Goal: Task Accomplishment & Management: Manage account settings

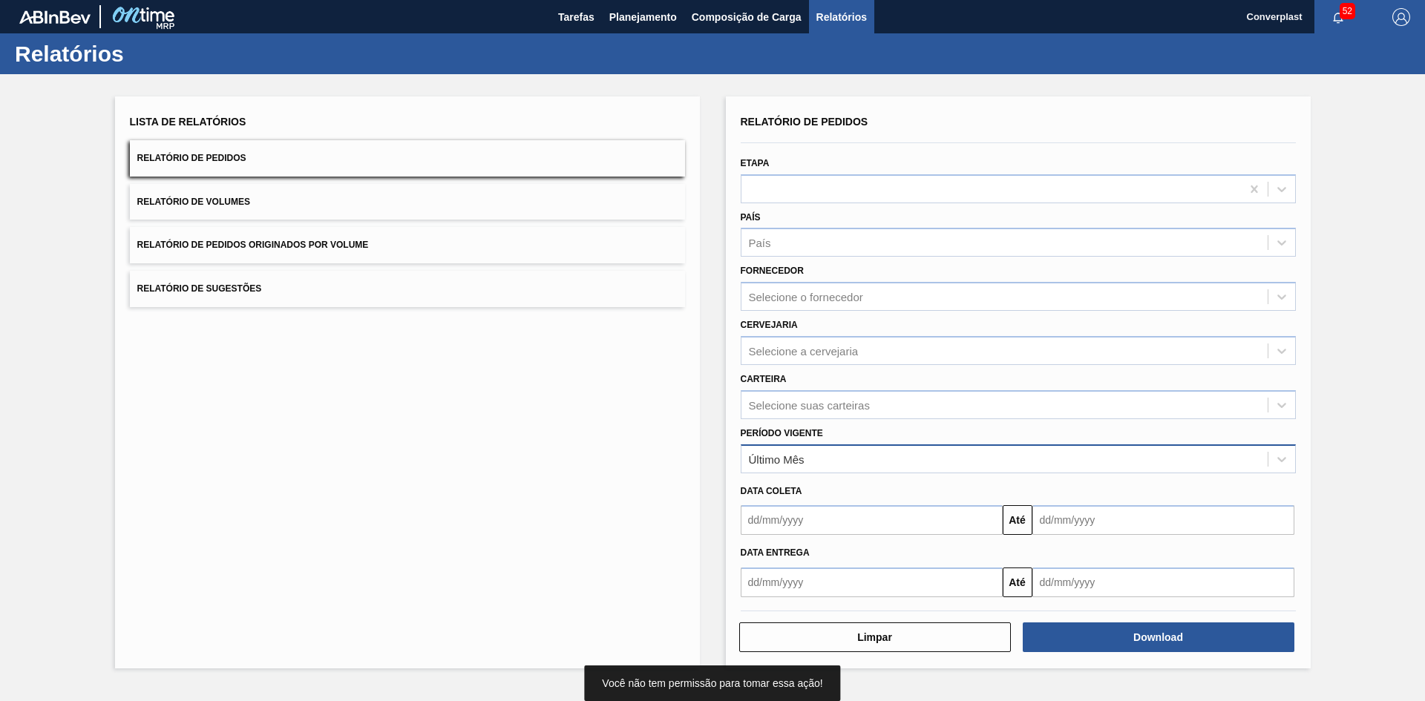
click at [819, 462] on div "Último Mês" at bounding box center [1004, 459] width 526 height 22
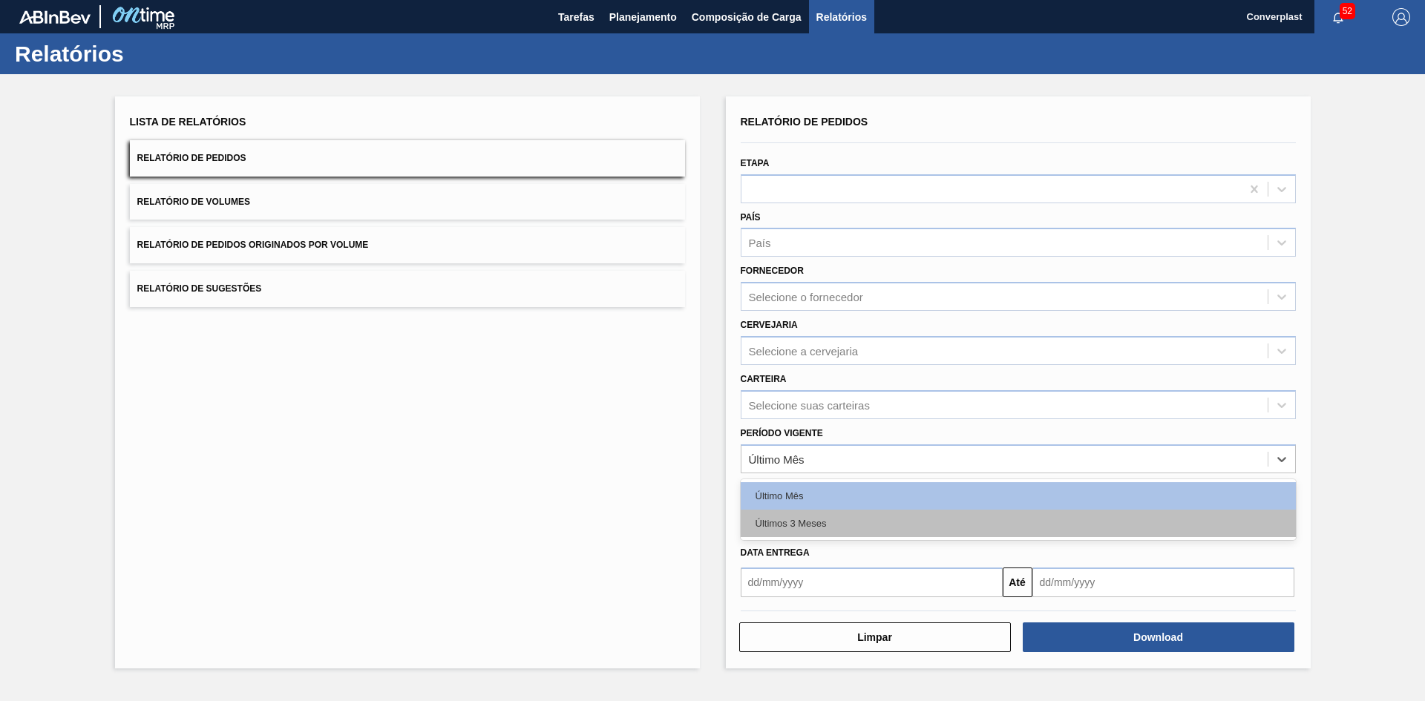
click at [813, 516] on div "Últimos 3 Meses" at bounding box center [1018, 523] width 555 height 27
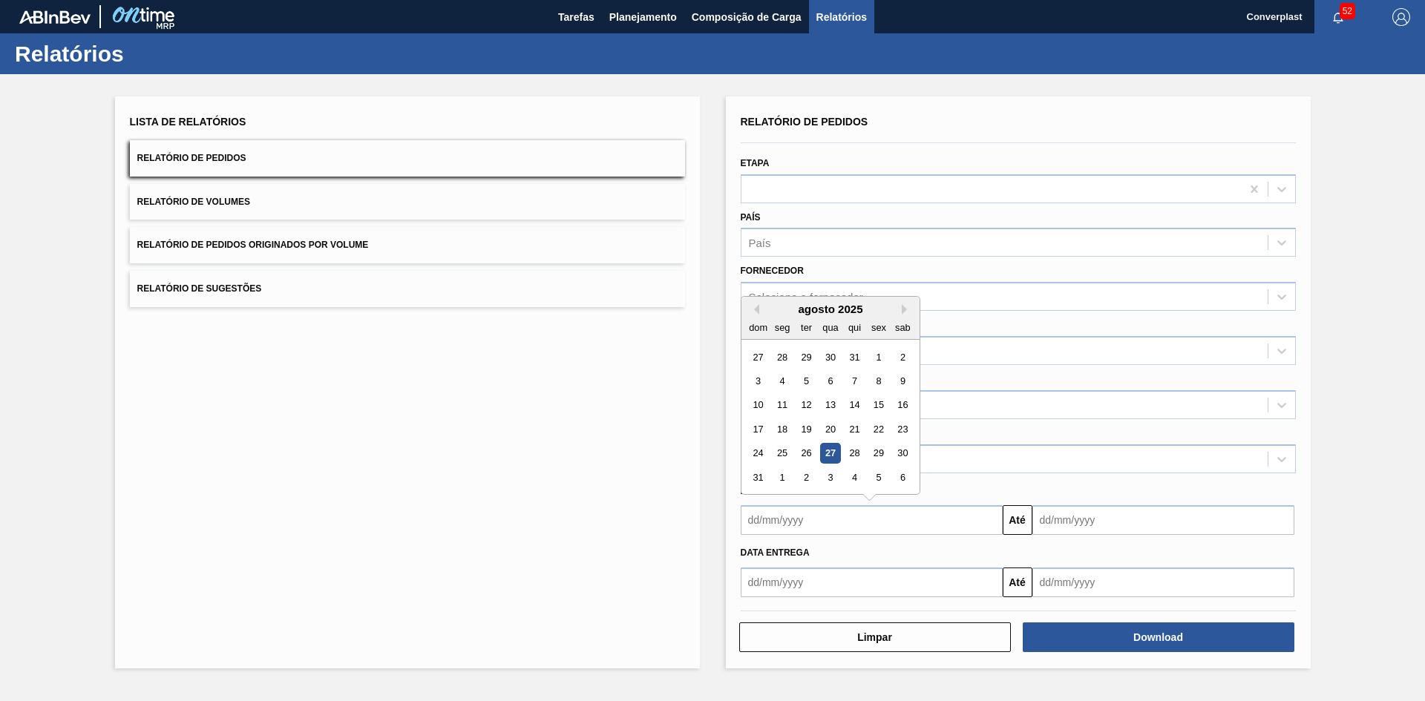
click at [842, 512] on input "text" at bounding box center [872, 520] width 262 height 30
click at [755, 311] on button "Previous Month" at bounding box center [754, 309] width 10 height 10
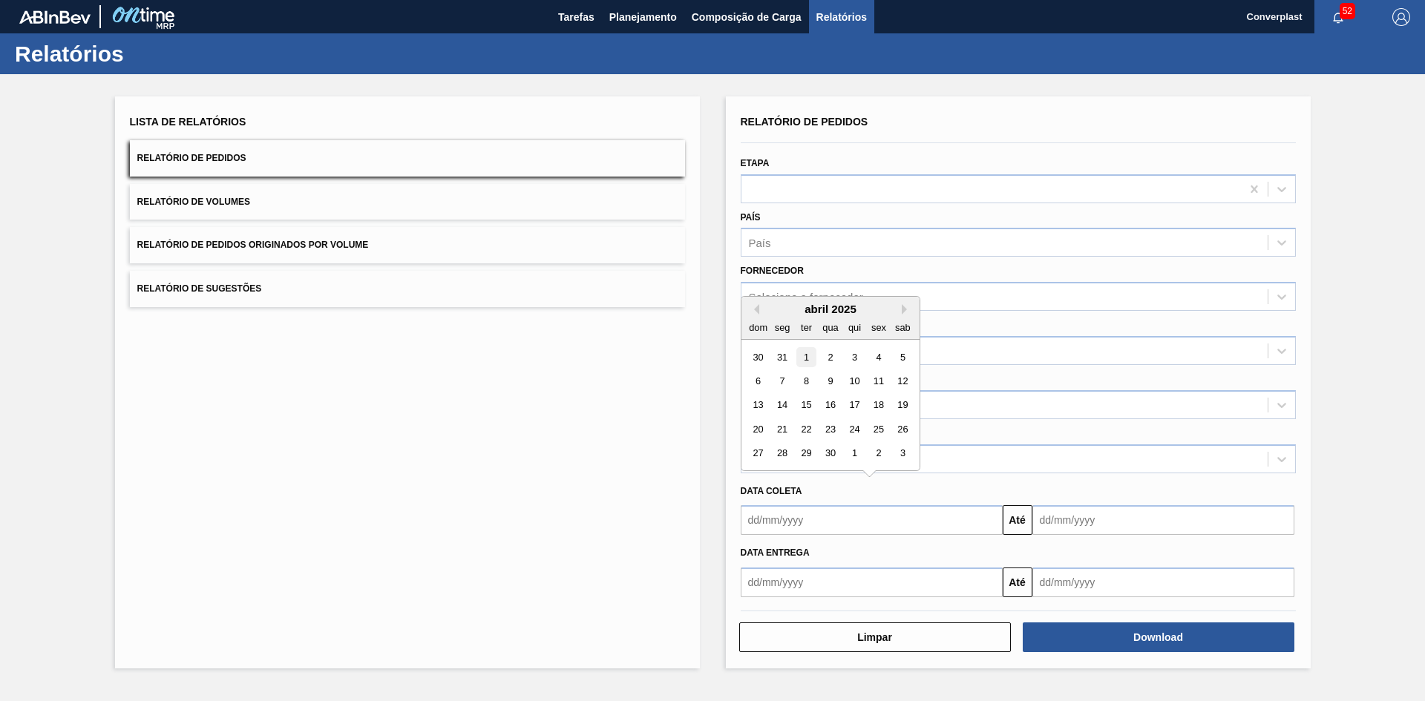
click at [807, 358] on div "1" at bounding box center [806, 357] width 20 height 20
type input "[DATE]"
click at [1135, 502] on div "[DATE] Até" at bounding box center [1018, 518] width 567 height 33
click at [1138, 528] on input "text" at bounding box center [1163, 520] width 262 height 30
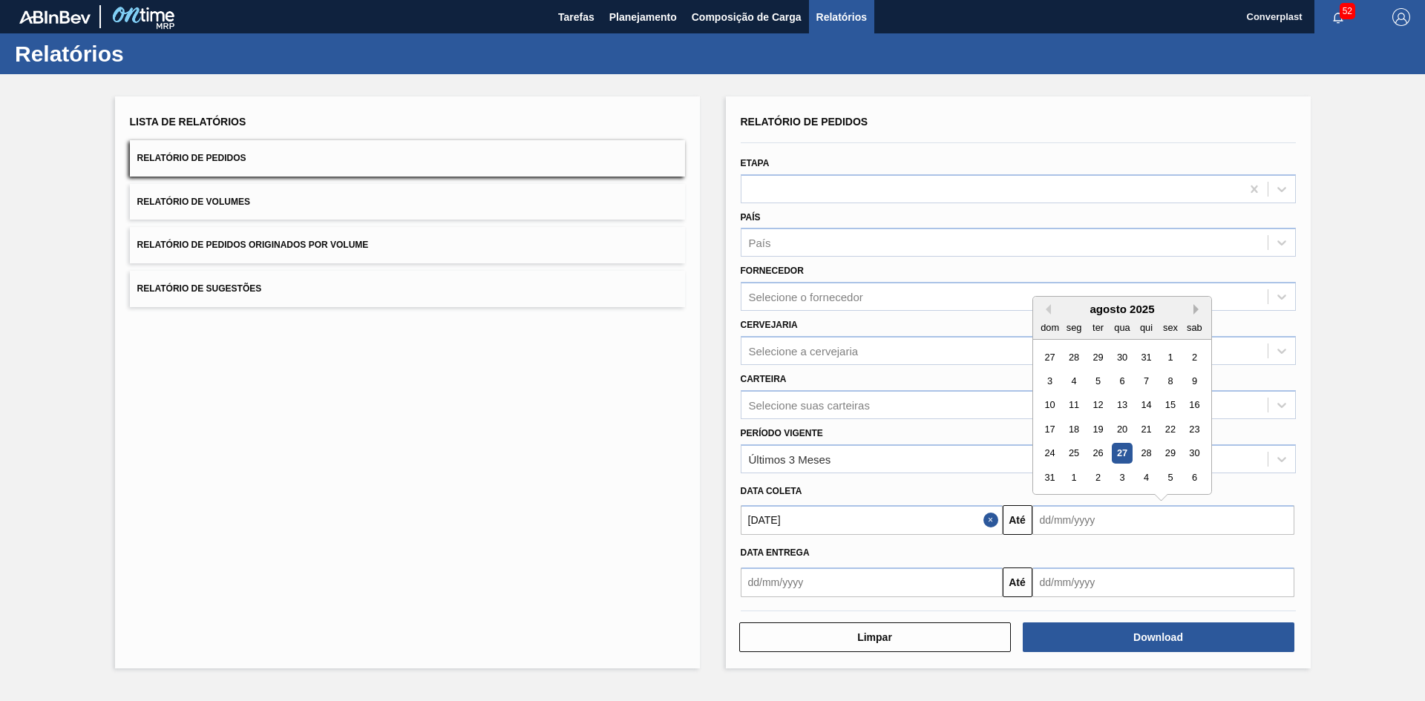
click at [1194, 312] on button "Next Month" at bounding box center [1198, 309] width 10 height 10
click at [1118, 450] on div "31" at bounding box center [1122, 454] width 20 height 20
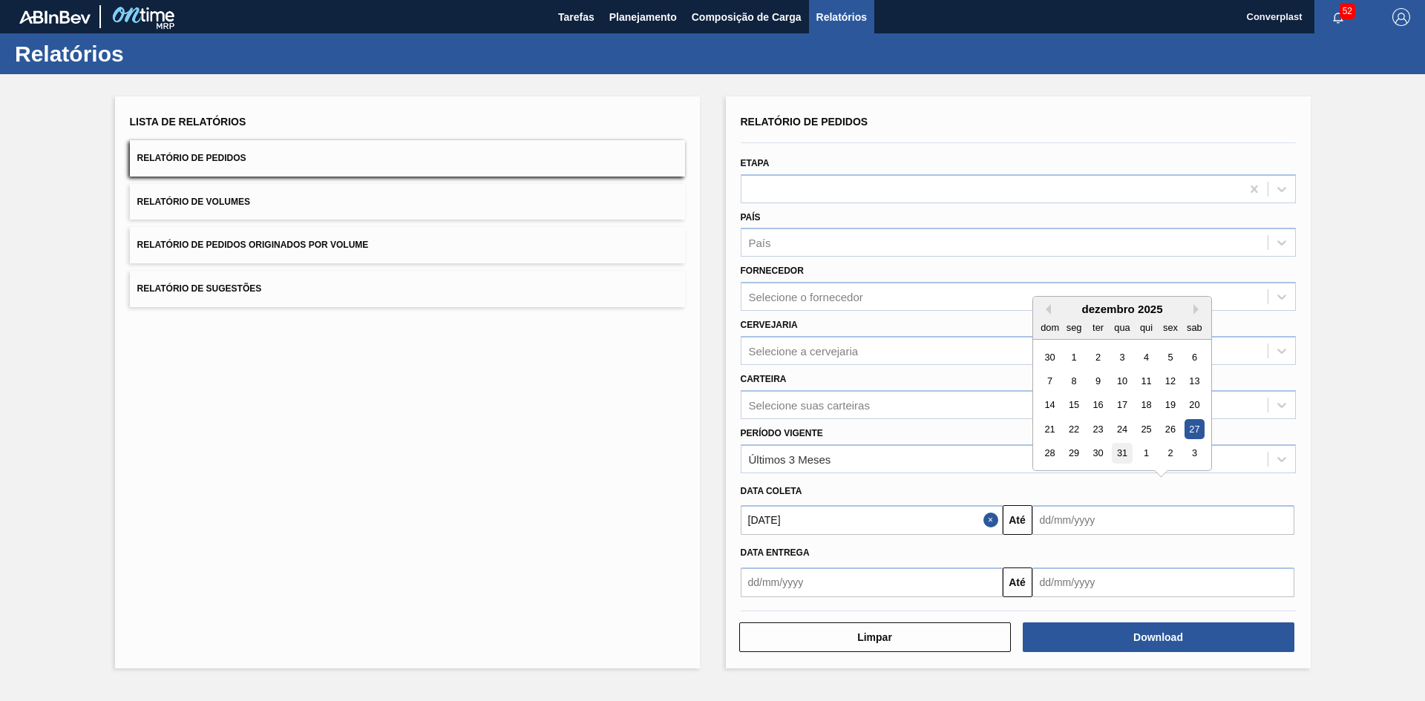
type input "[DATE]"
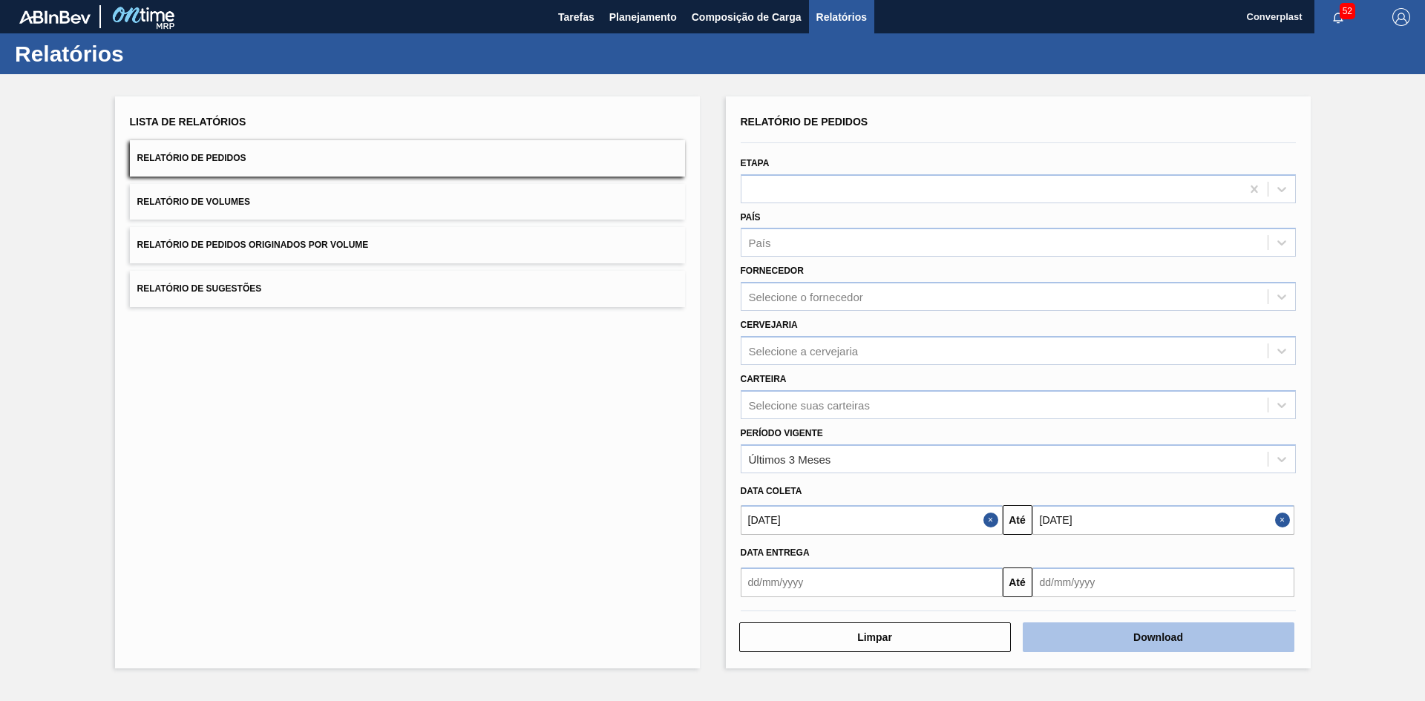
click at [1115, 649] on button "Download" at bounding box center [1159, 638] width 272 height 30
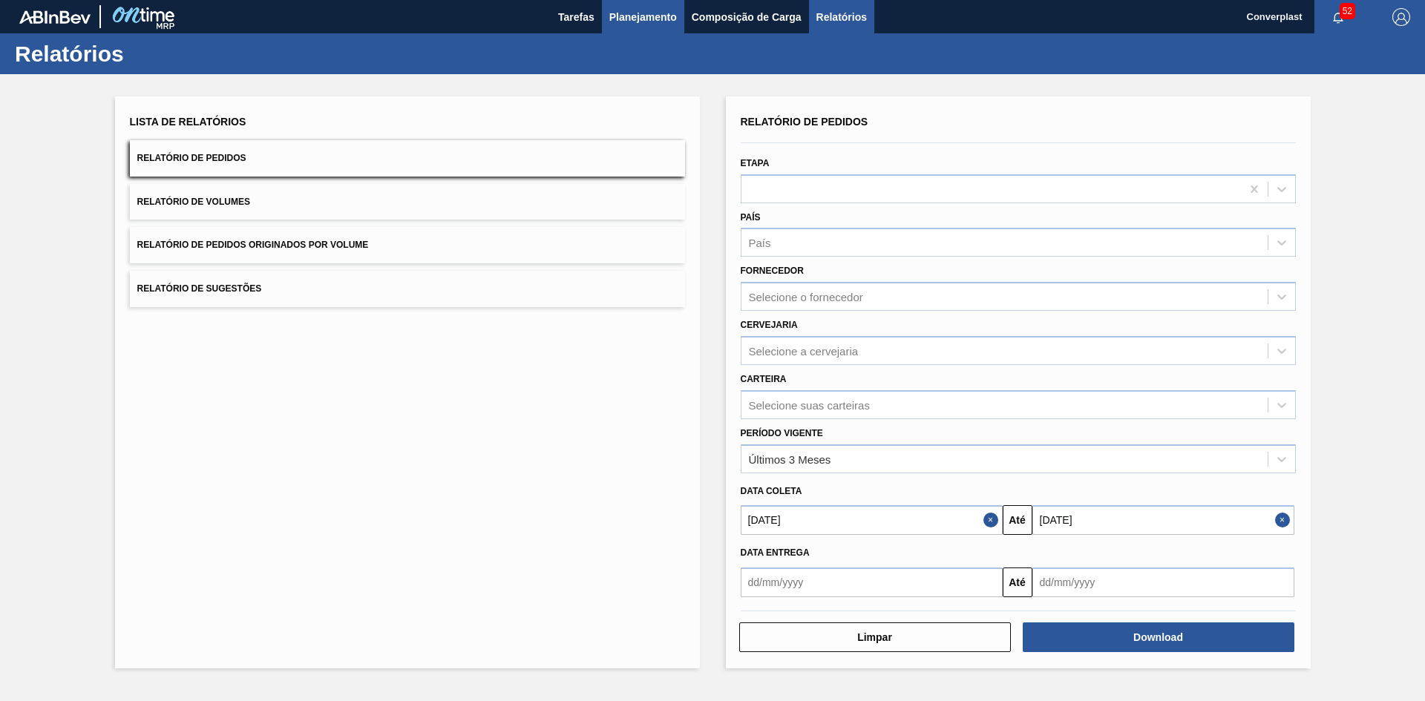
click at [657, 22] on span "Planejamento" at bounding box center [643, 17] width 68 height 18
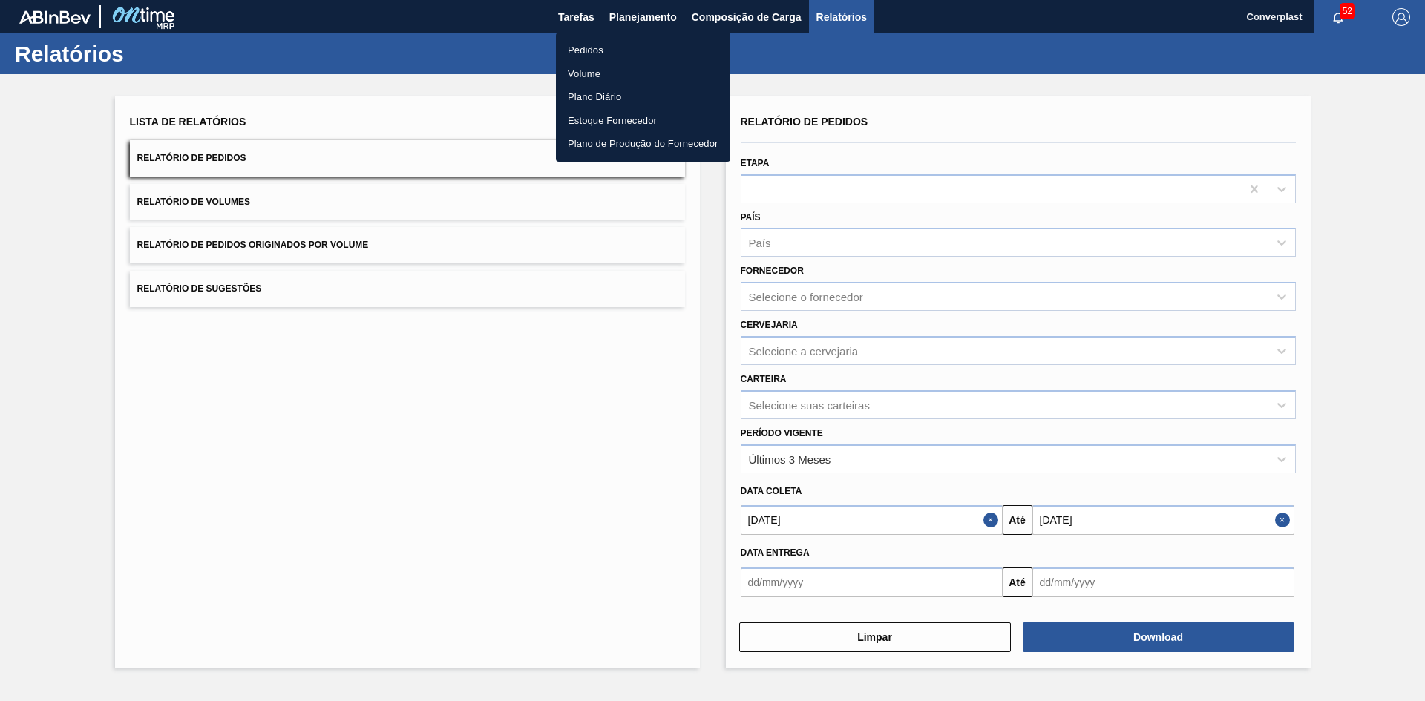
click at [652, 51] on li "Pedidos" at bounding box center [643, 51] width 174 height 24
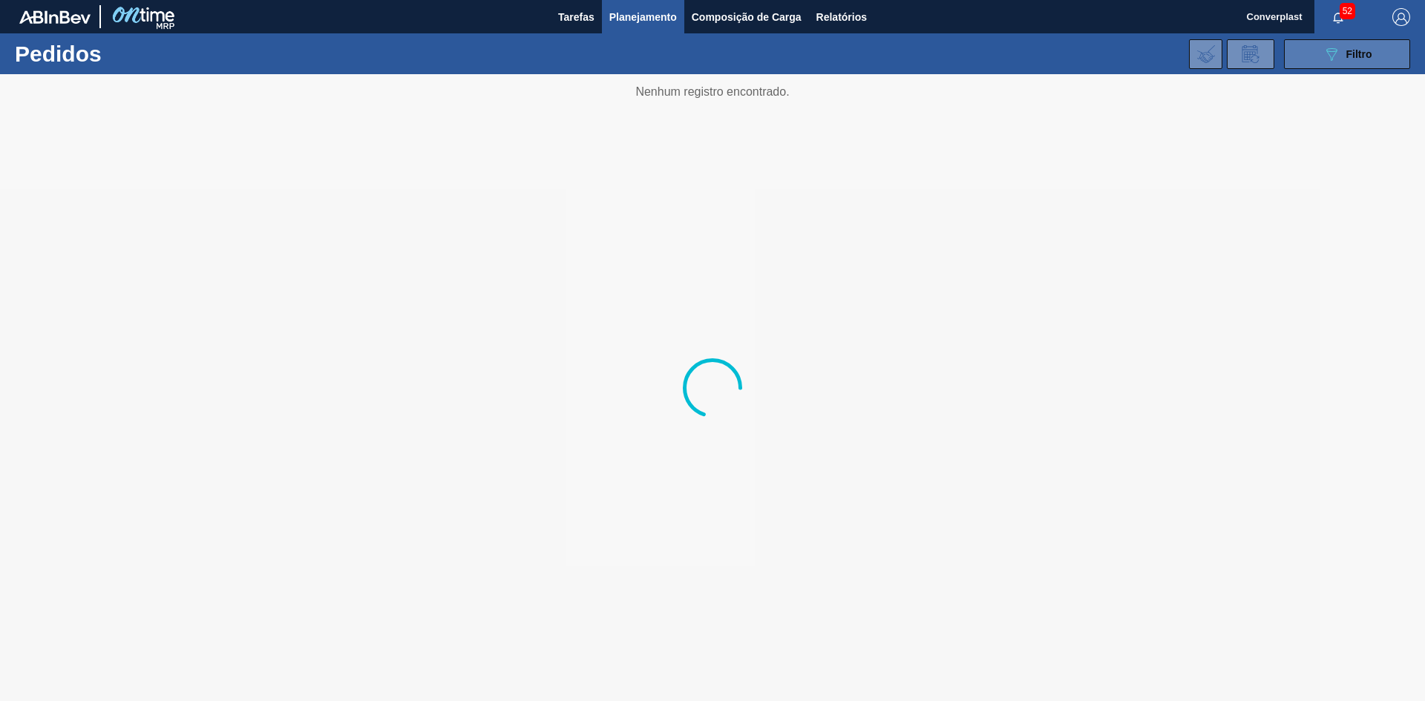
click at [1318, 51] on button "089F7B8B-B2A5-4AFE-B5C0-19BA573D28AC Filtro" at bounding box center [1347, 54] width 126 height 30
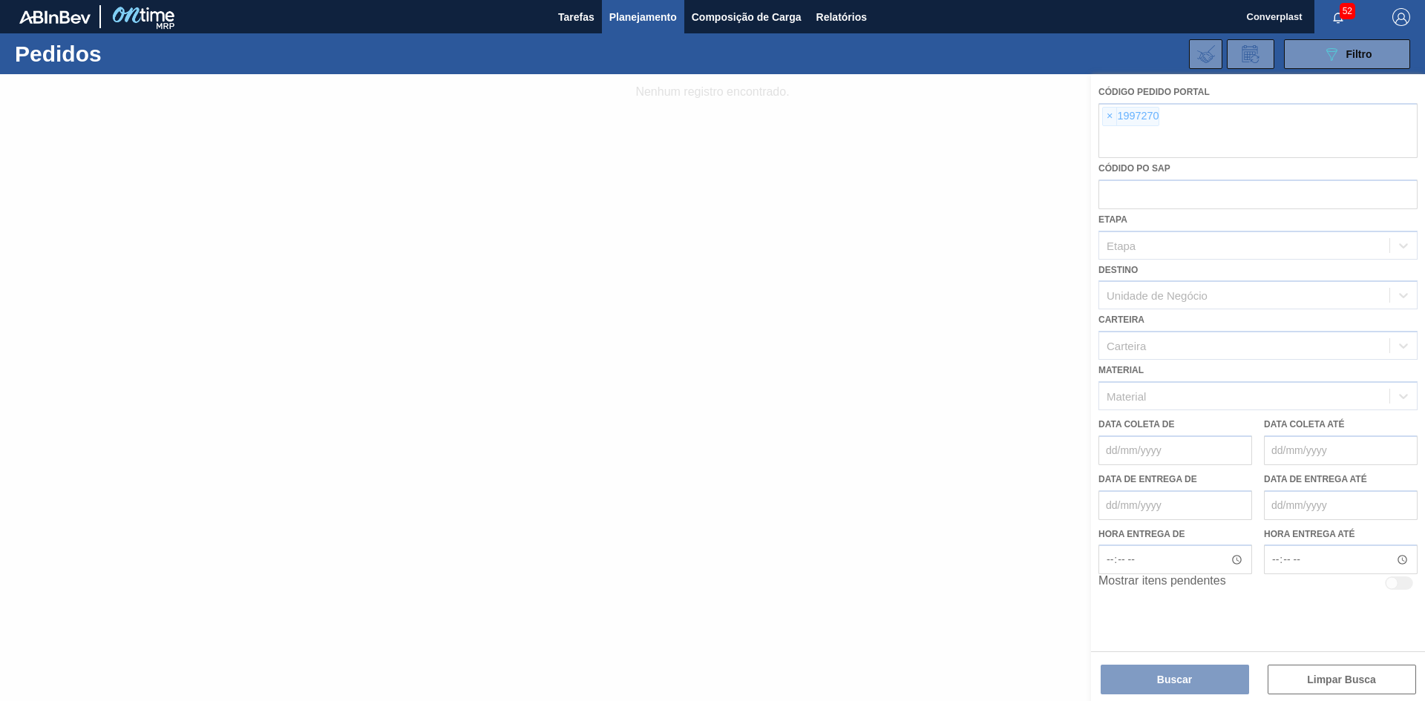
click at [1101, 117] on div at bounding box center [712, 387] width 1425 height 627
click at [1106, 116] on div at bounding box center [712, 387] width 1425 height 627
click at [1107, 117] on div at bounding box center [712, 387] width 1425 height 627
click at [1106, 119] on div at bounding box center [712, 387] width 1425 height 627
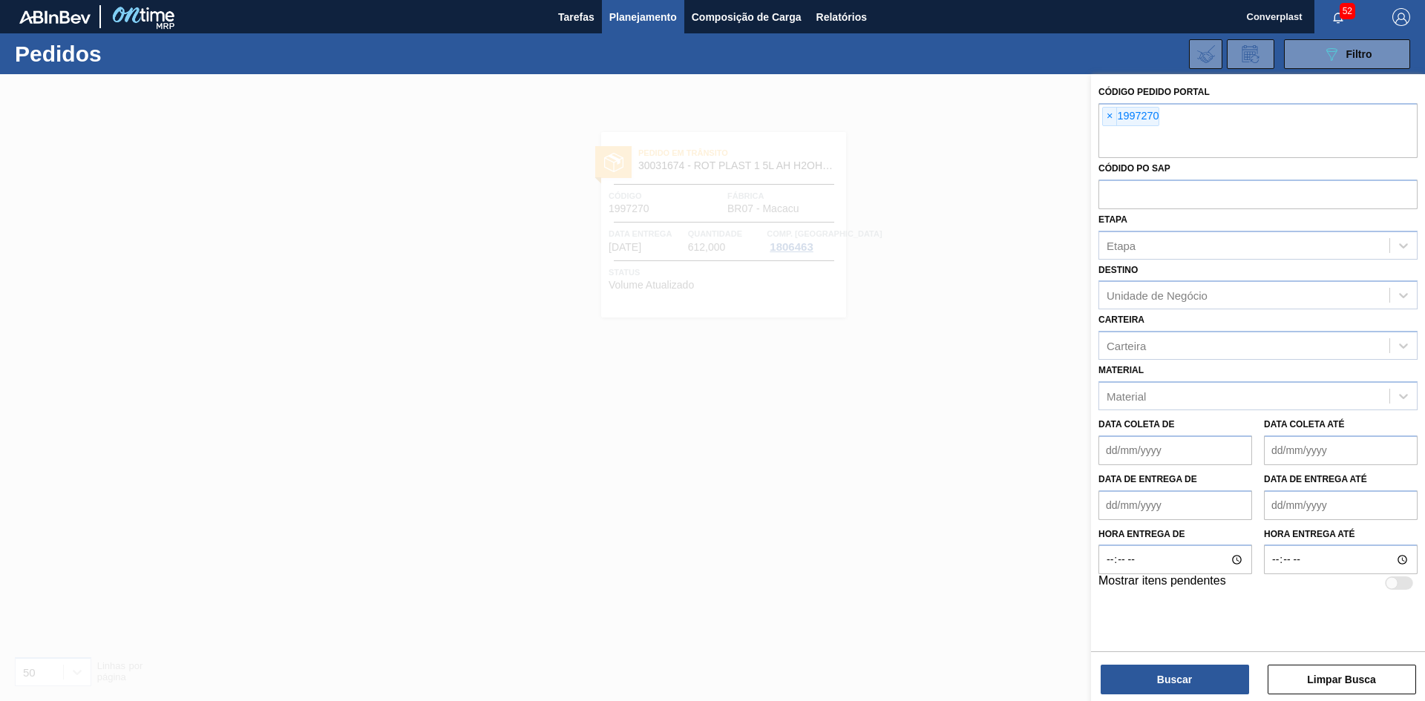
click at [1109, 120] on span "×" at bounding box center [1110, 117] width 14 height 18
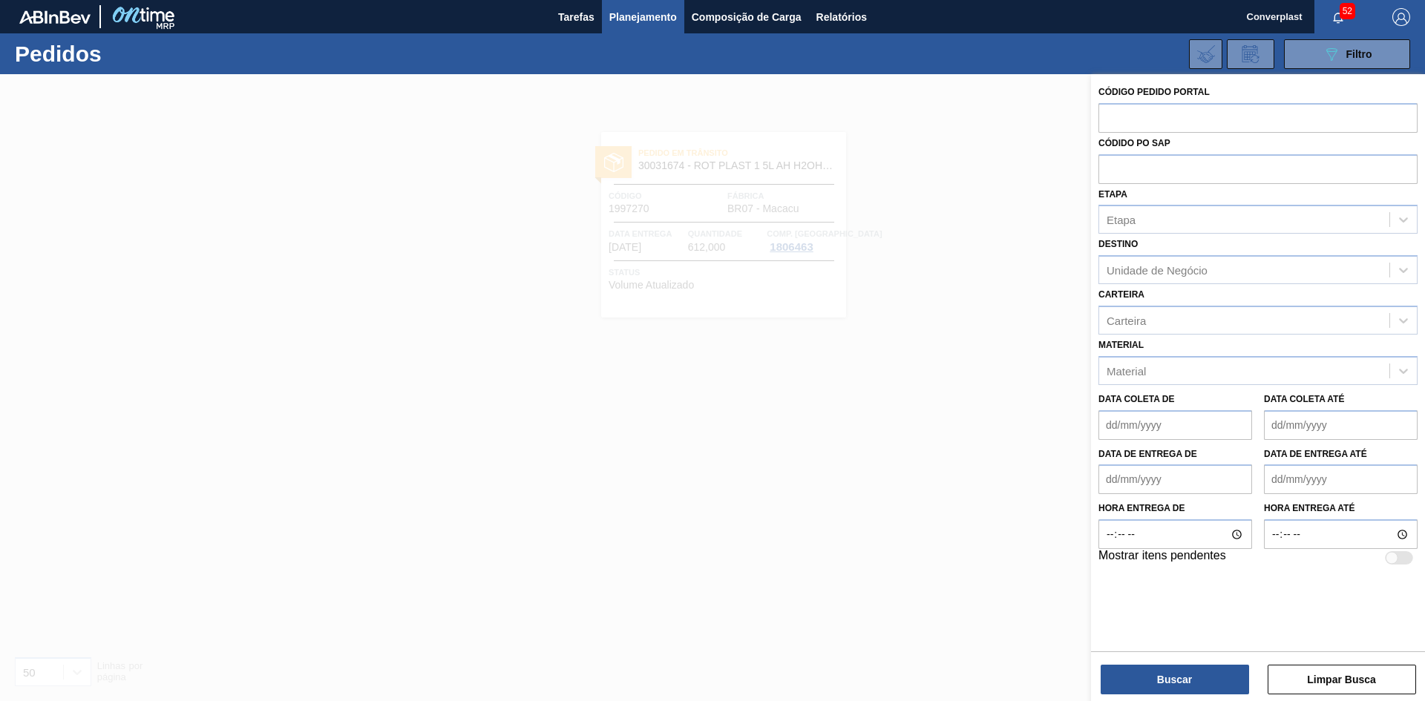
paste input "2018128"
type input "2018128"
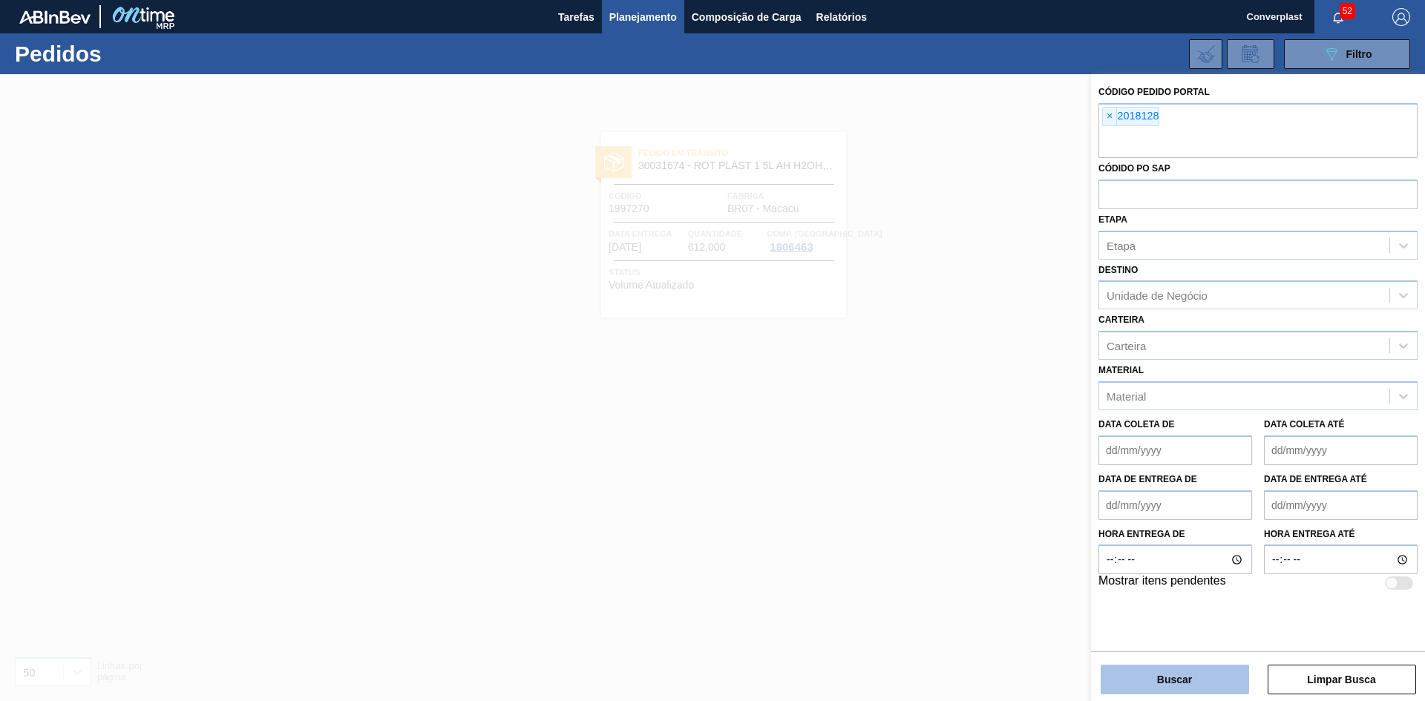
click at [1184, 680] on button "Buscar" at bounding box center [1175, 680] width 148 height 30
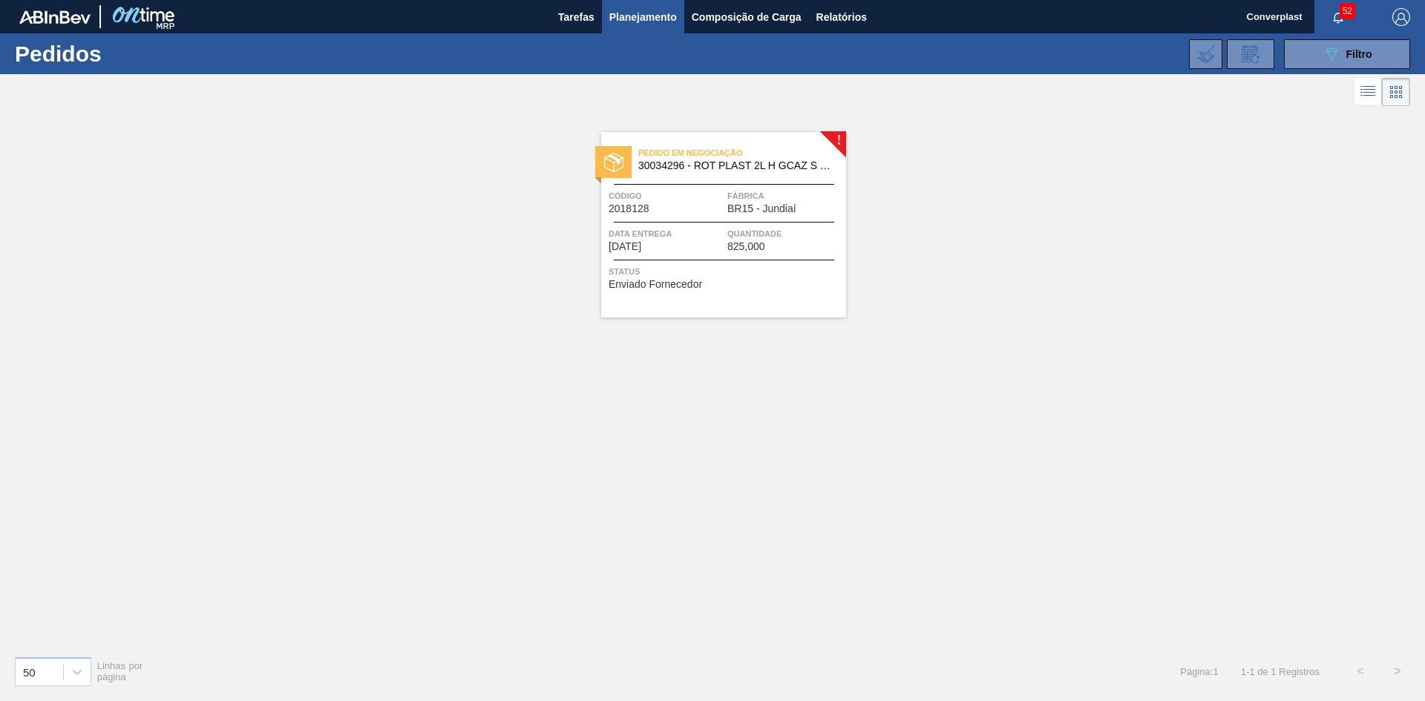
click at [675, 212] on div "Código 2018128" at bounding box center [666, 201] width 115 height 26
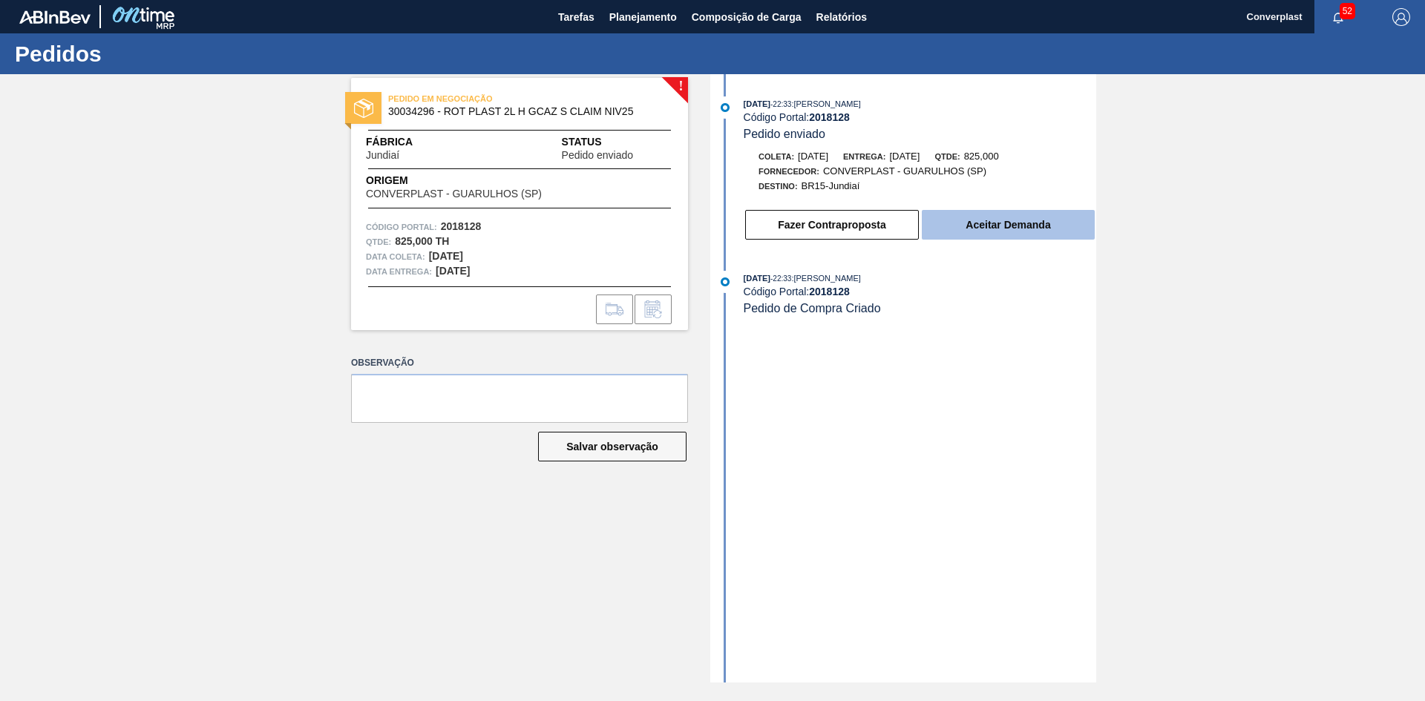
click at [991, 217] on button "Aceitar Demanda" at bounding box center [1008, 225] width 173 height 30
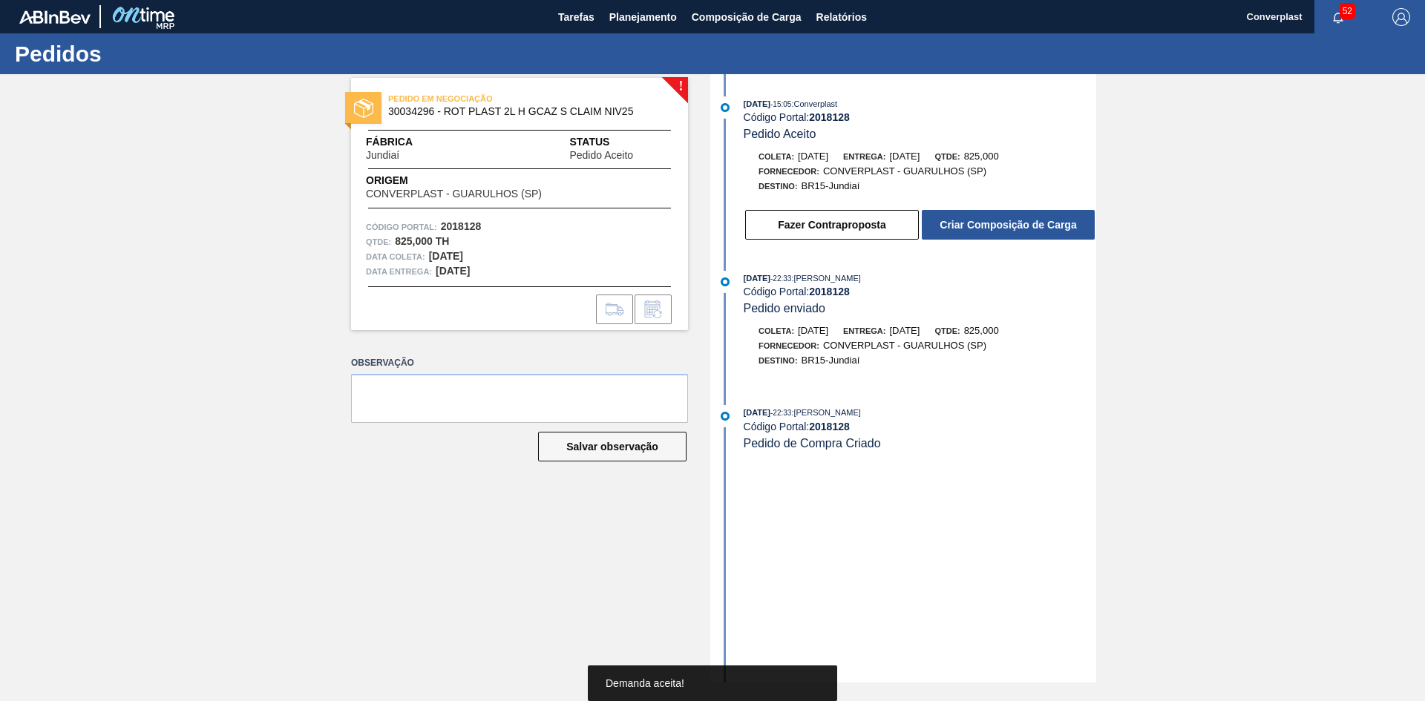
click at [991, 217] on button "Criar Composição de Carga" at bounding box center [1008, 225] width 173 height 30
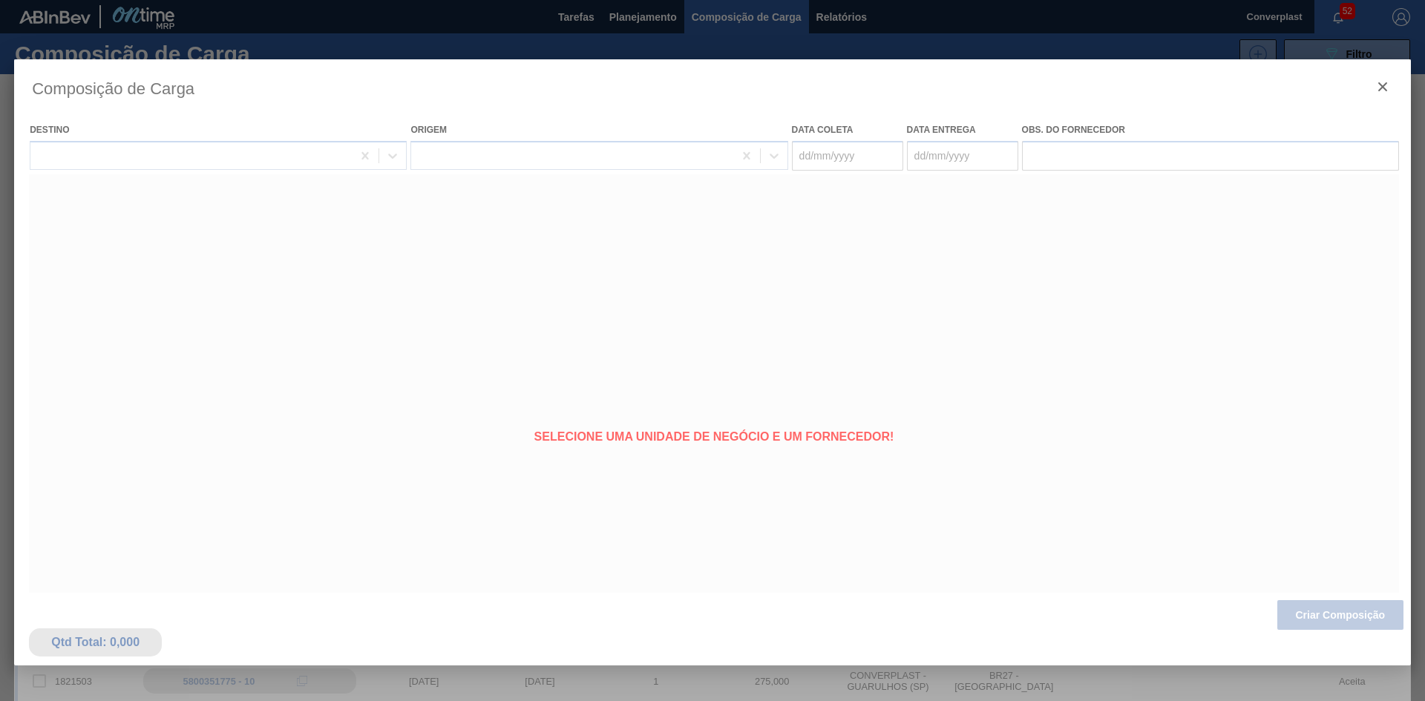
type coleta "[DATE]"
type entrega "[DATE]"
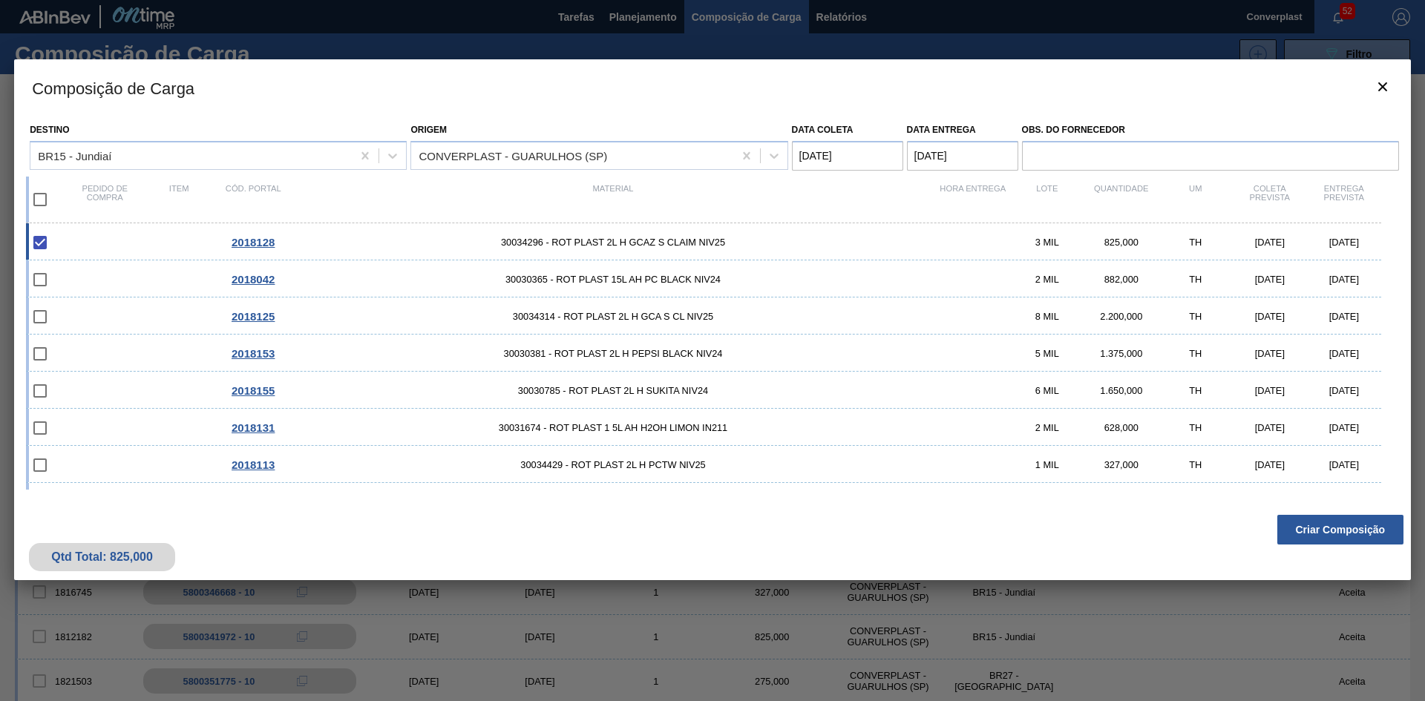
click at [1317, 617] on div "Composição de Carga Destino BR15 - Jundiaí Origem CONVERPLAST - GUARULHOS ([GEO…" at bounding box center [712, 393] width 1397 height 668
click at [1322, 541] on button "Criar Composição" at bounding box center [1340, 530] width 126 height 30
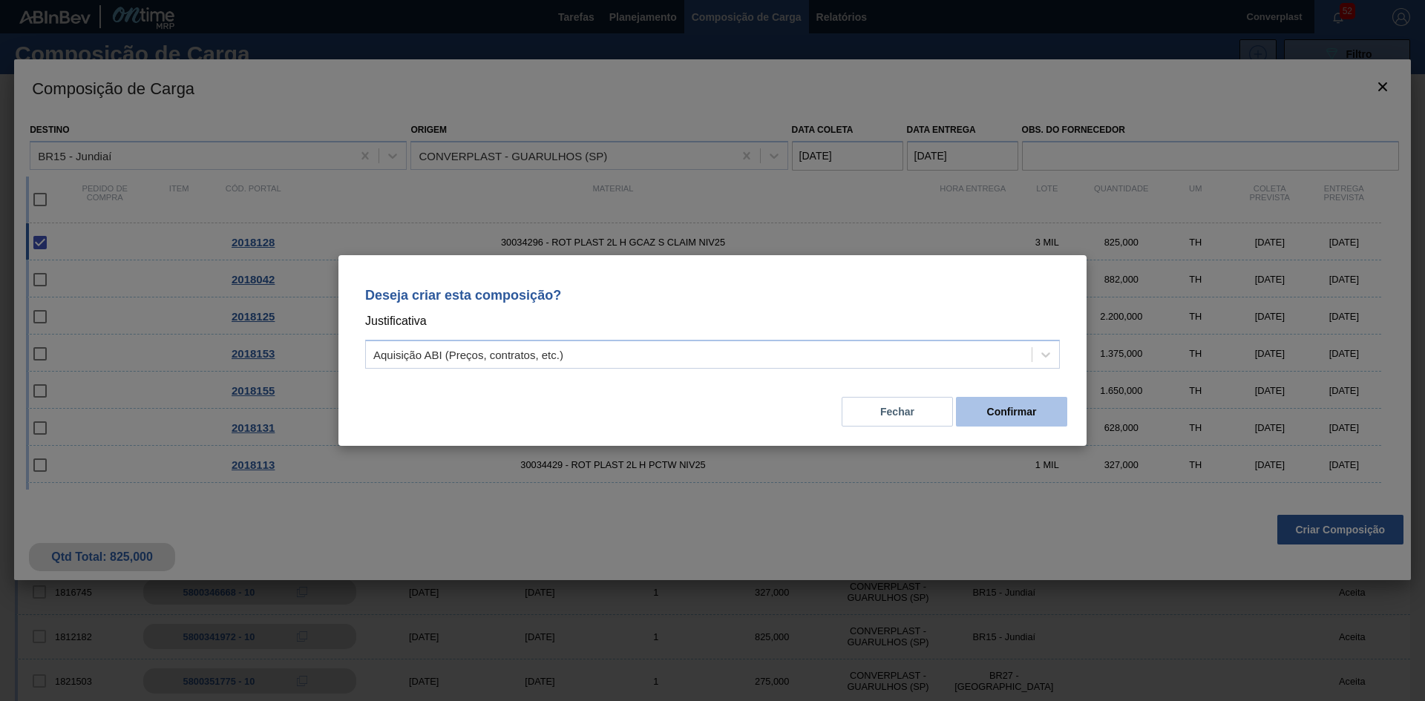
click at [1041, 420] on button "Confirmar" at bounding box center [1011, 412] width 111 height 30
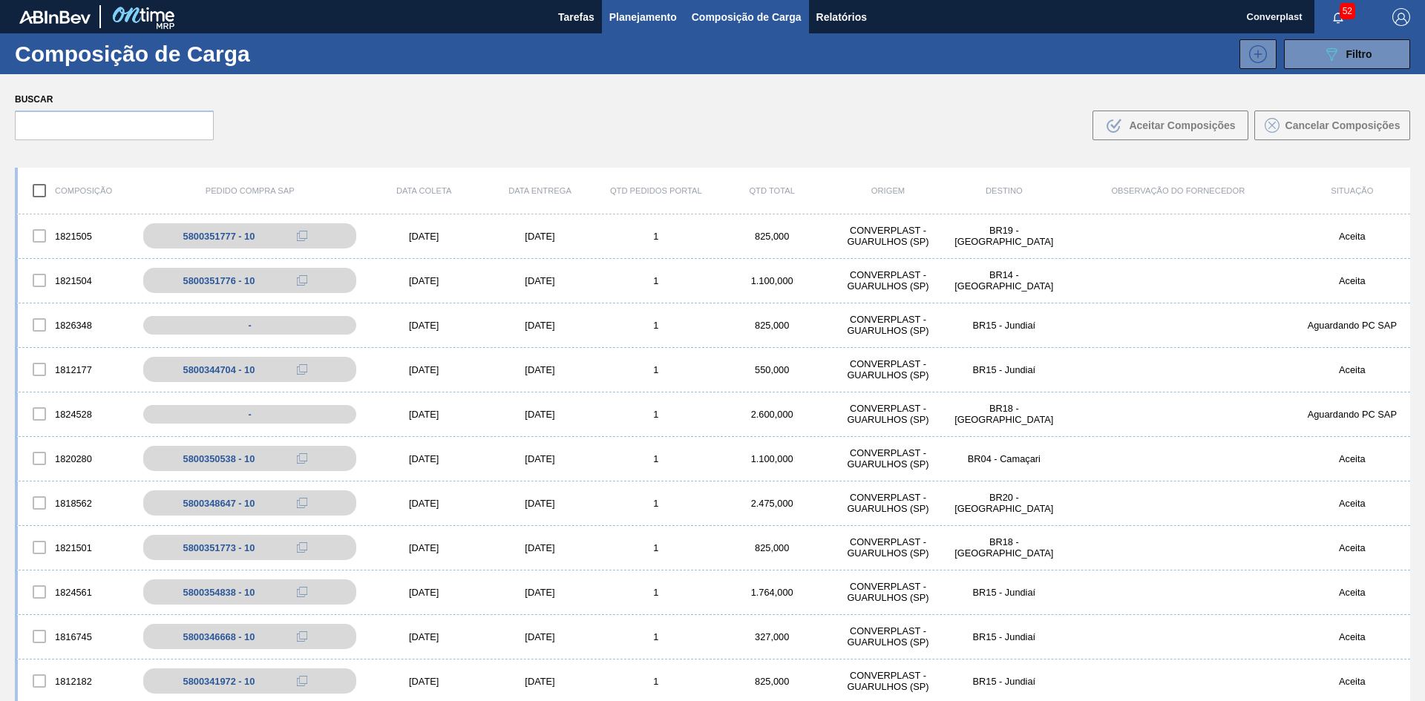
click at [680, 13] on button "Planejamento" at bounding box center [643, 16] width 82 height 33
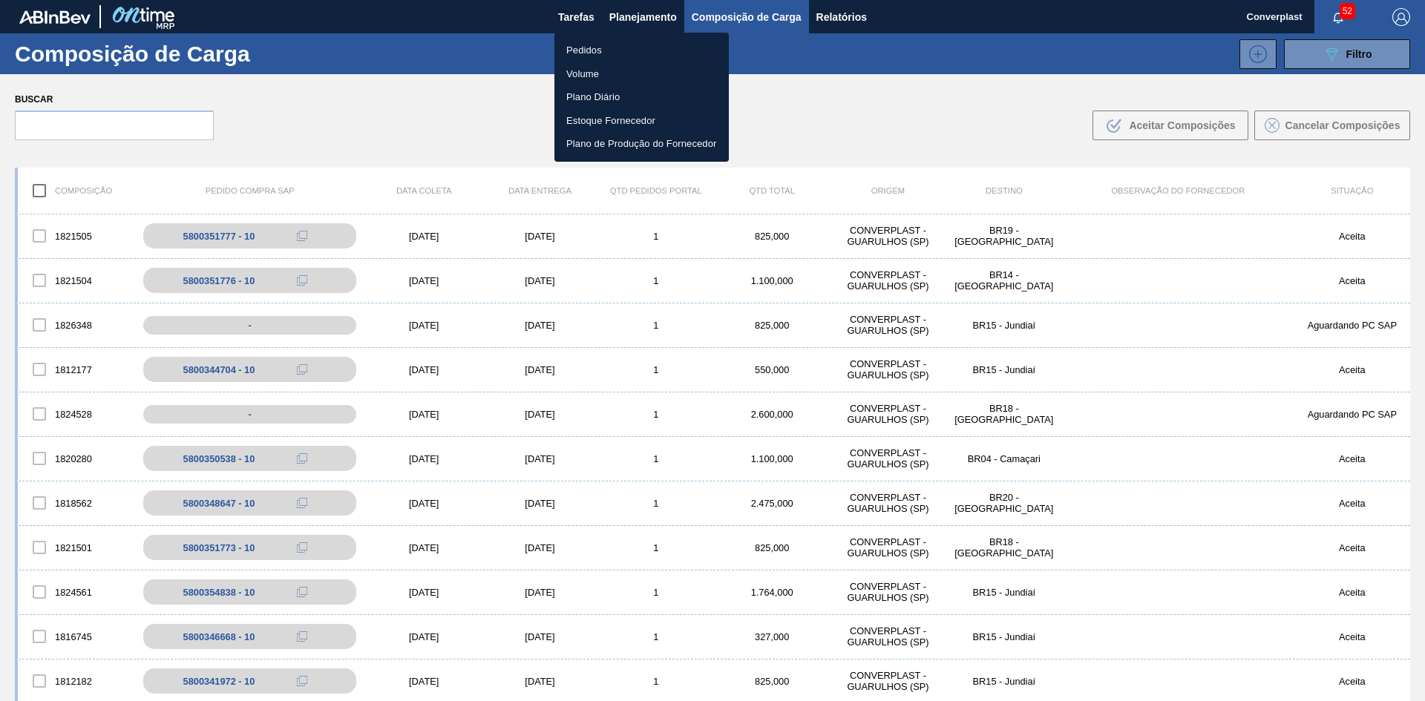
click at [615, 57] on li "Pedidos" at bounding box center [641, 51] width 174 height 24
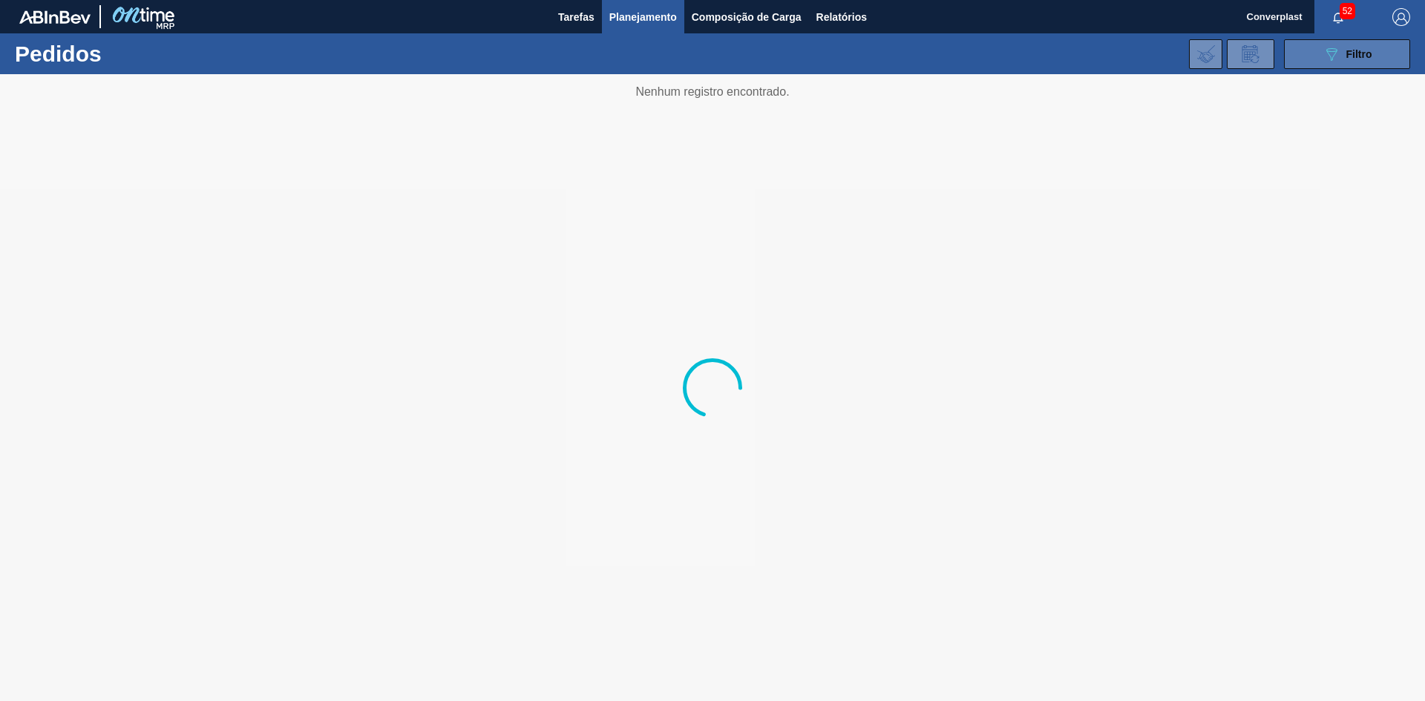
click at [1316, 59] on button "089F7B8B-B2A5-4AFE-B5C0-19BA573D28AC Filtro" at bounding box center [1347, 54] width 126 height 30
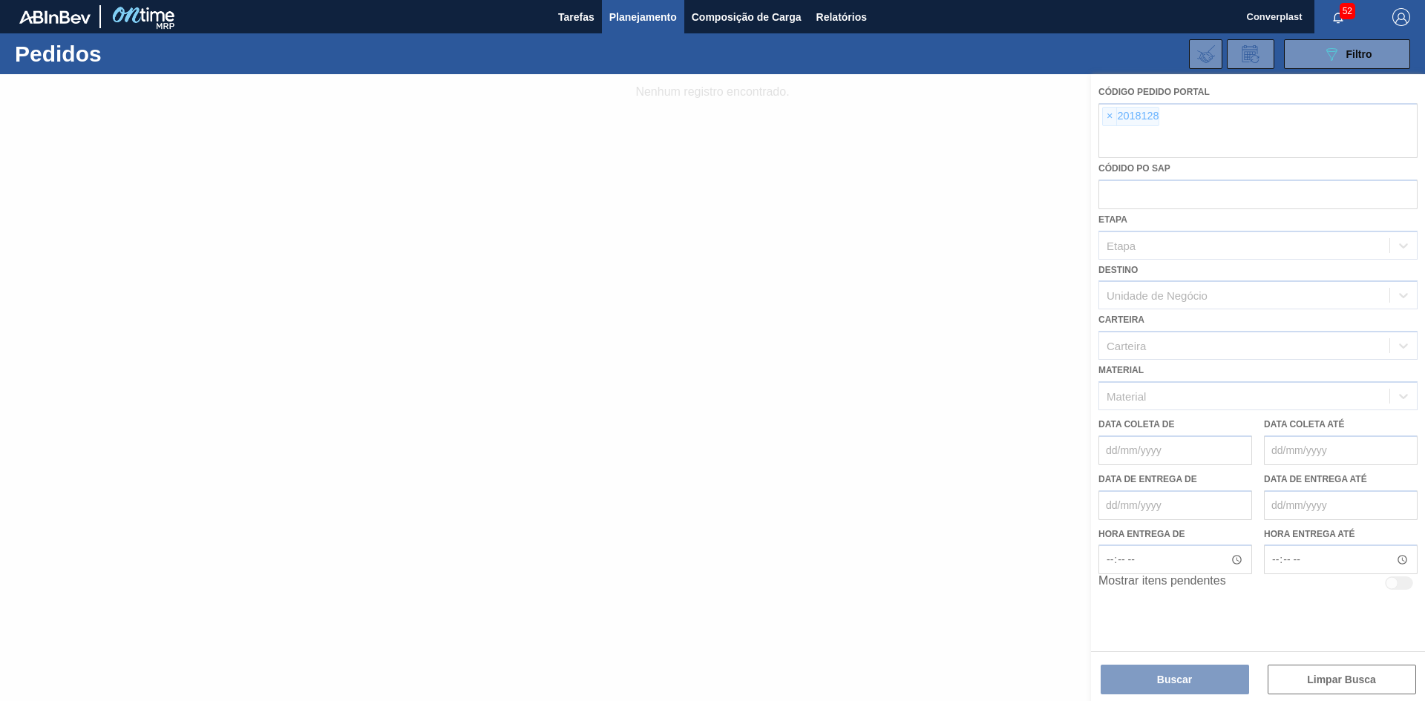
click at [1106, 121] on div at bounding box center [712, 387] width 1425 height 627
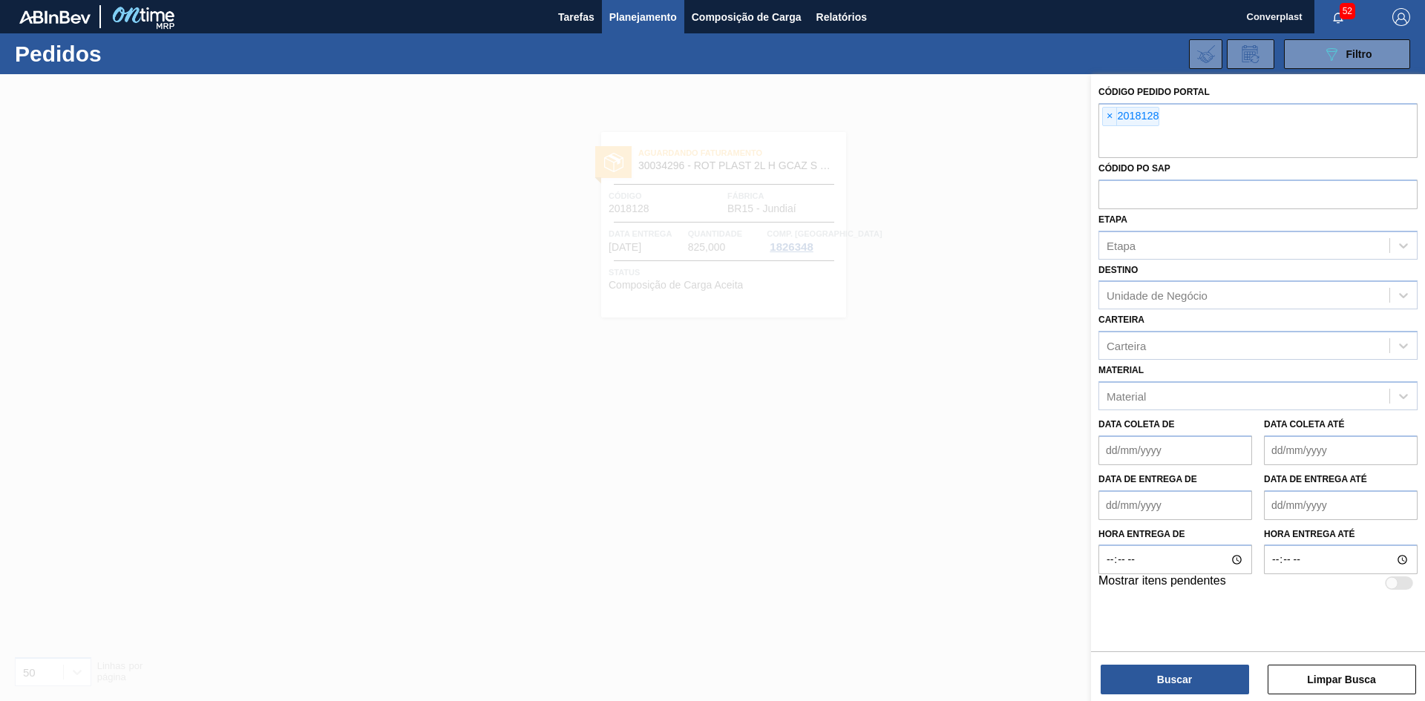
click at [1106, 116] on span "×" at bounding box center [1110, 117] width 14 height 18
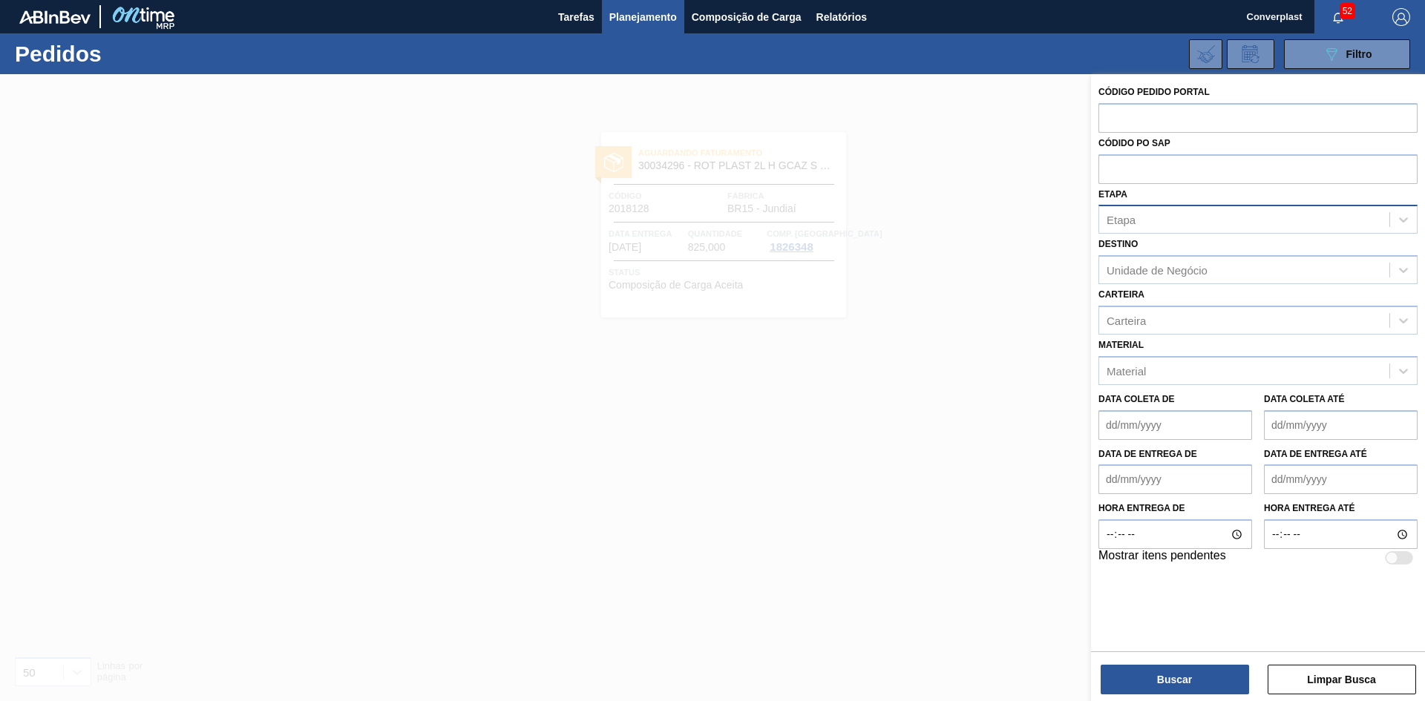
paste input "2018134"
type input "2018134"
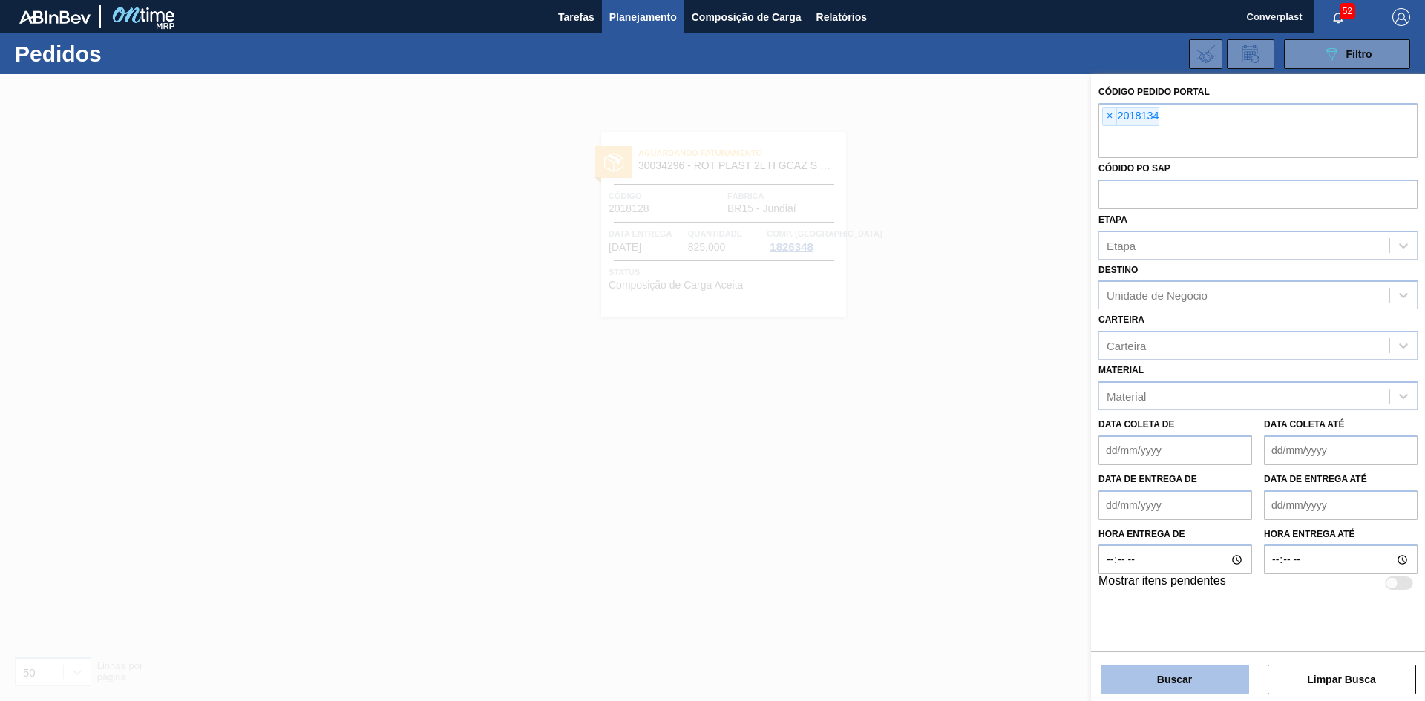
click at [1163, 693] on button "Buscar" at bounding box center [1175, 680] width 148 height 30
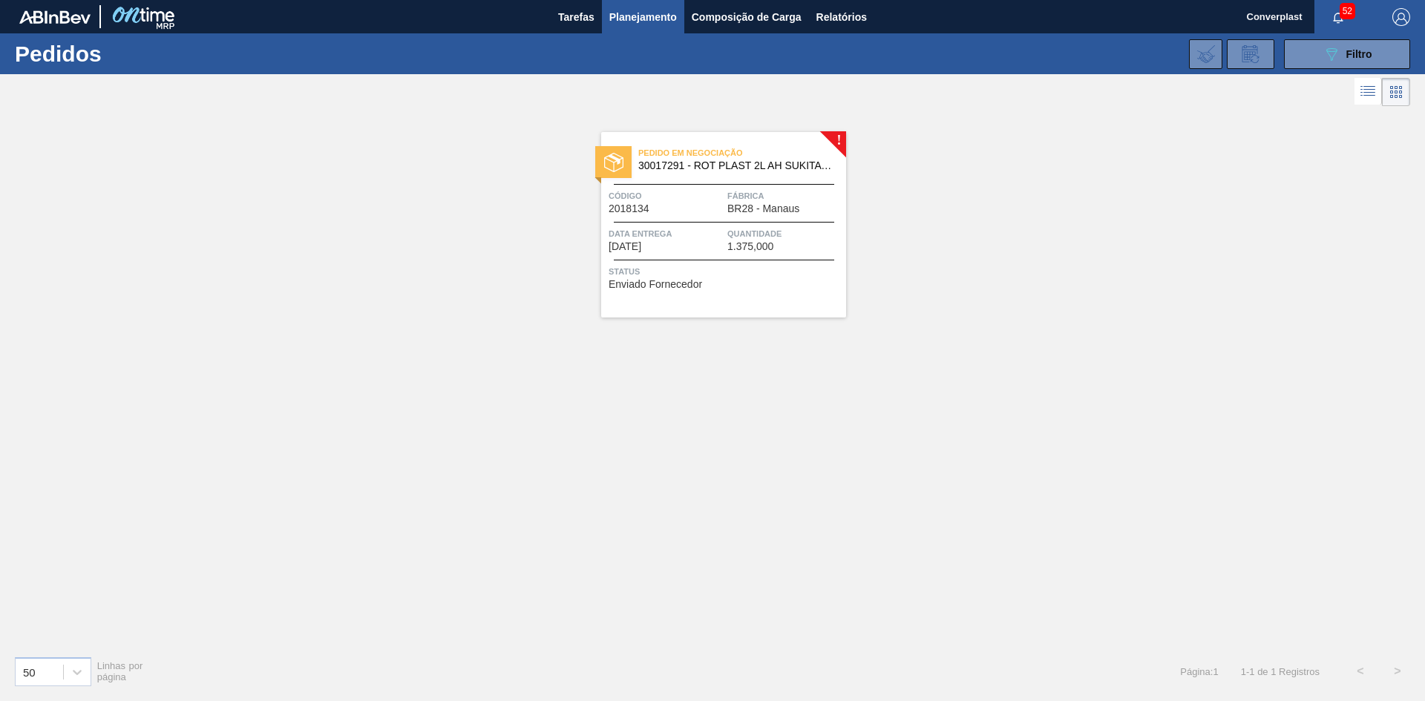
click at [708, 191] on span "Código" at bounding box center [666, 195] width 115 height 15
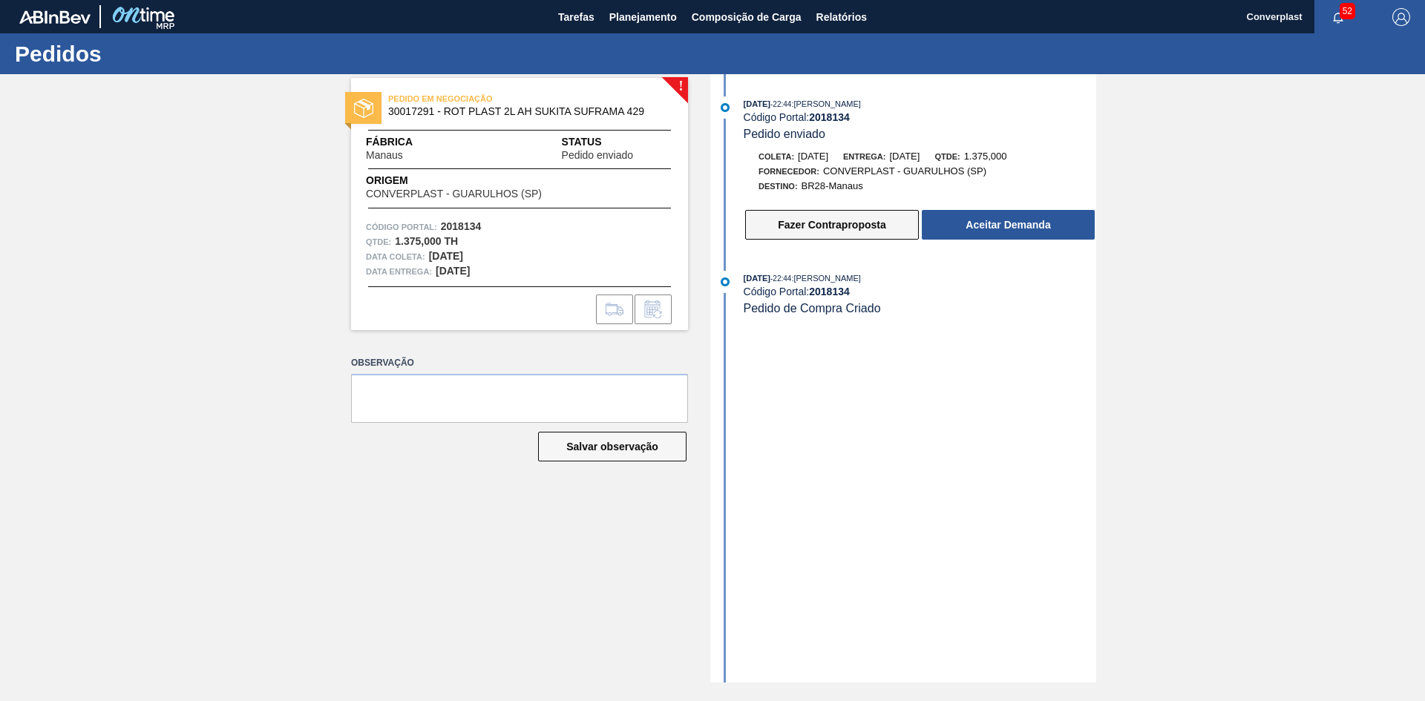
click at [853, 230] on button "Fazer Contraproposta" at bounding box center [832, 225] width 174 height 30
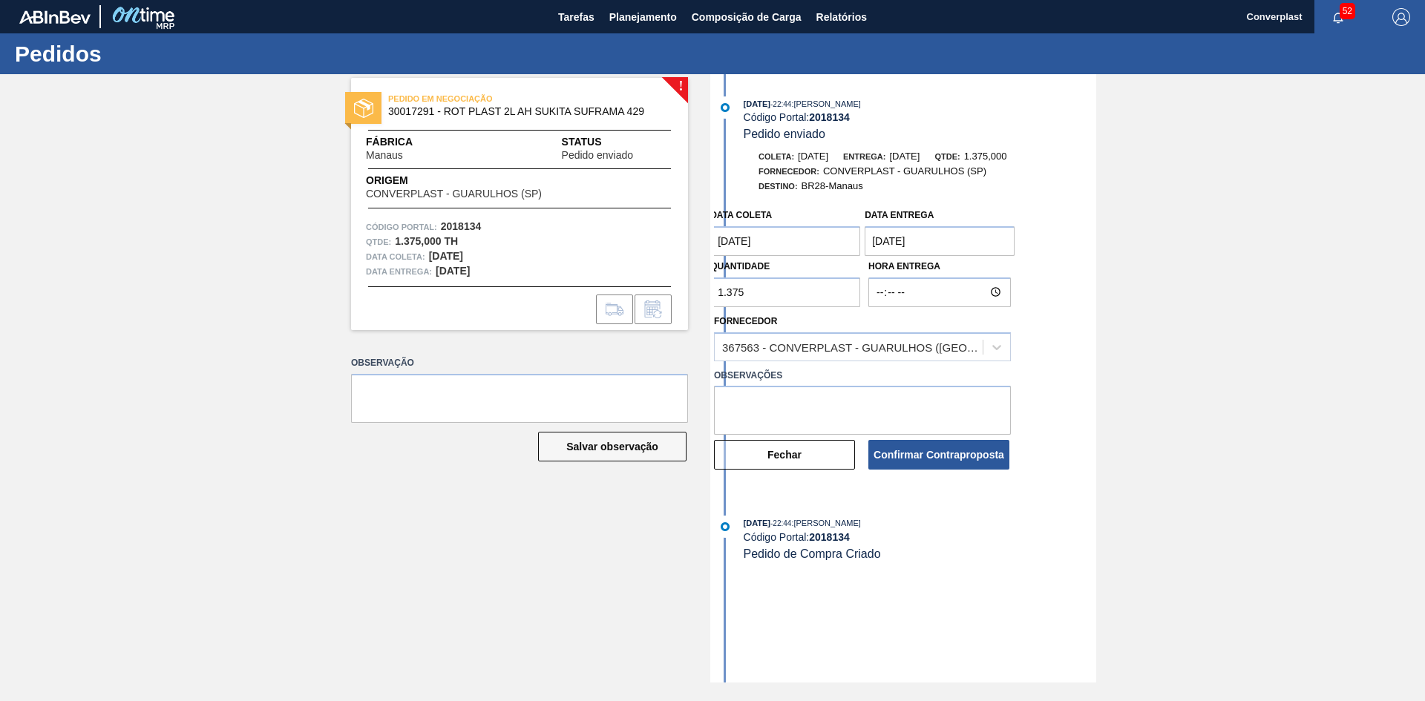
drag, startPoint x: 700, startPoint y: 292, endPoint x: 666, endPoint y: 292, distance: 34.1
click at [666, 292] on div "! PEDIDO EM NEGOCIAÇÃO 30017291 - ROT PLAST 2L AH SUKITA SUFRAMA 429 Fábrica Ma…" at bounding box center [712, 378] width 1425 height 609
click at [729, 292] on input "1.375" at bounding box center [785, 293] width 150 height 30
click at [726, 292] on input "1.375" at bounding box center [785, 293] width 150 height 30
drag, startPoint x: 749, startPoint y: 289, endPoint x: 729, endPoint y: 289, distance: 20.1
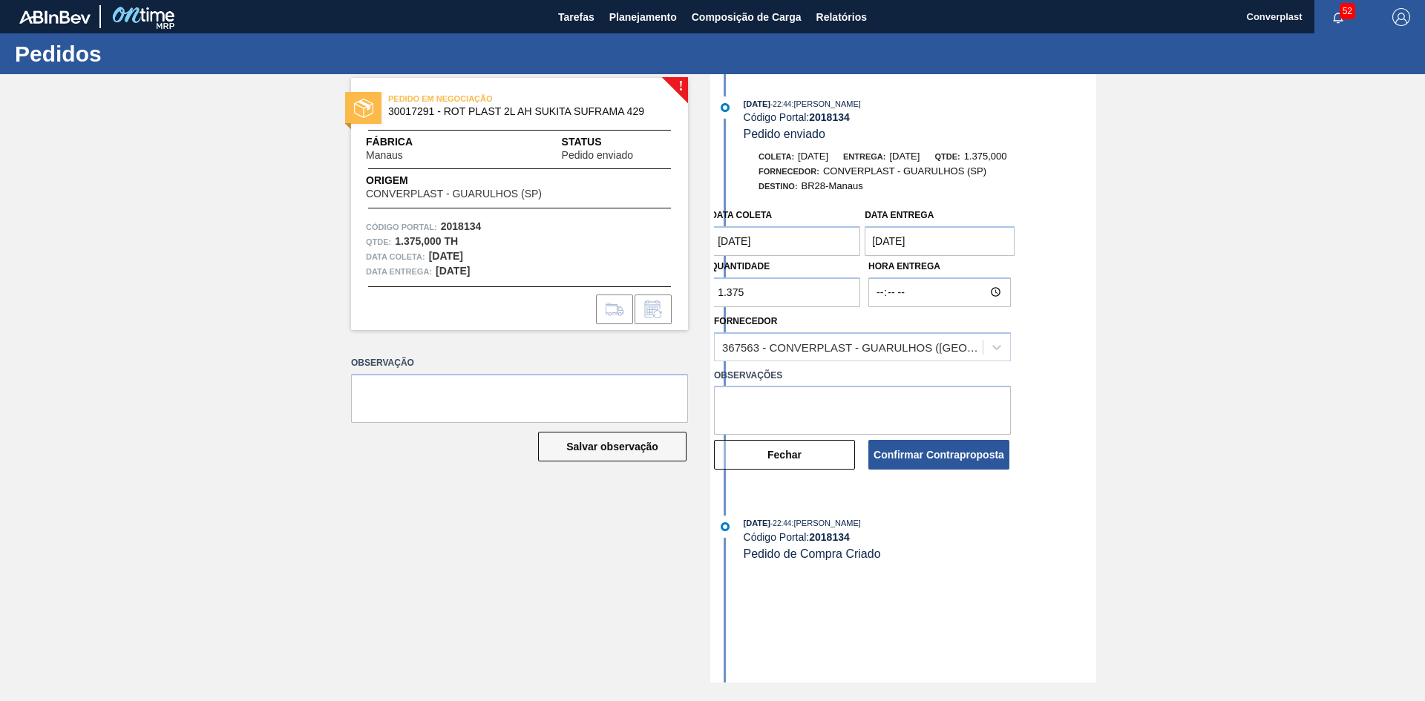
click at [729, 289] on input "1.375" at bounding box center [785, 293] width 150 height 30
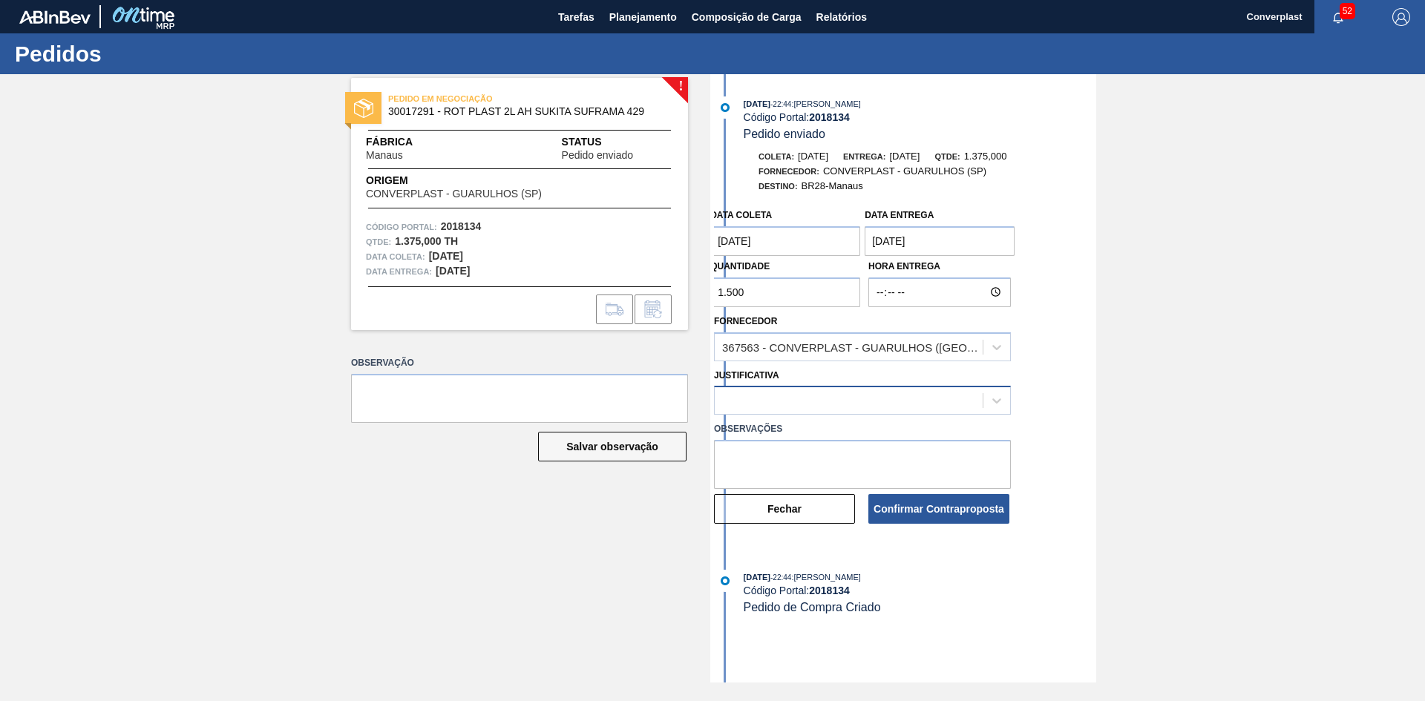
type input "1.500"
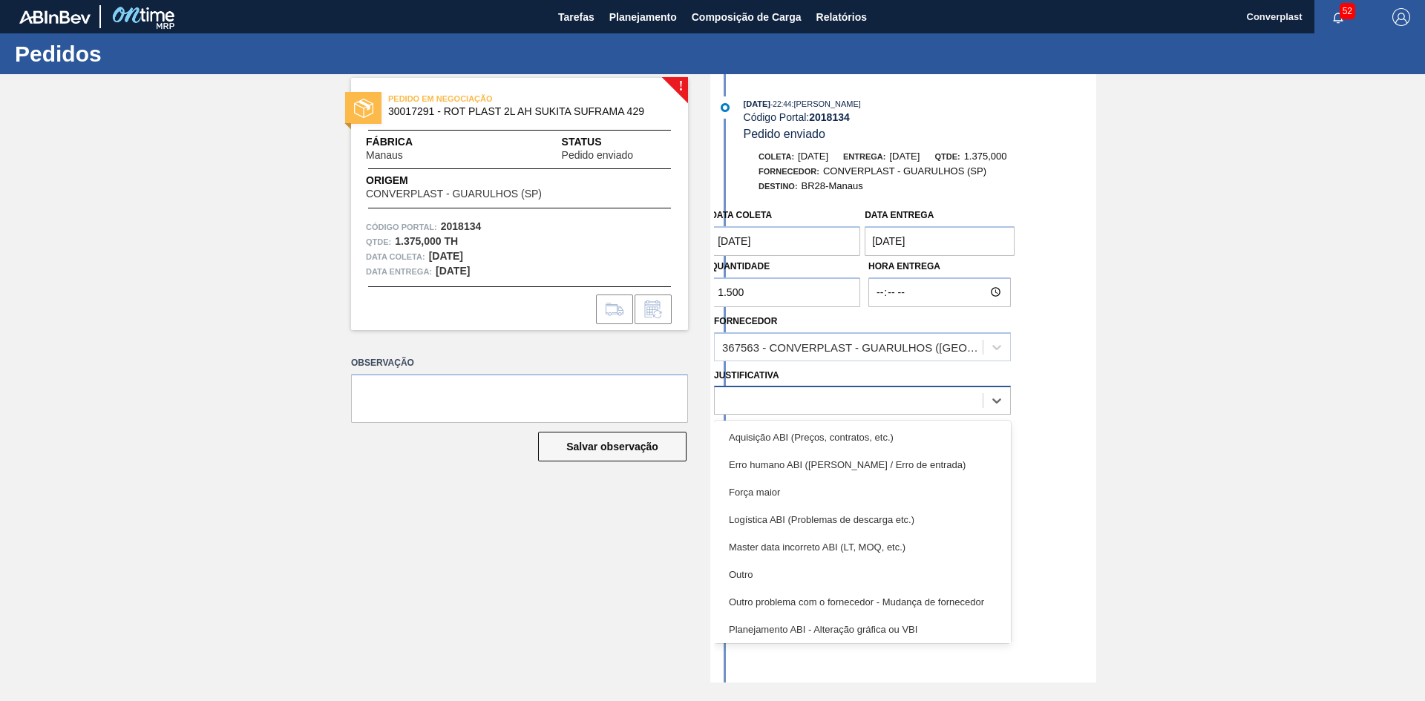
click at [895, 397] on div at bounding box center [849, 401] width 268 height 22
click at [842, 427] on div "Aquisição ABI (Preços, contratos, etc.)" at bounding box center [862, 437] width 297 height 27
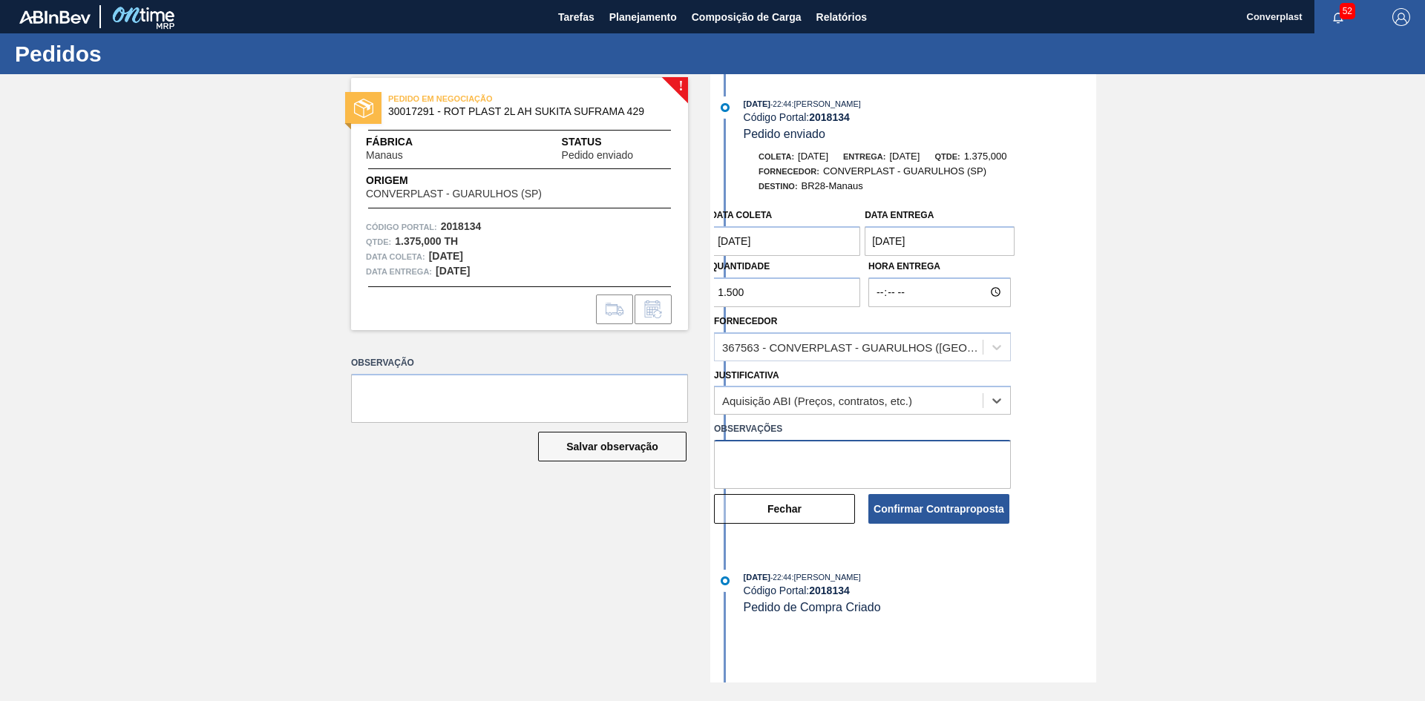
click at [838, 467] on textarea at bounding box center [862, 464] width 297 height 49
type textarea "ajustar quantidade"
click at [929, 514] on button "Confirmar Contraproposta" at bounding box center [938, 509] width 141 height 30
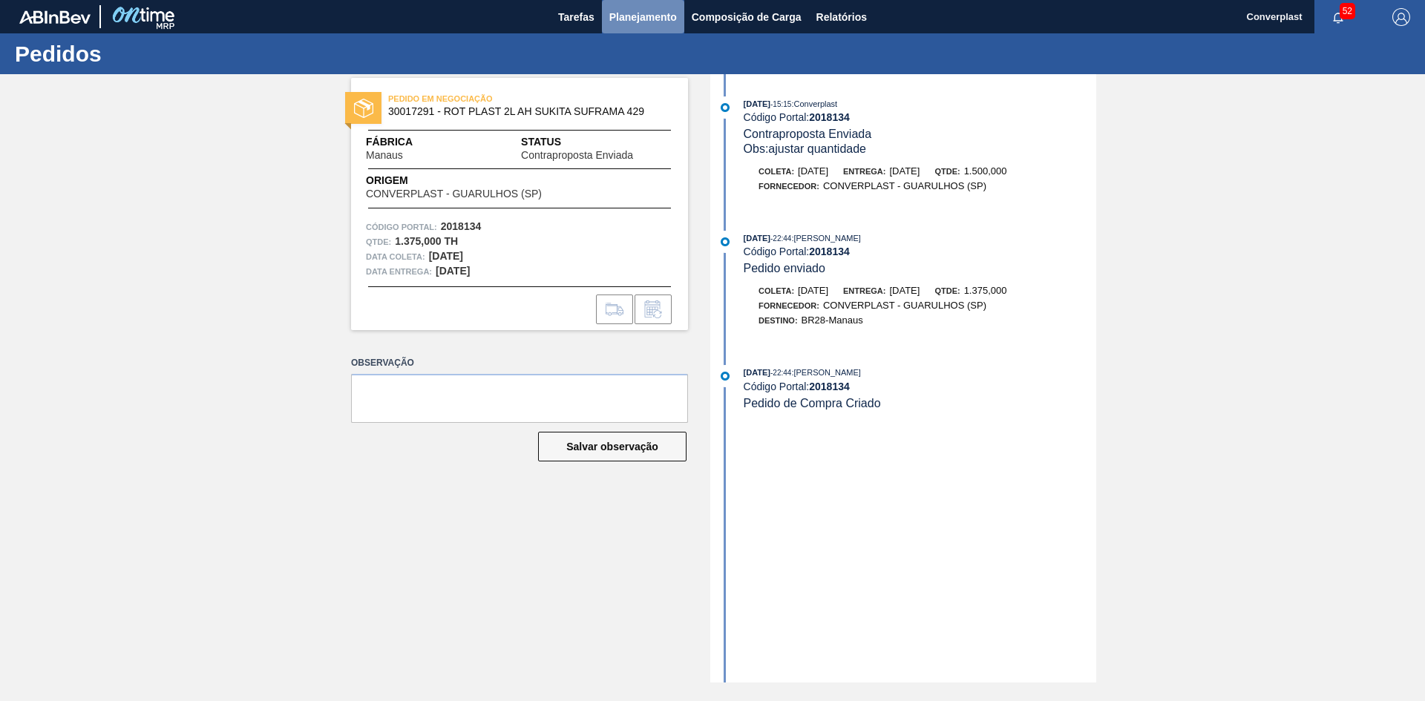
click at [653, 15] on span "Planejamento" at bounding box center [643, 17] width 68 height 18
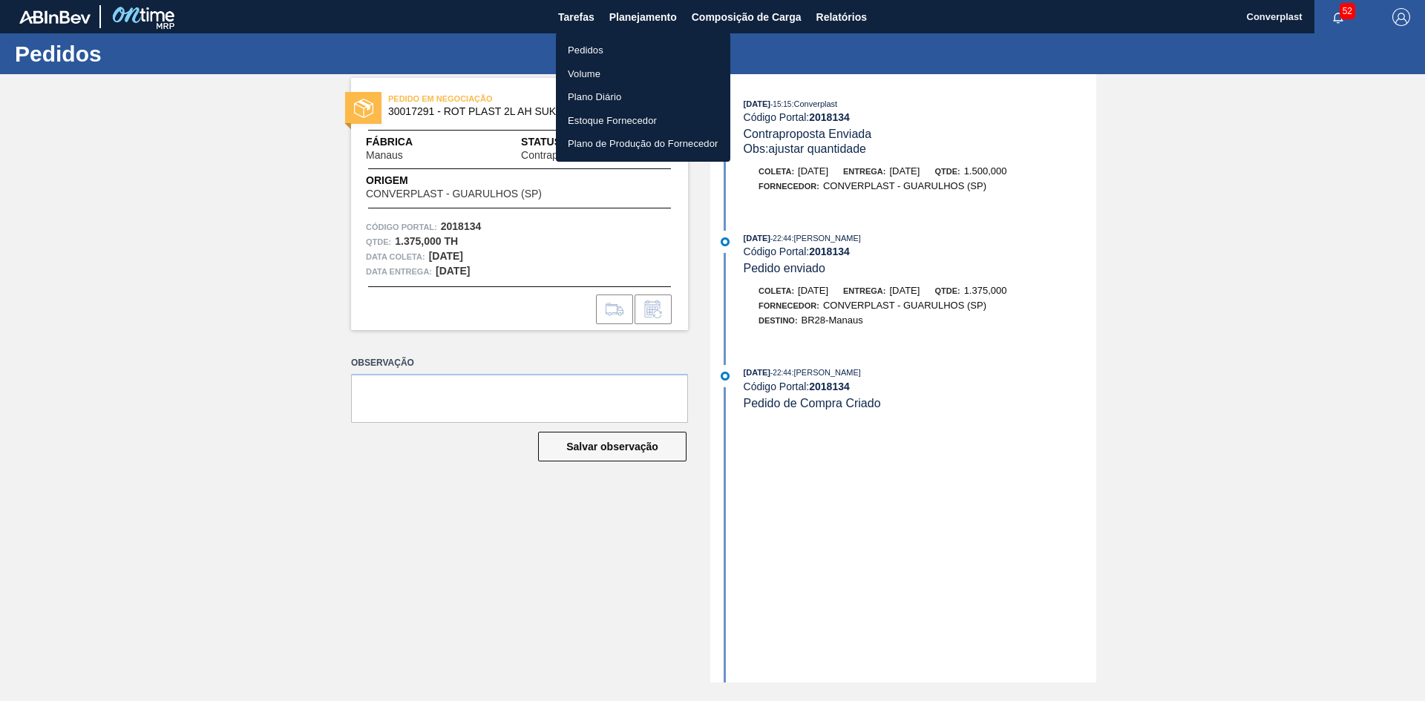
click at [643, 49] on li "Pedidos" at bounding box center [643, 51] width 174 height 24
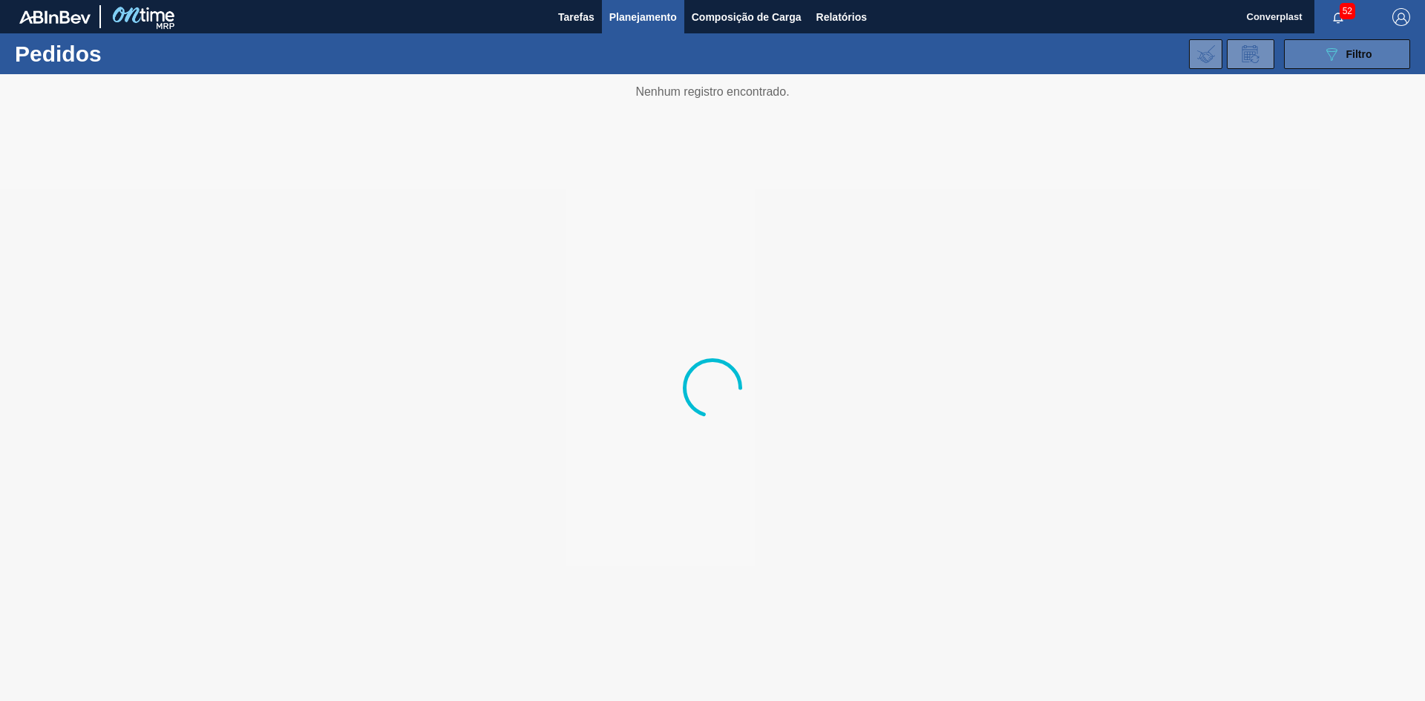
click at [1343, 58] on div "089F7B8B-B2A5-4AFE-B5C0-19BA573D28AC Filtro" at bounding box center [1347, 54] width 50 height 18
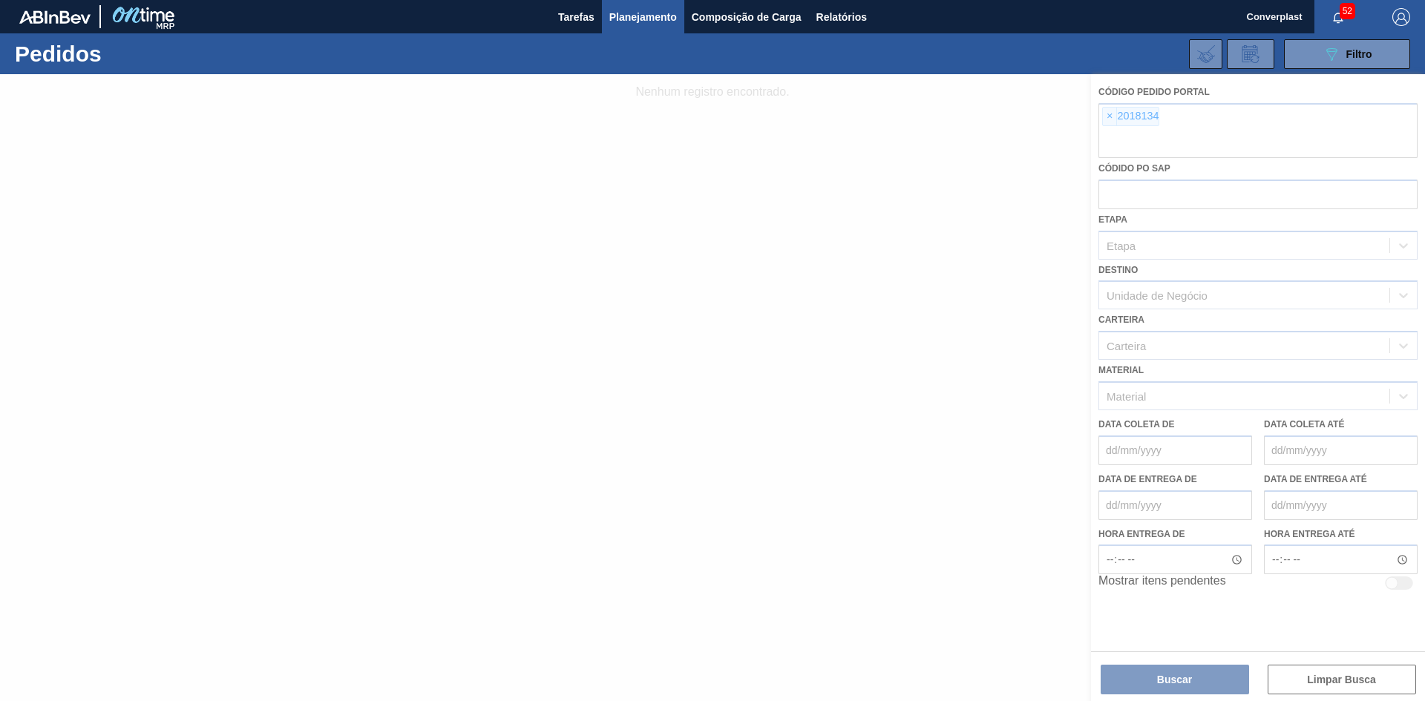
click at [1110, 114] on div at bounding box center [712, 387] width 1425 height 627
click at [1106, 121] on div at bounding box center [712, 387] width 1425 height 627
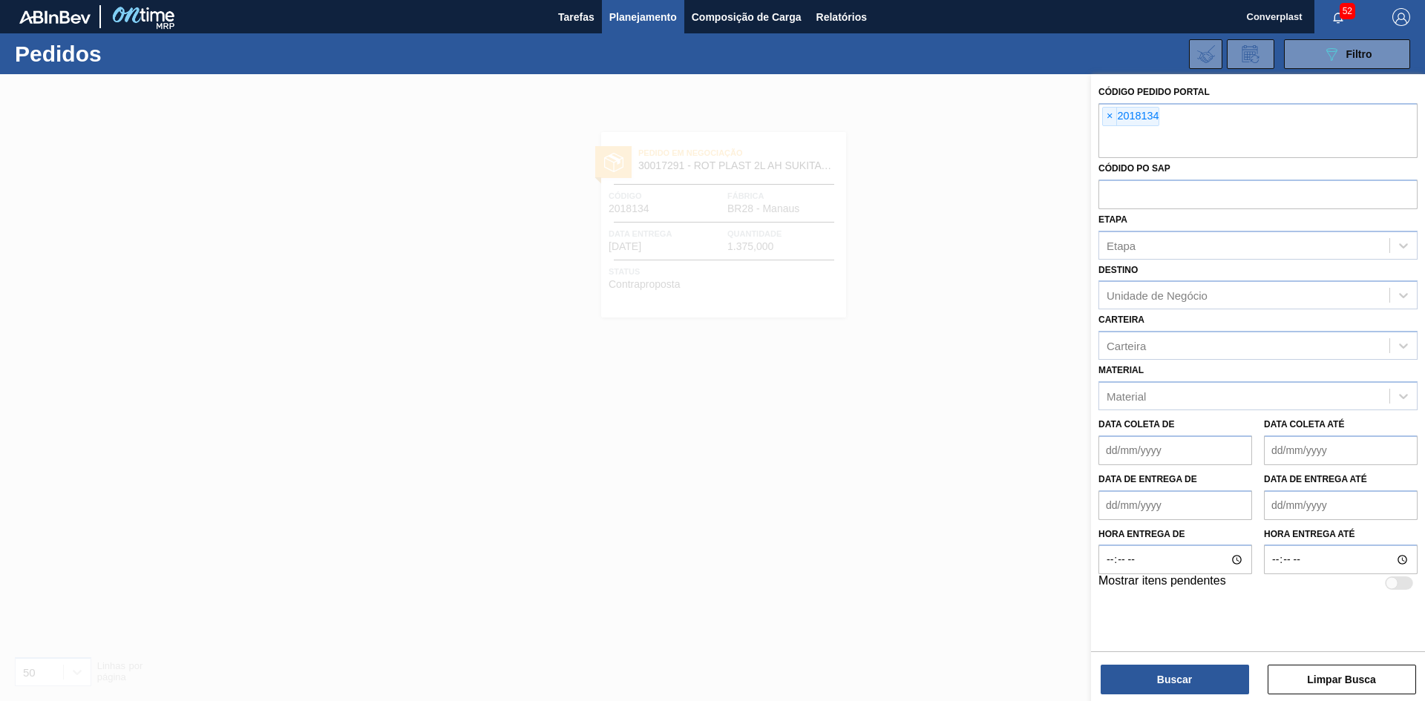
click at [1106, 121] on span "×" at bounding box center [1110, 117] width 14 height 18
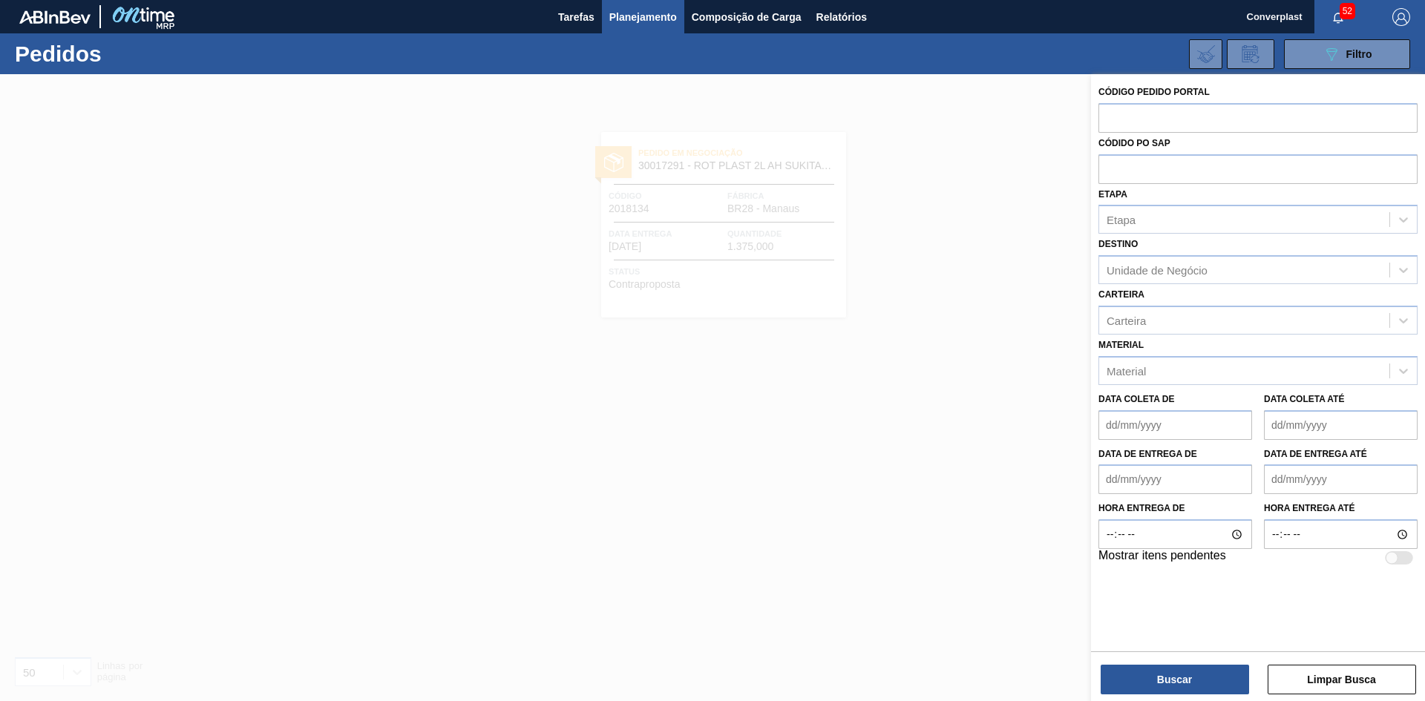
paste input "2009898"
type input "2009898"
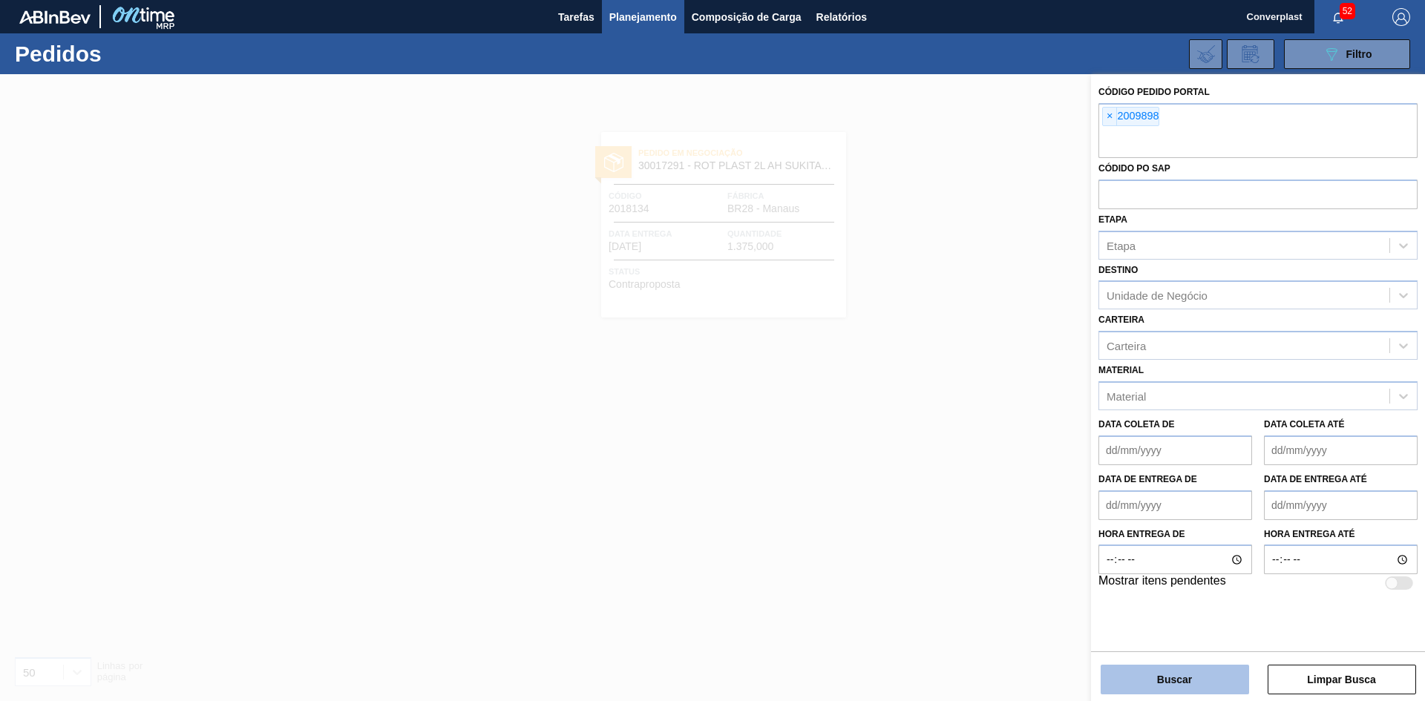
click at [1196, 677] on button "Buscar" at bounding box center [1175, 680] width 148 height 30
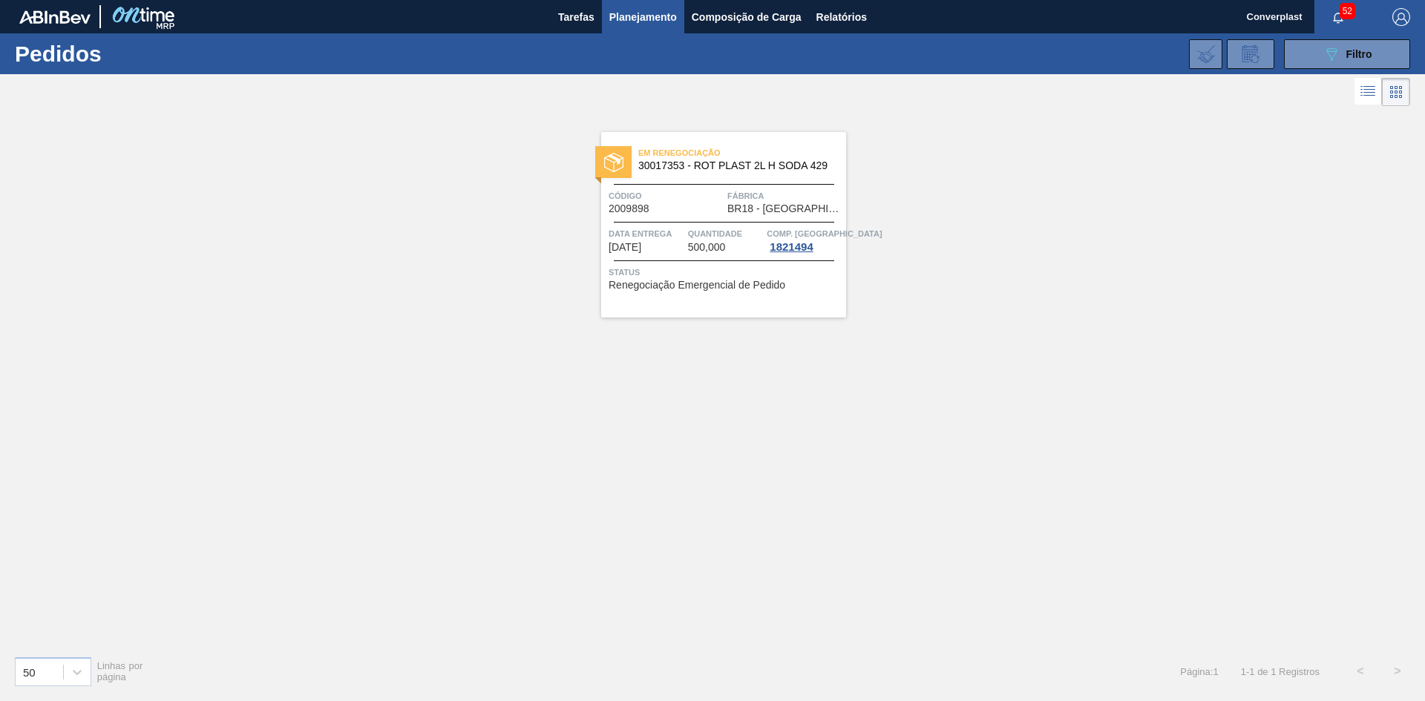
click at [827, 301] on div "Em renegociação 30017353 - ROT PLAST 2L H SODA 429 Código 2009898 Fábrica BR18 …" at bounding box center [723, 225] width 245 height 186
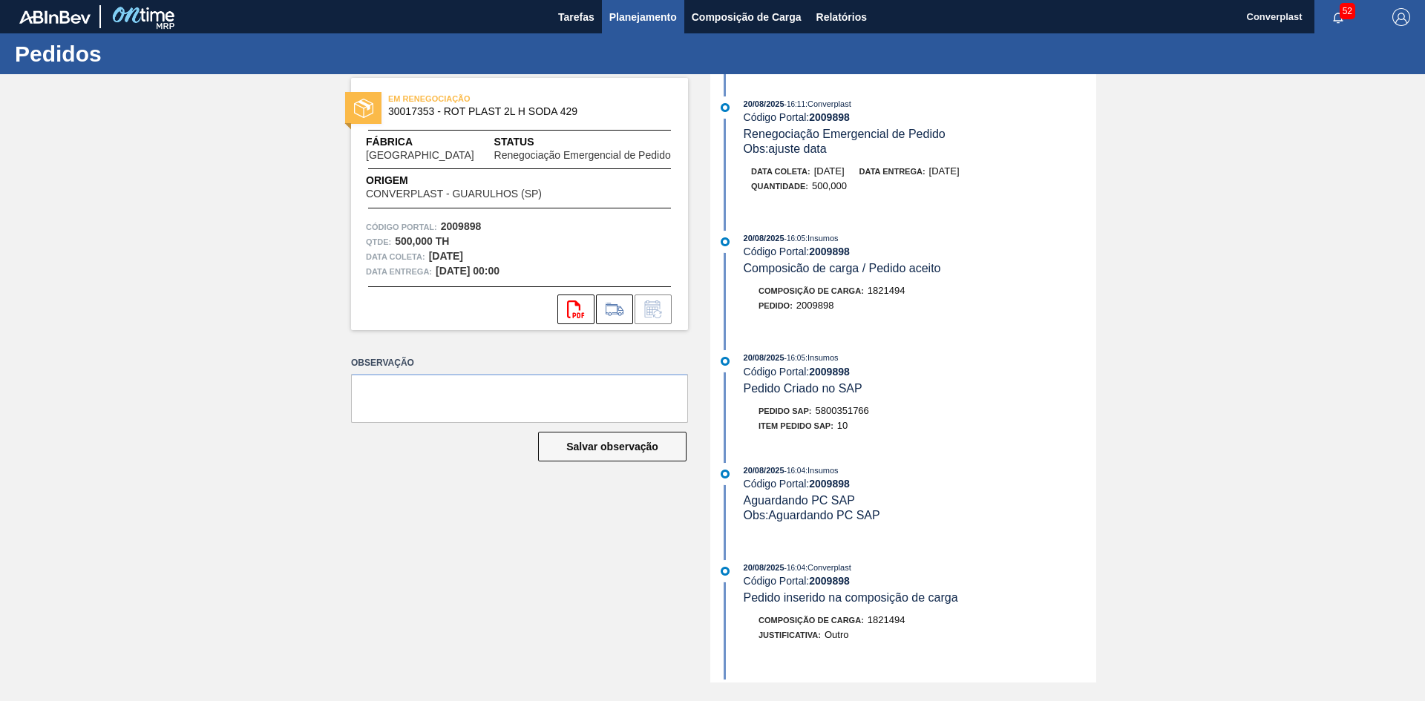
click at [613, 23] on span "Planejamento" at bounding box center [643, 17] width 68 height 18
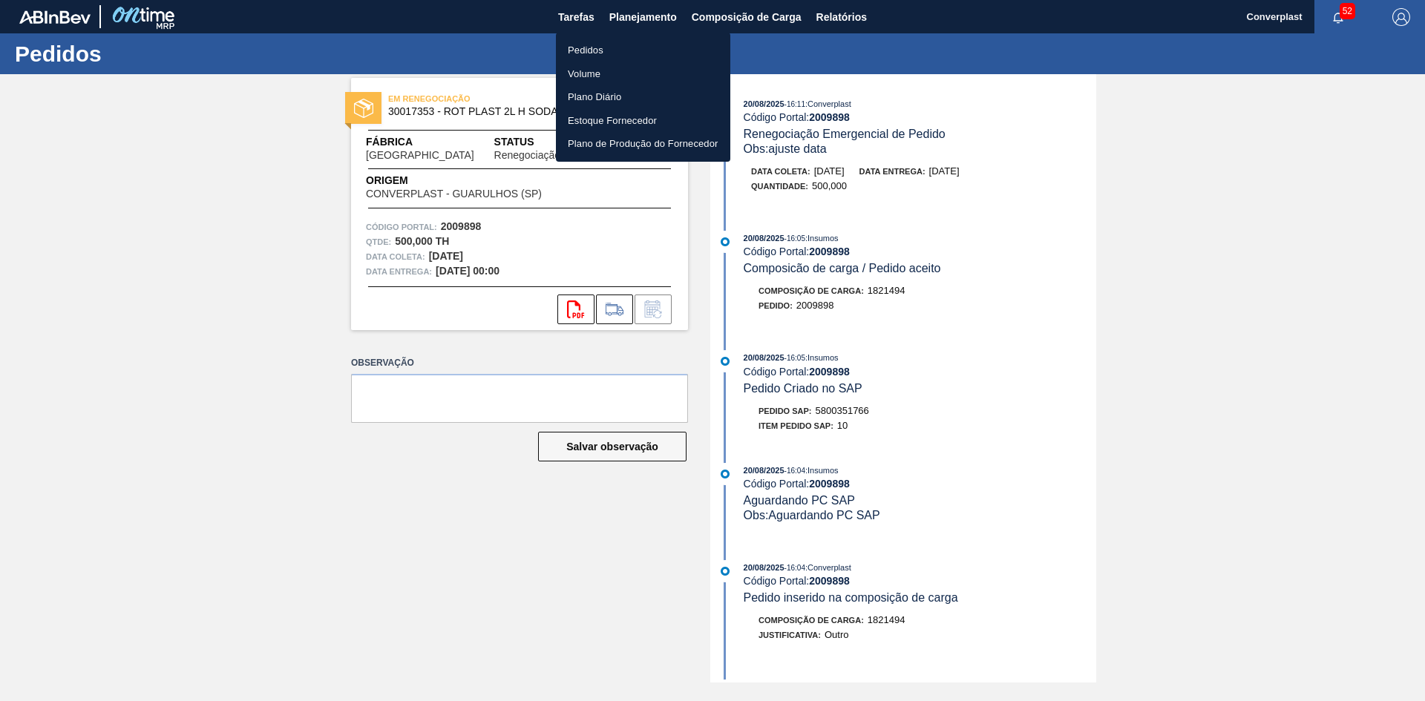
click at [603, 56] on li "Pedidos" at bounding box center [643, 51] width 174 height 24
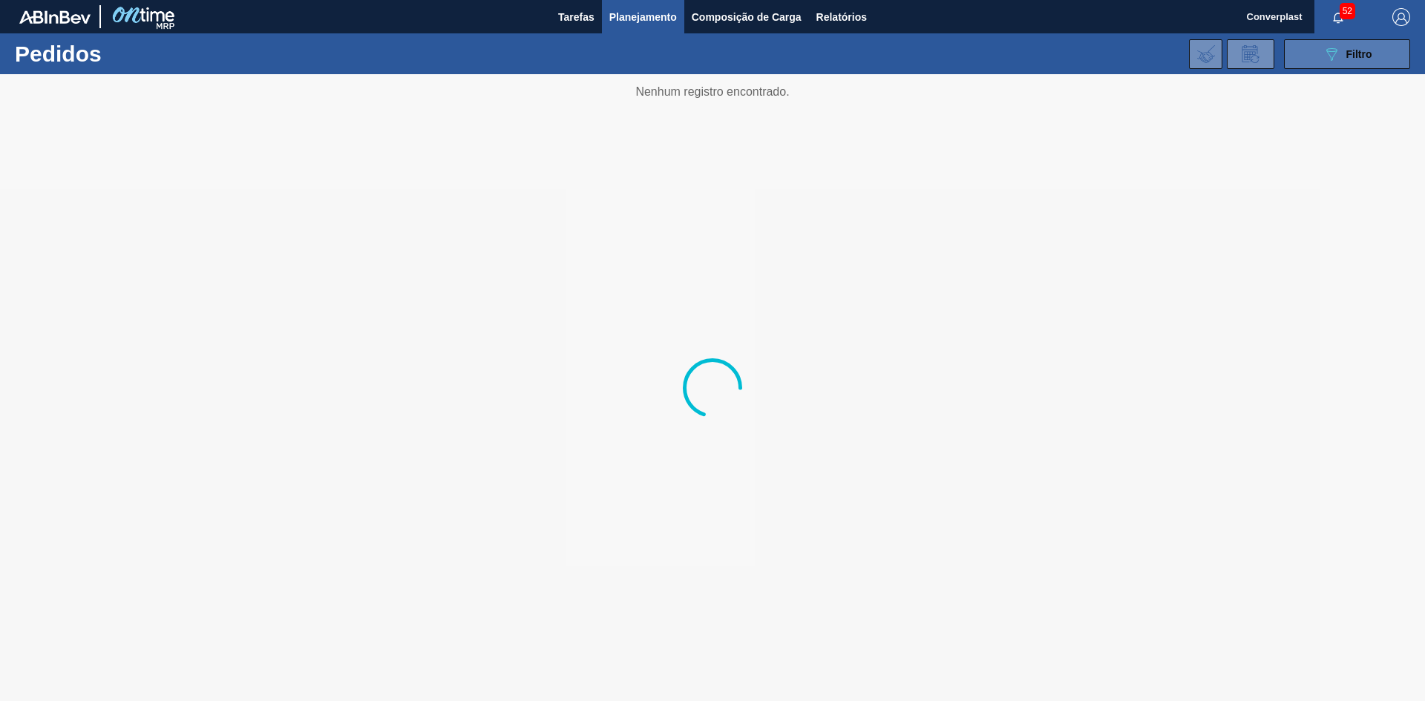
click at [1381, 62] on button "089F7B8B-B2A5-4AFE-B5C0-19BA573D28AC Filtro" at bounding box center [1347, 54] width 126 height 30
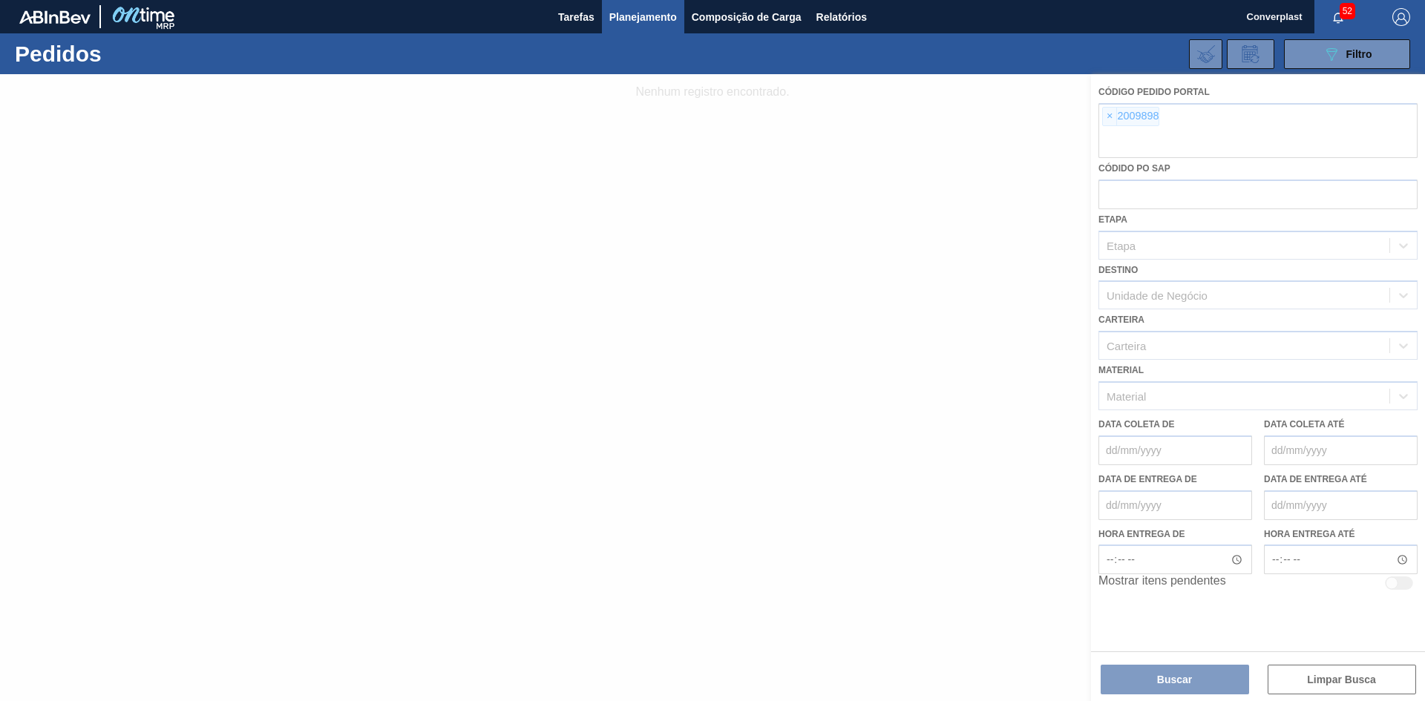
click at [1108, 117] on div at bounding box center [712, 387] width 1425 height 627
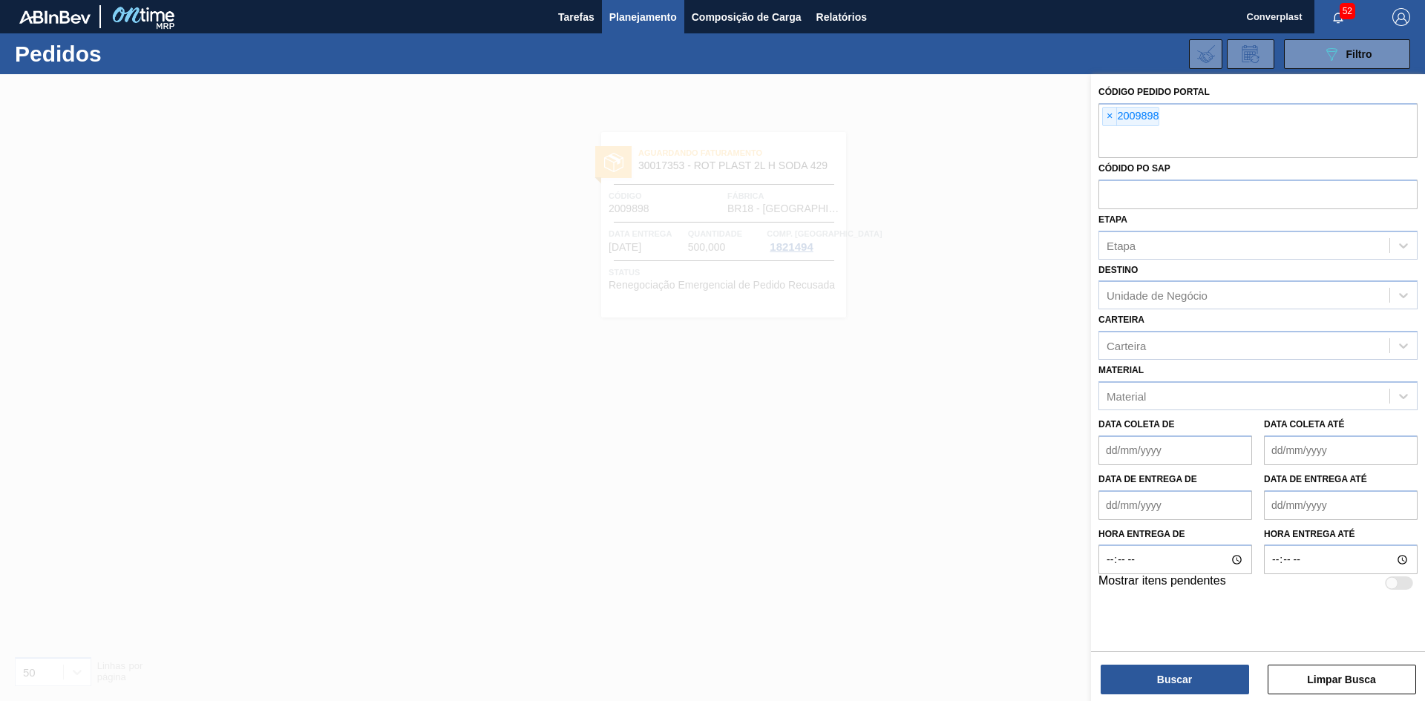
click at [1106, 123] on span "×" at bounding box center [1110, 117] width 14 height 18
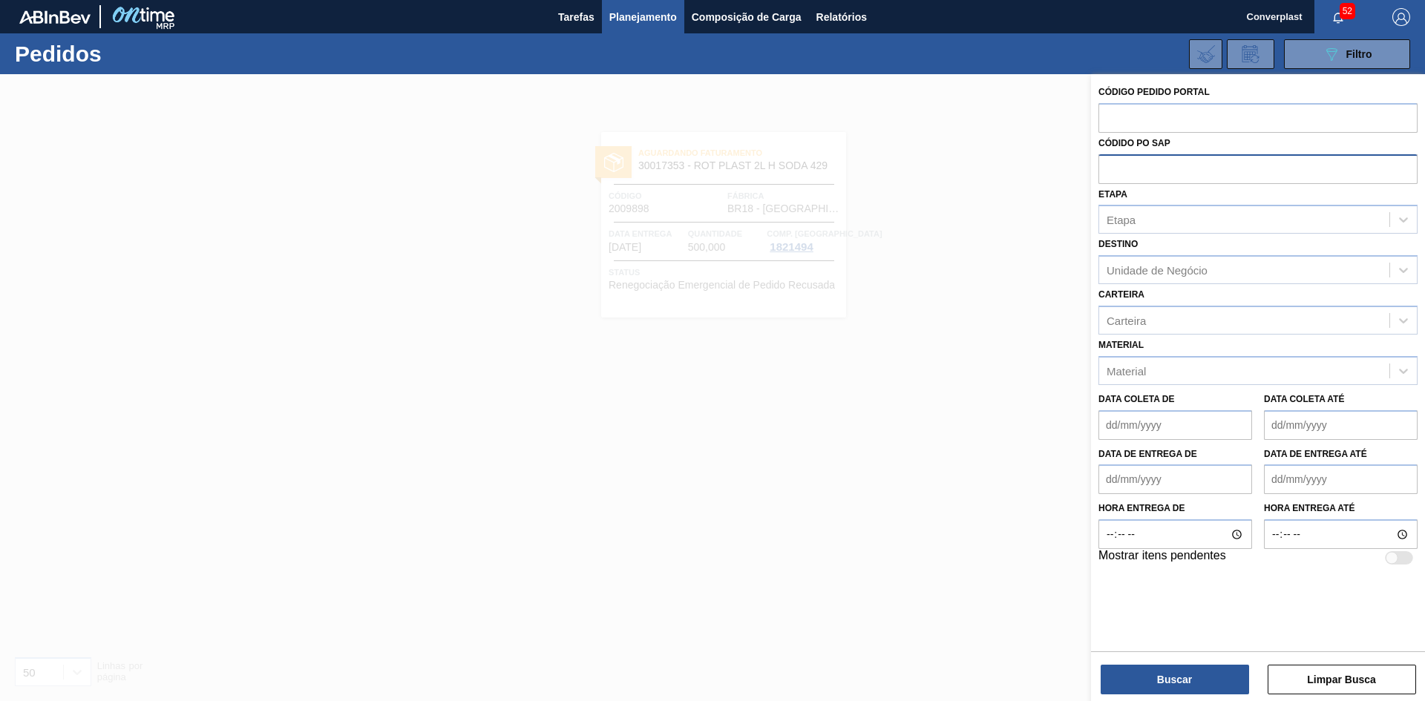
paste input "2009898"
type input "2009898"
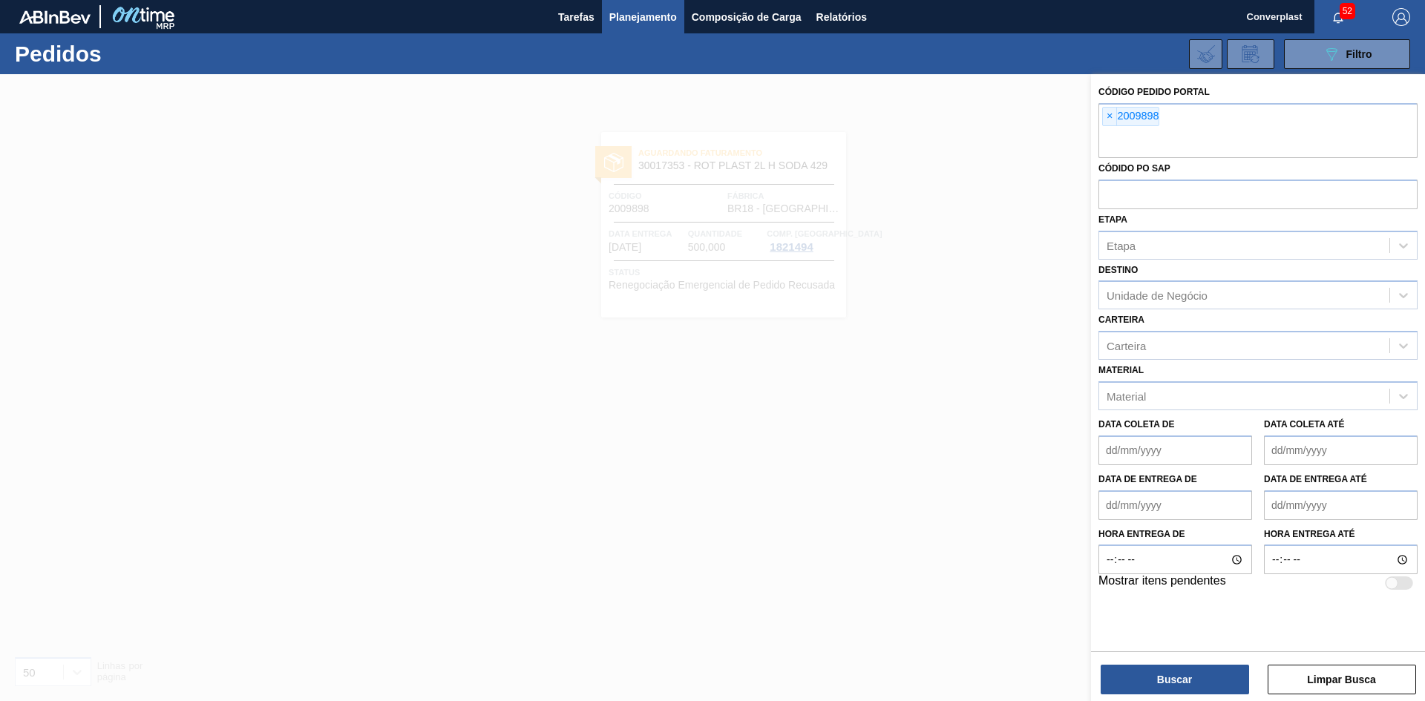
click at [1207, 696] on div "Código Pedido Portal × 2009898 Códido PO SAP Etapa Etapa Destino Unidade de Neg…" at bounding box center [1258, 389] width 334 height 630
click at [1198, 691] on button "Buscar" at bounding box center [1175, 680] width 148 height 30
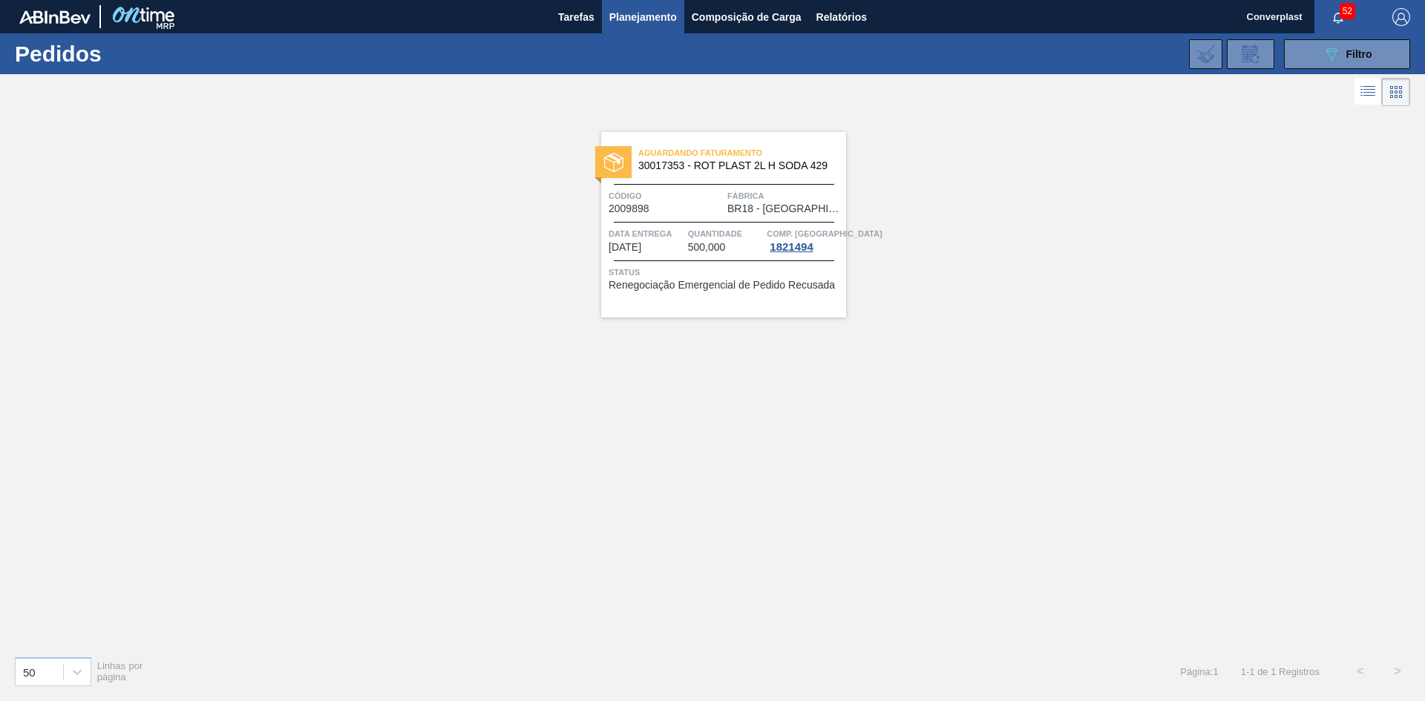
click at [672, 206] on div "Código 2009898" at bounding box center [666, 201] width 115 height 26
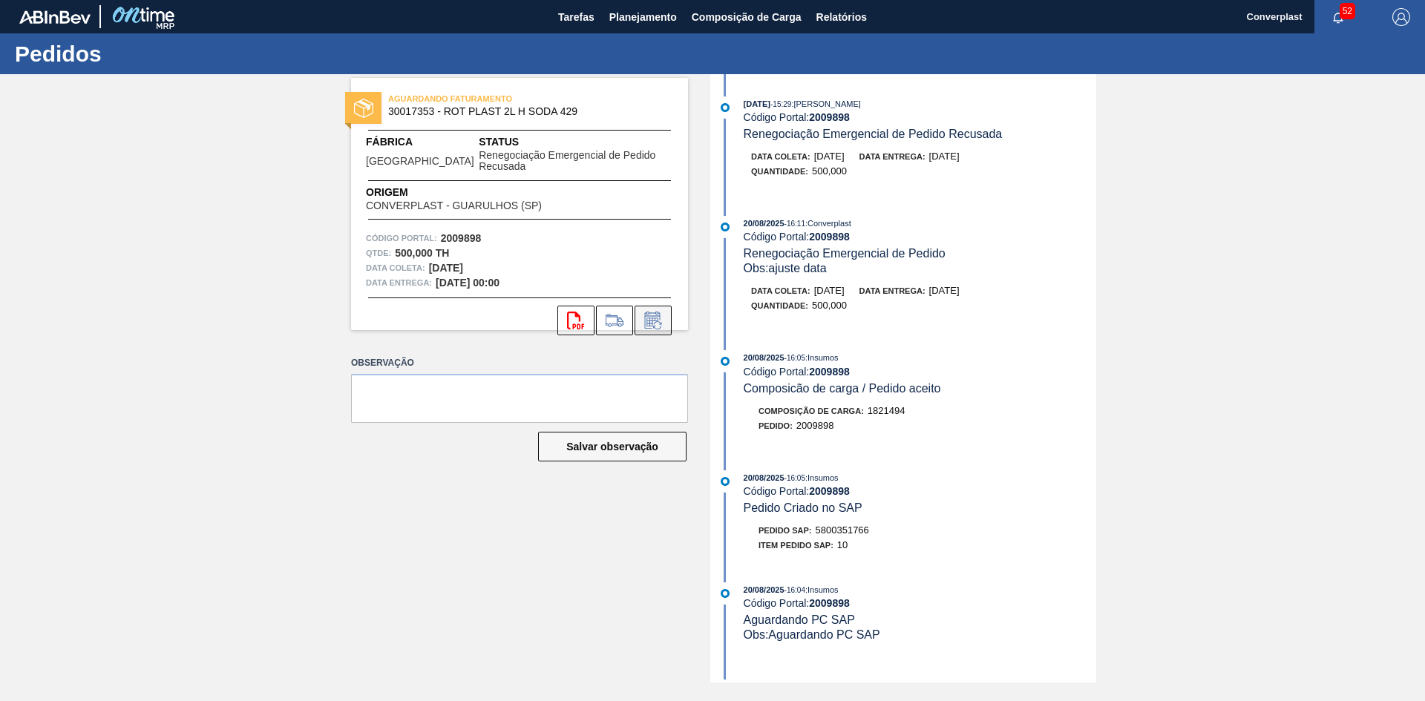
click at [646, 327] on icon at bounding box center [653, 321] width 24 height 18
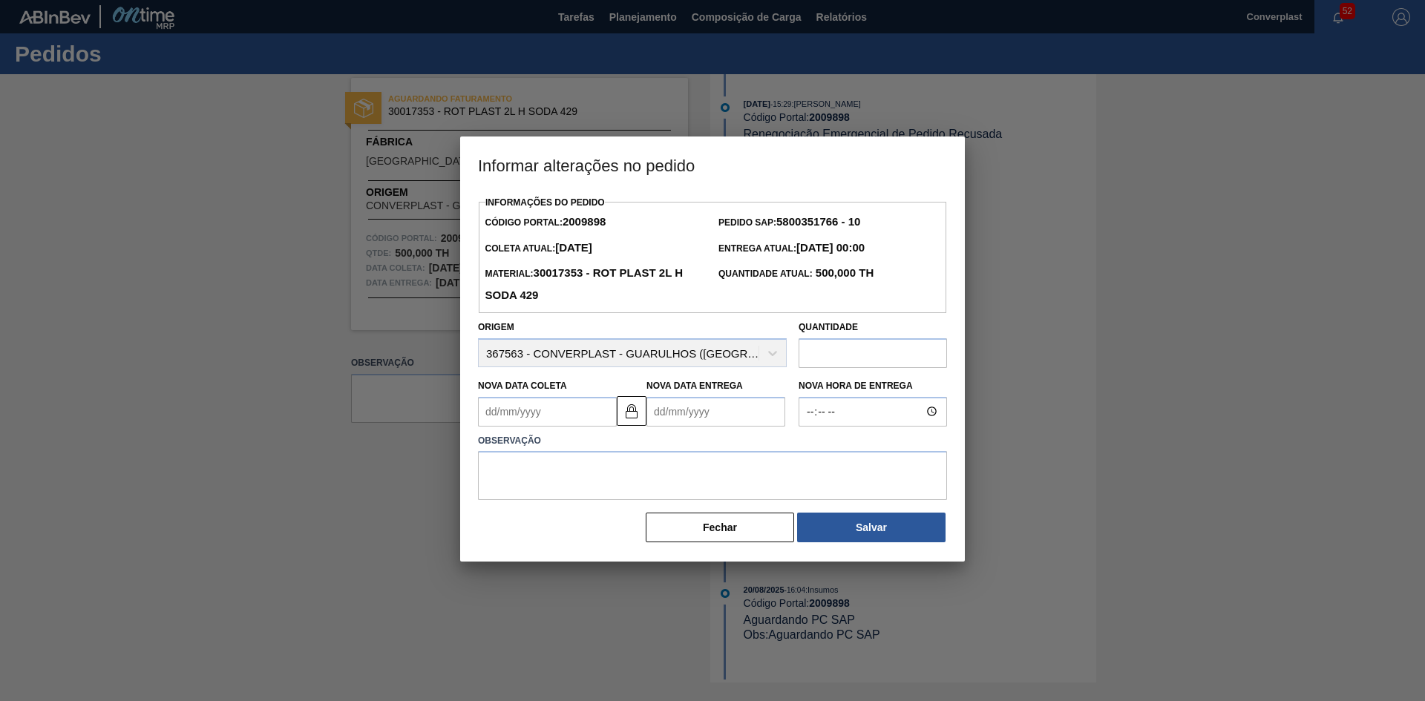
click at [745, 418] on Entrega2009898 "Nova Data Entrega" at bounding box center [715, 412] width 139 height 30
type Coleta2009898 "[DATE]"
type Entrega2009898 "0"
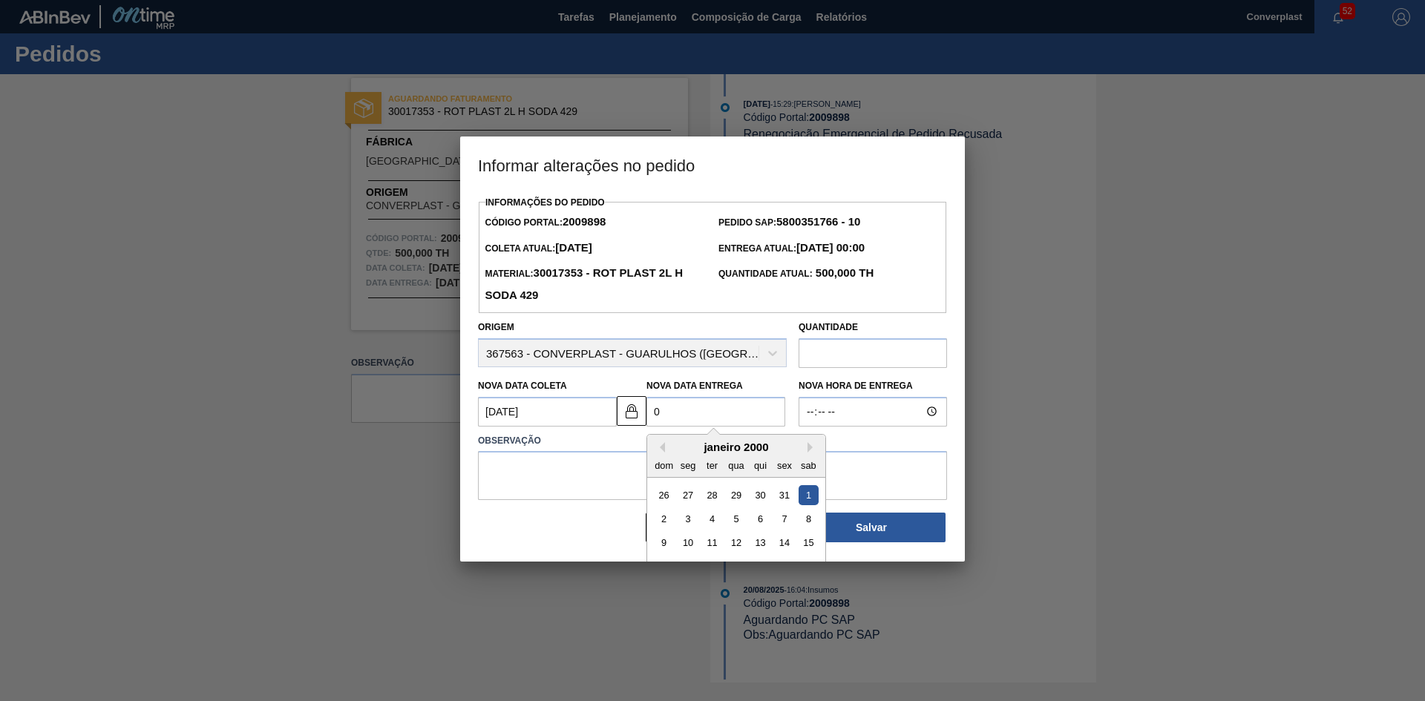
type Coleta2009898 "[DATE]"
type Entrega2009898 "04/"
type Coleta2009898 "[DATE]"
type Entrega2009898 "04/1"
type Coleta2009898 "[DATE]"
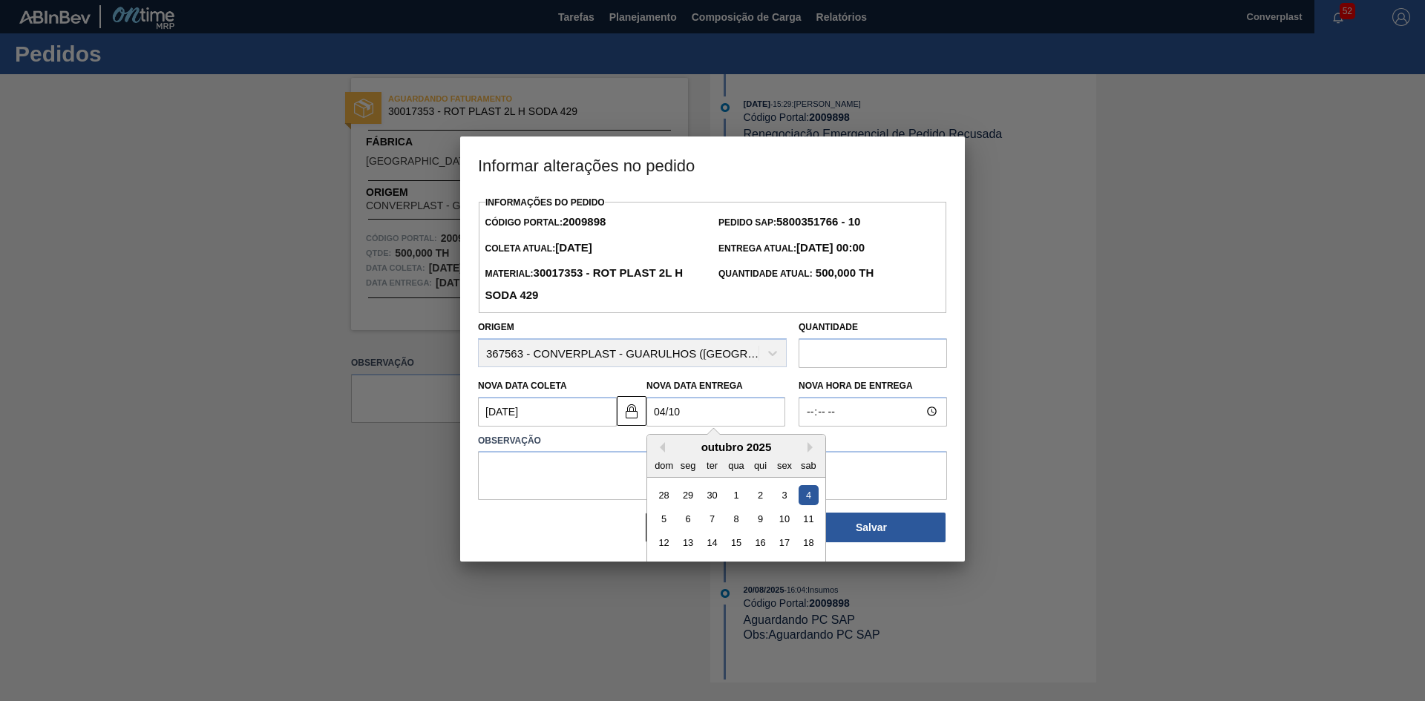
type Entrega2009898 "04/10/"
type Coleta2009898 "[DATE]"
type Entrega2009898 "[DATE]"
type Coleta2009898 "[DATE]"
type Entrega2009898 "04/10/202"
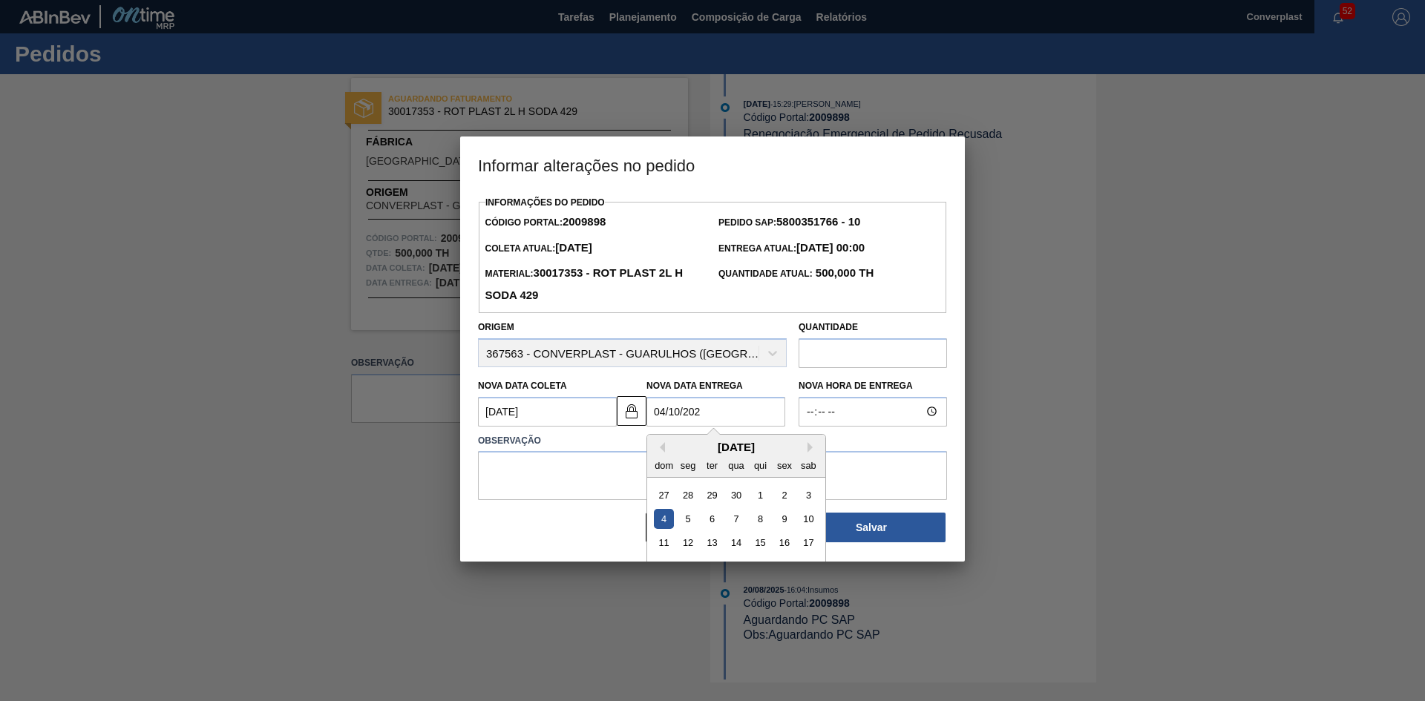
type Coleta2009898 "[DATE]"
type Entrega2009898 "[DATE]"
click at [548, 476] on textarea at bounding box center [712, 475] width 469 height 49
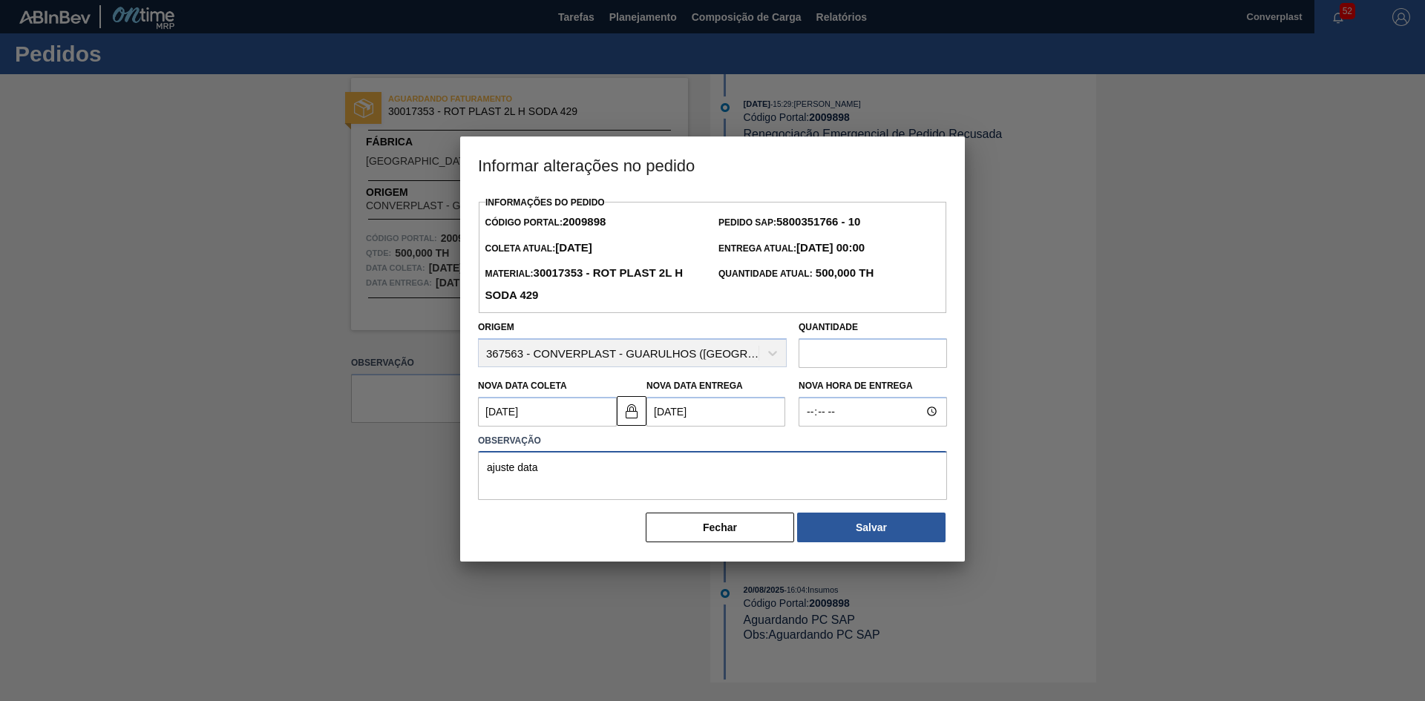
type textarea "ajuste data"
click at [891, 532] on button "Salvar" at bounding box center [871, 528] width 148 height 30
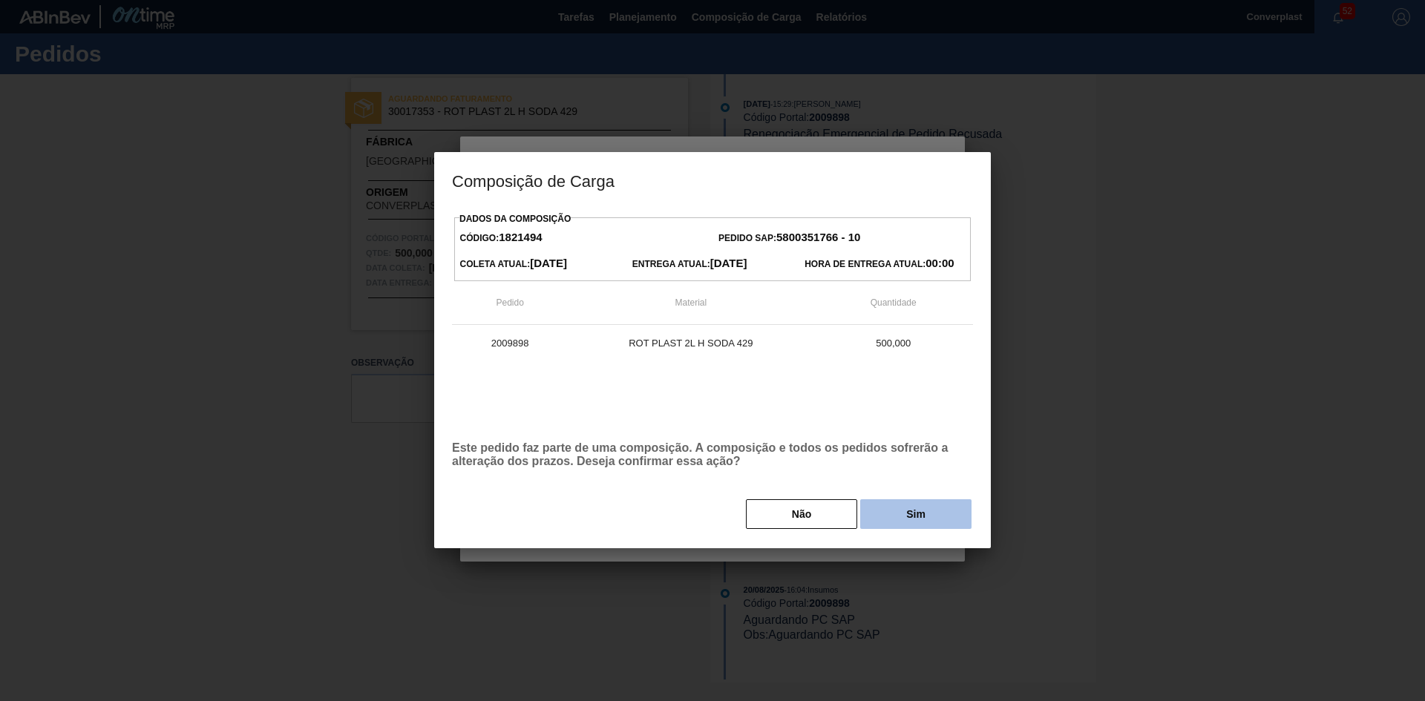
click at [896, 517] on button "Sim" at bounding box center [915, 514] width 111 height 30
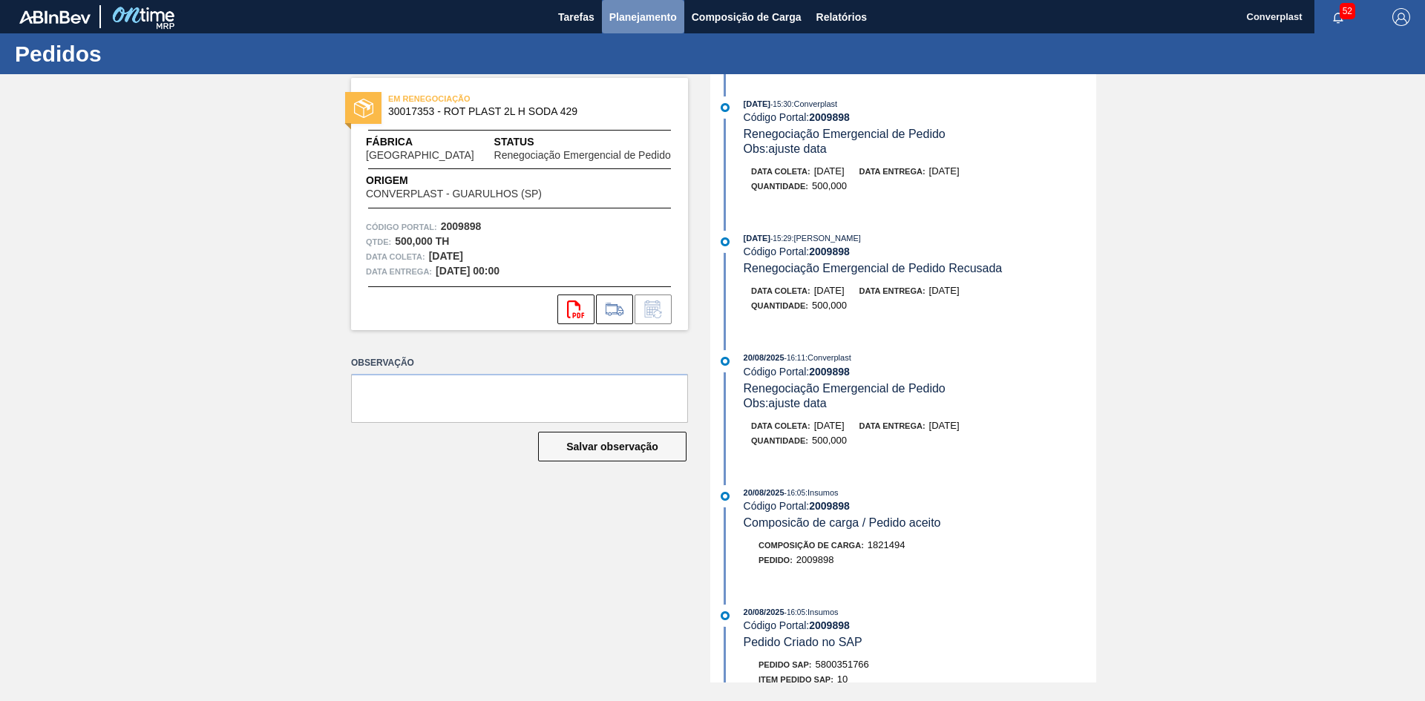
click at [634, 16] on span "Planejamento" at bounding box center [643, 17] width 68 height 18
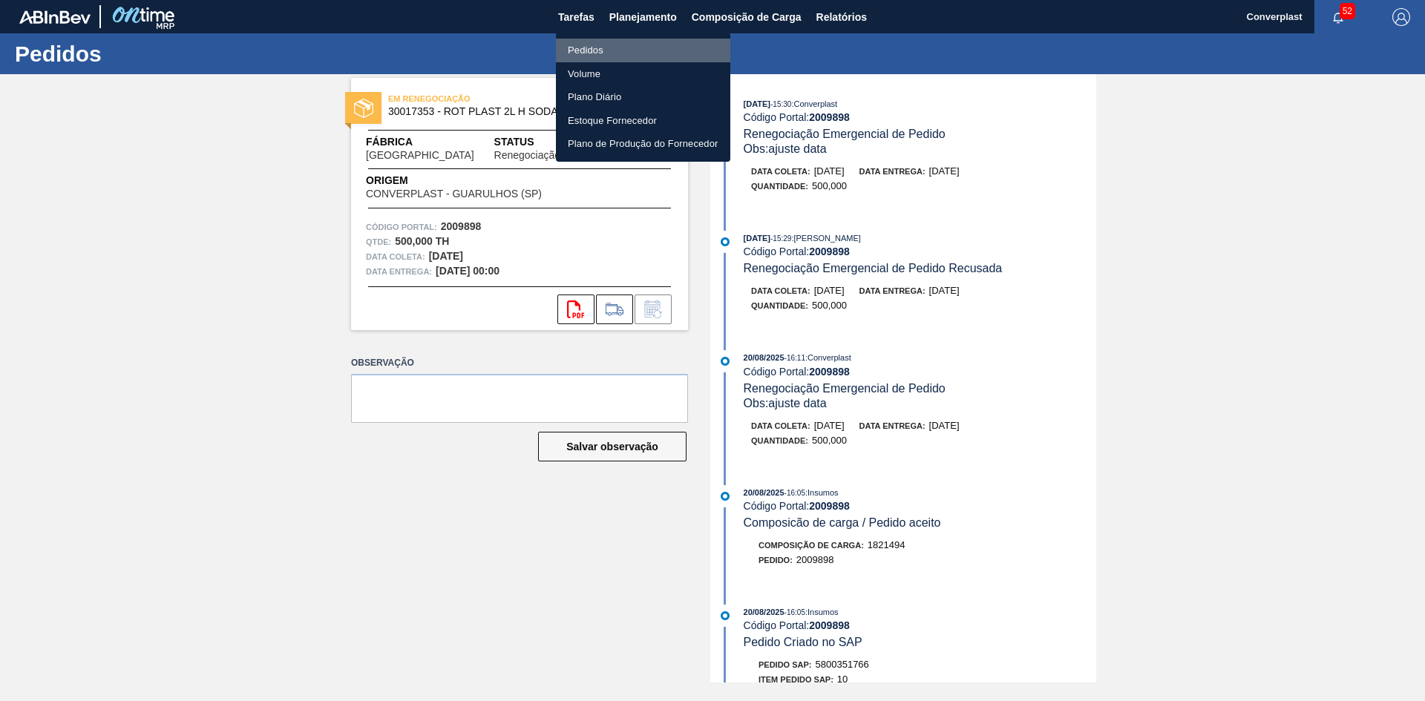
click at [630, 55] on li "Pedidos" at bounding box center [643, 51] width 174 height 24
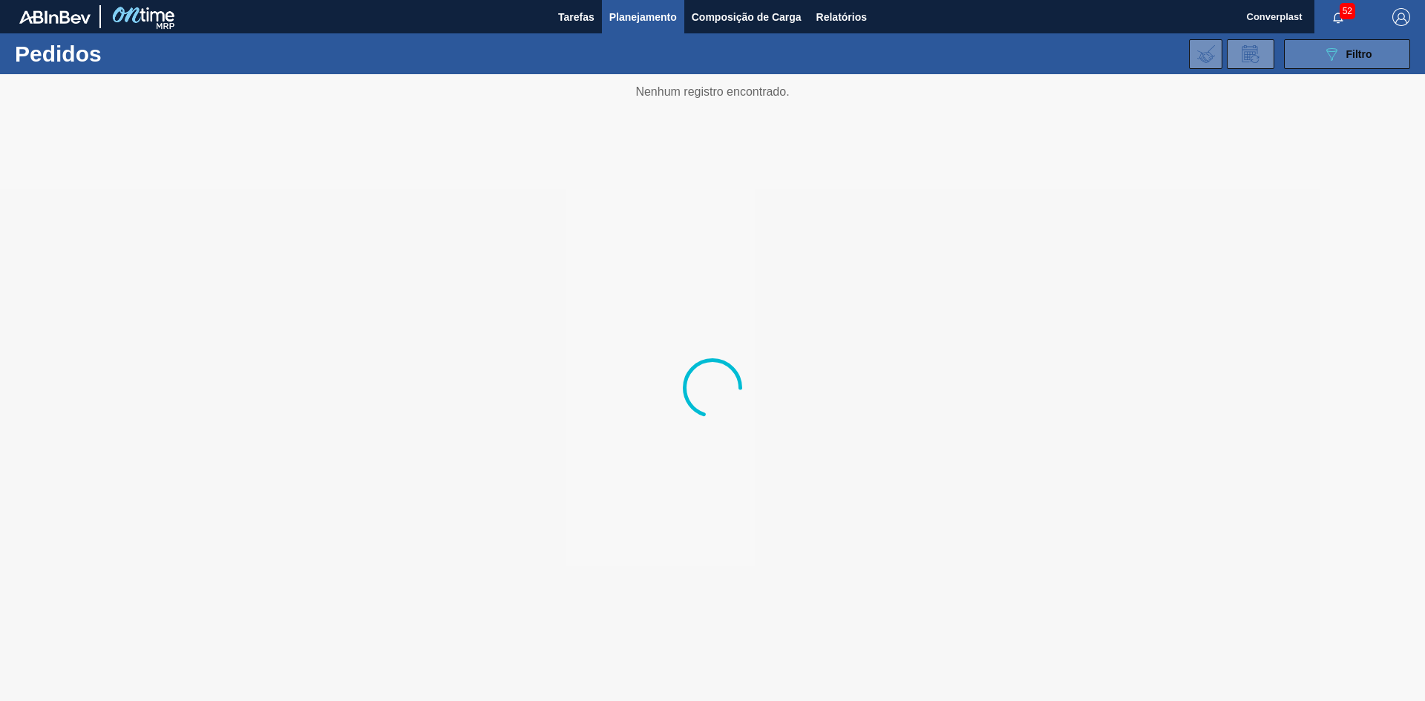
click at [1366, 50] on span "Filtro" at bounding box center [1359, 54] width 26 height 12
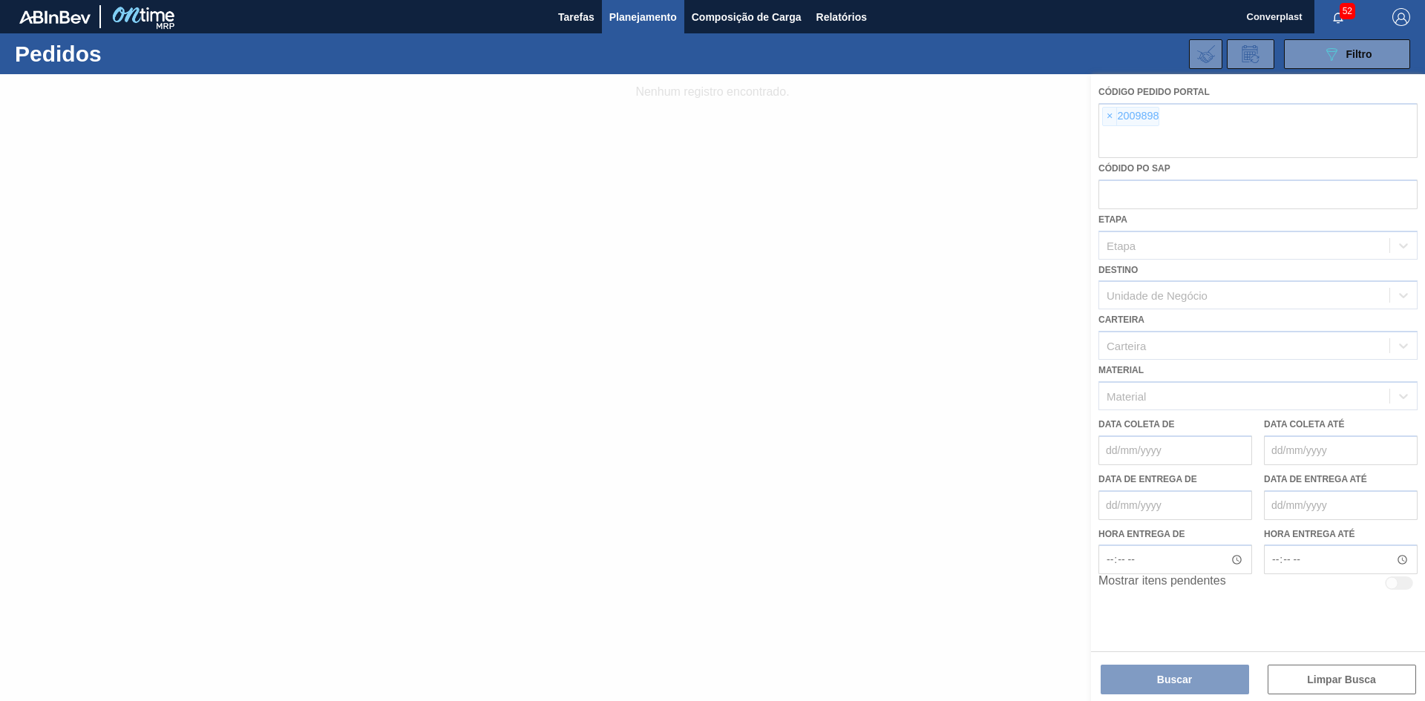
click at [1109, 117] on div at bounding box center [712, 387] width 1425 height 627
click at [1106, 117] on div at bounding box center [712, 387] width 1425 height 627
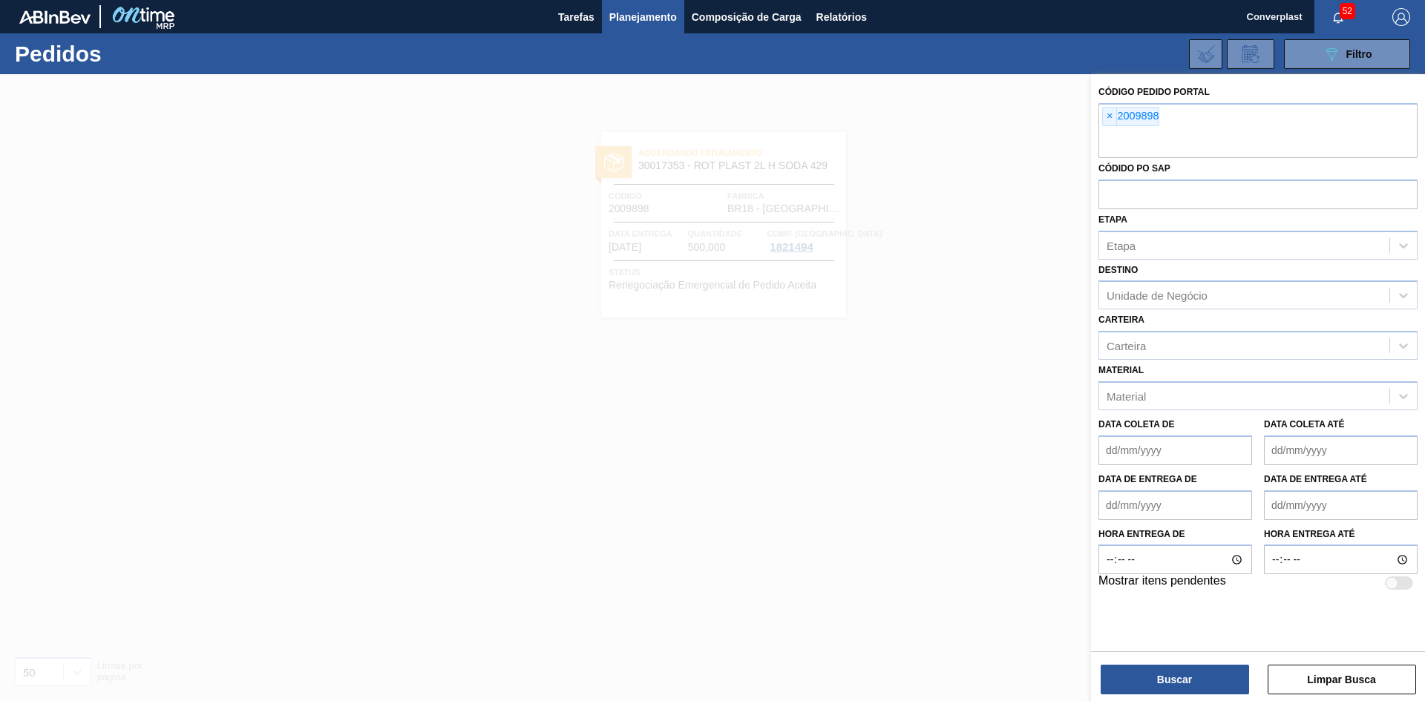
click at [1106, 117] on span "×" at bounding box center [1110, 117] width 14 height 18
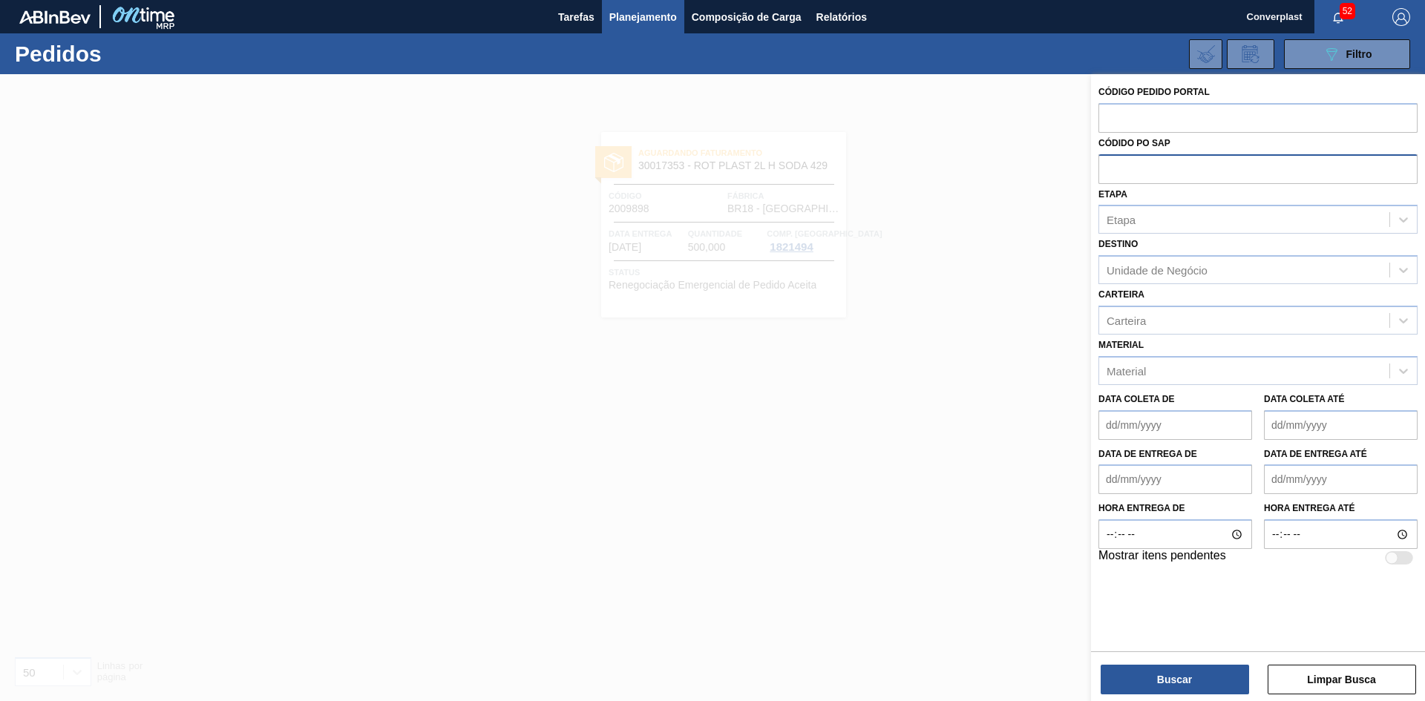
paste input "2012508"
type input "2012508"
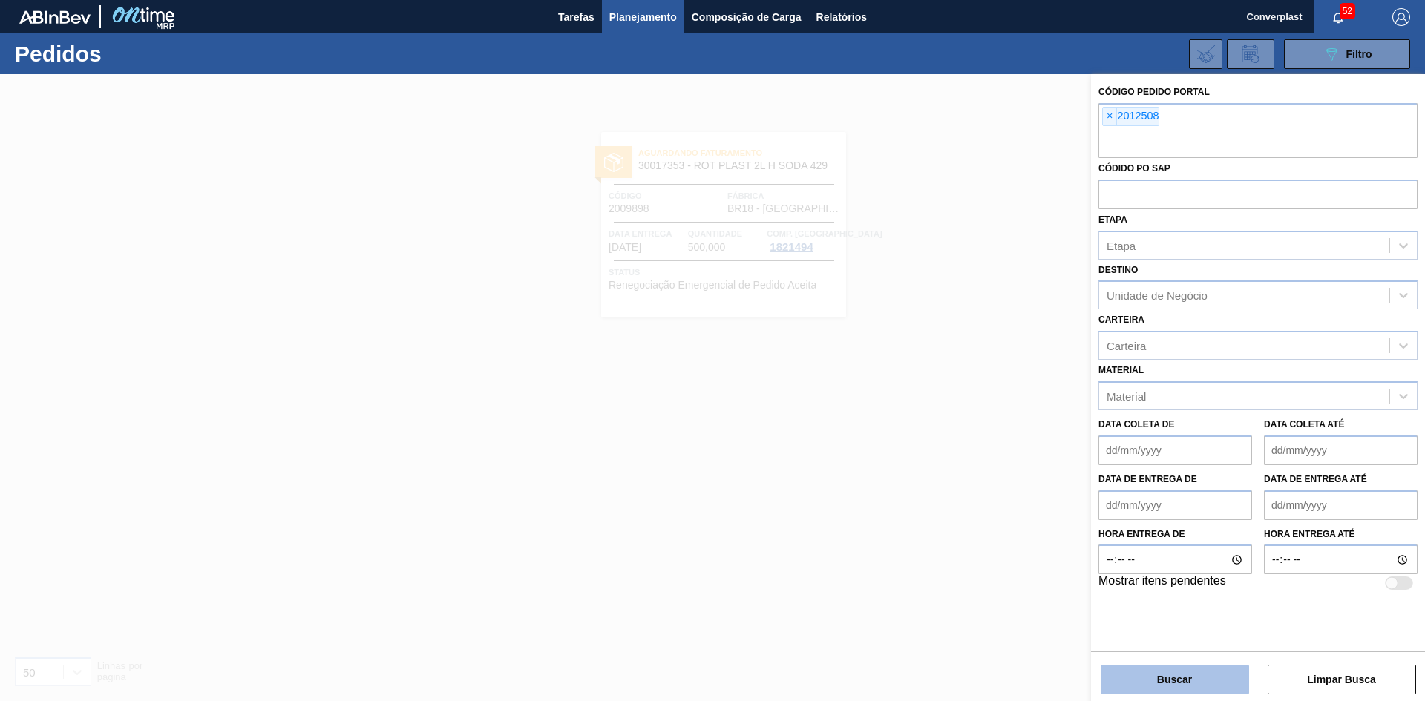
click at [1185, 669] on button "Buscar" at bounding box center [1175, 680] width 148 height 30
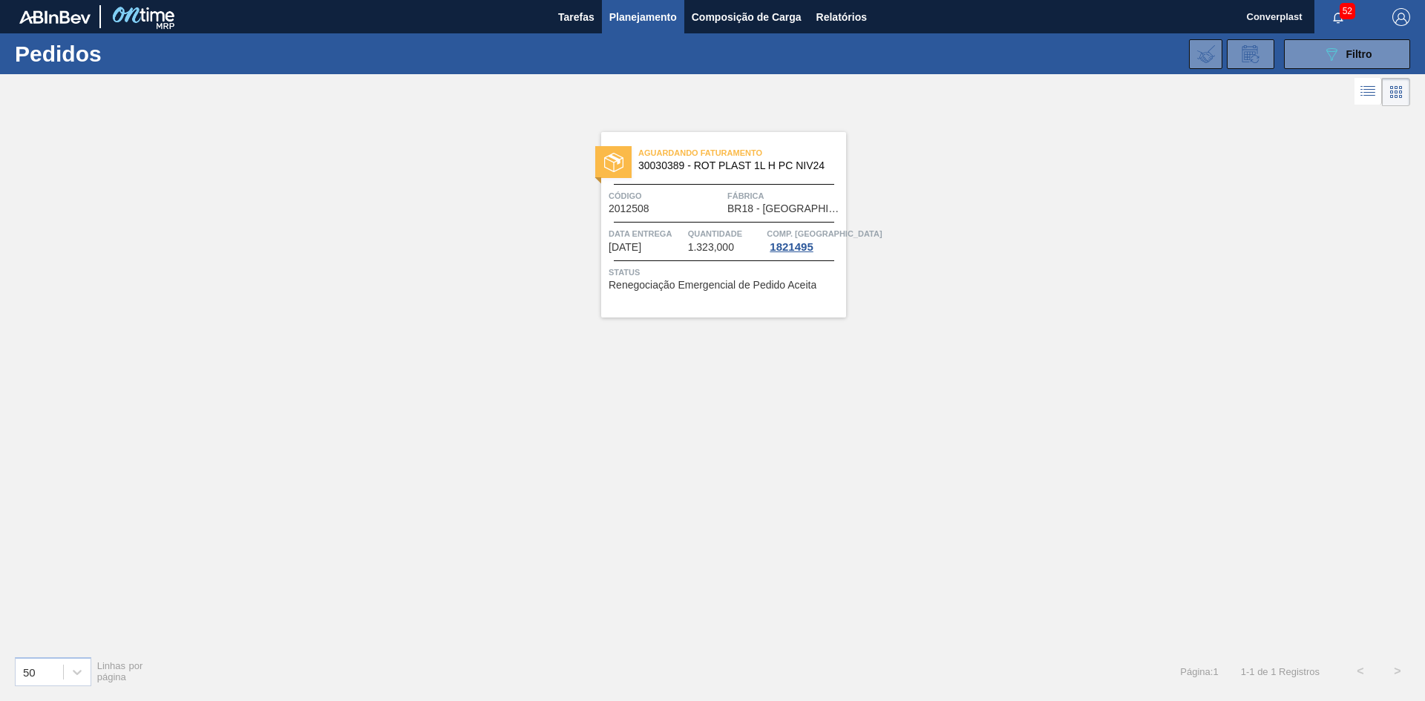
click at [809, 191] on span "Fábrica" at bounding box center [784, 195] width 115 height 15
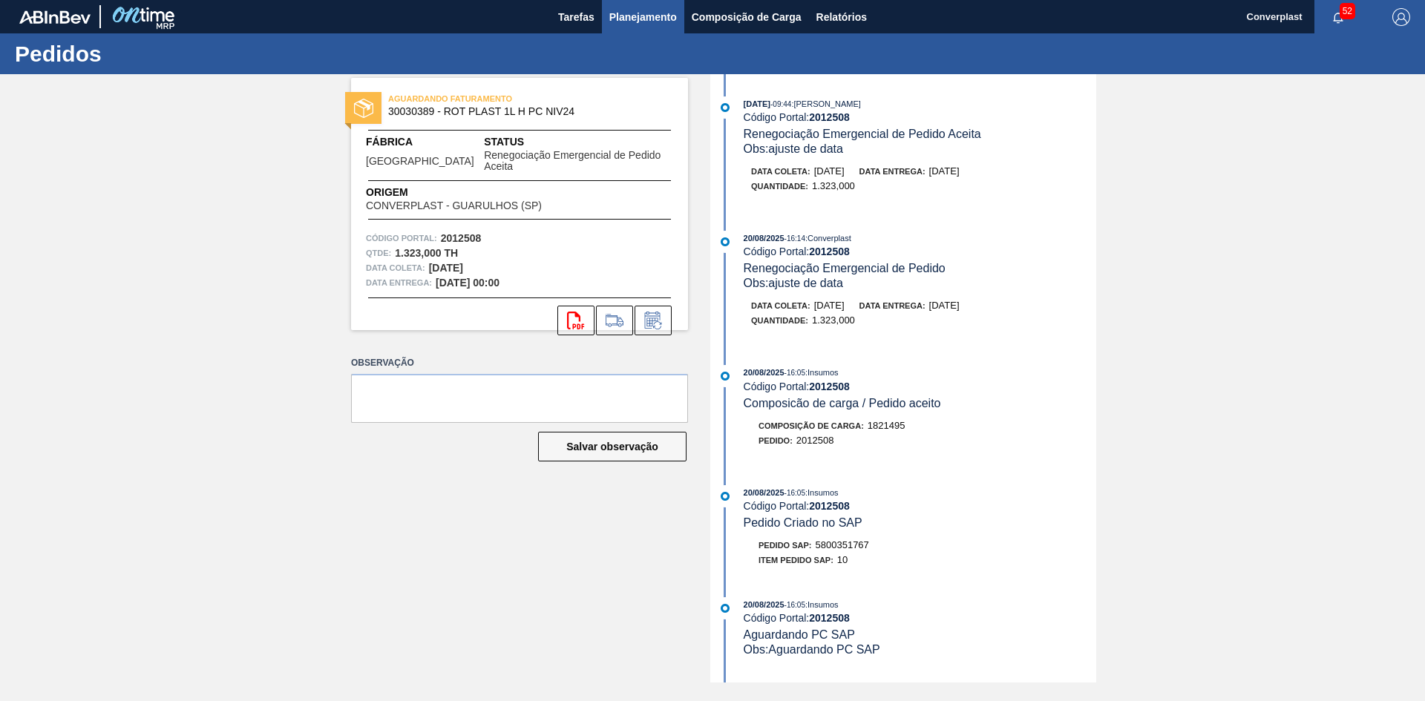
click at [644, 15] on span "Planejamento" at bounding box center [643, 17] width 68 height 18
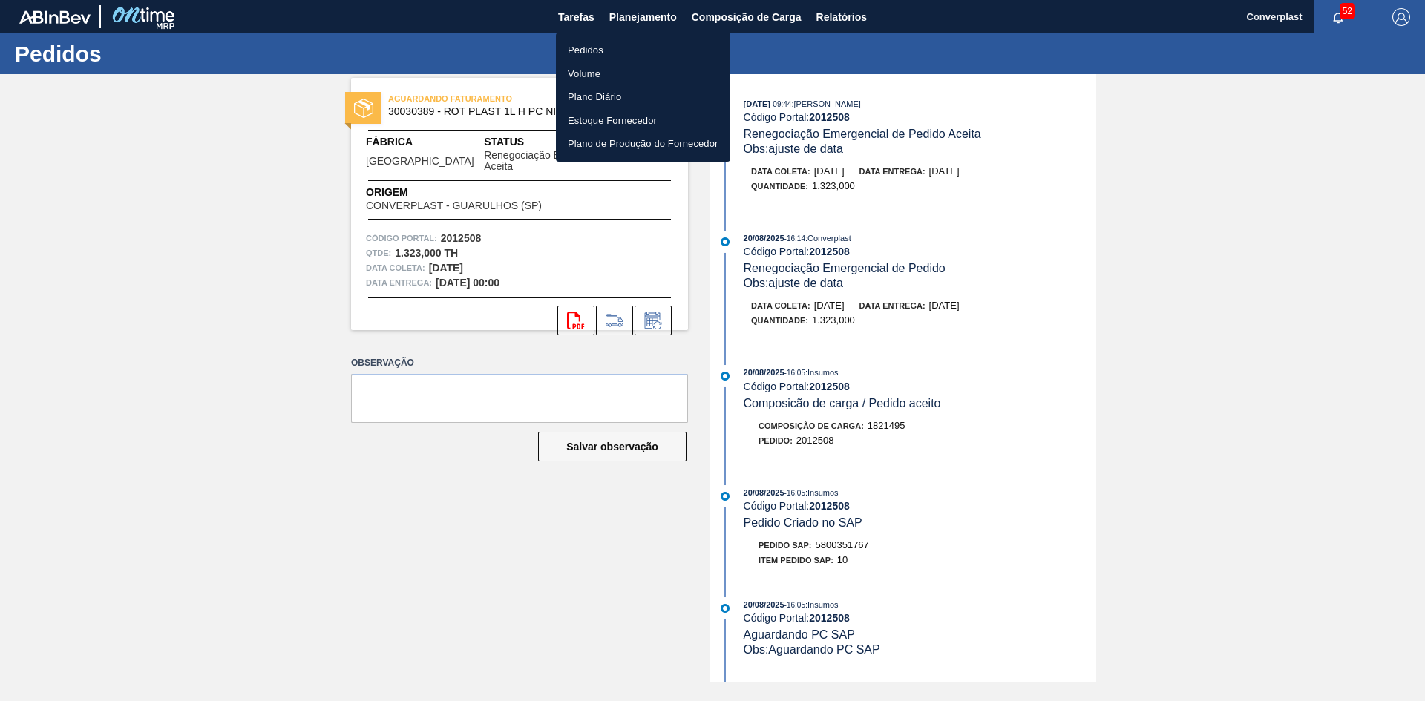
click at [594, 60] on li "Pedidos" at bounding box center [643, 51] width 174 height 24
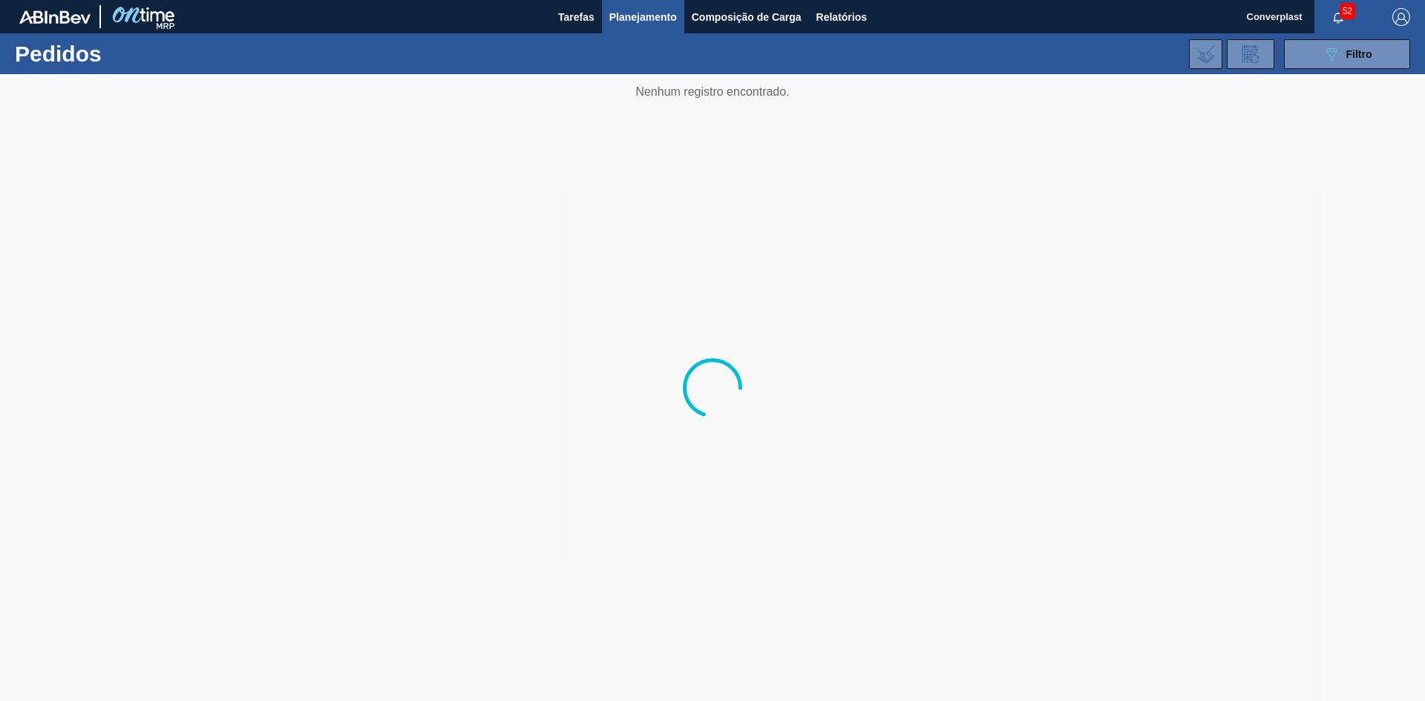
click at [1332, 37] on div "089F7B8B-B2A5-4AFE-B5C0-19BA573D28AC Filtro Código Pedido Portal × 2012508 Códi…" at bounding box center [827, 54] width 1181 height 45
click at [1336, 62] on icon "089F7B8B-B2A5-4AFE-B5C0-19BA573D28AC" at bounding box center [1331, 54] width 18 height 18
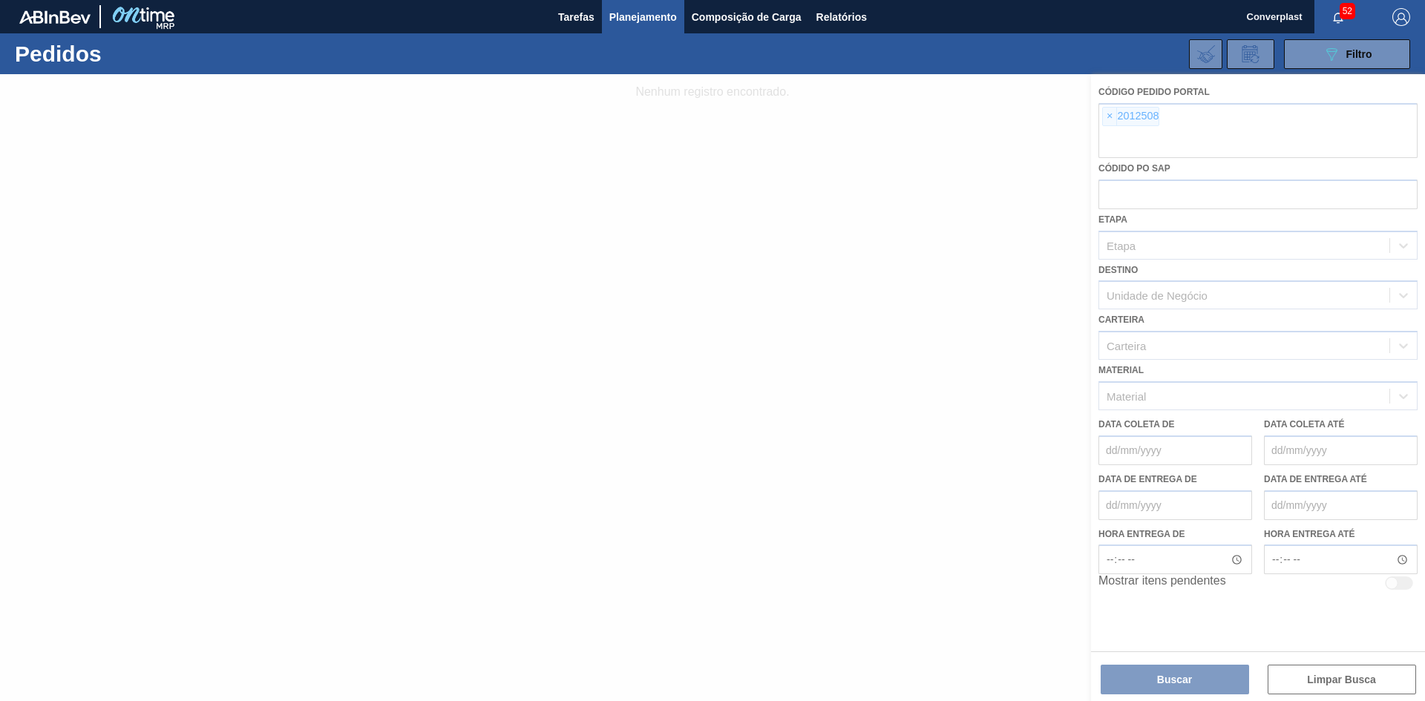
click at [1095, 120] on div at bounding box center [712, 387] width 1425 height 627
click at [1112, 118] on div at bounding box center [712, 387] width 1425 height 627
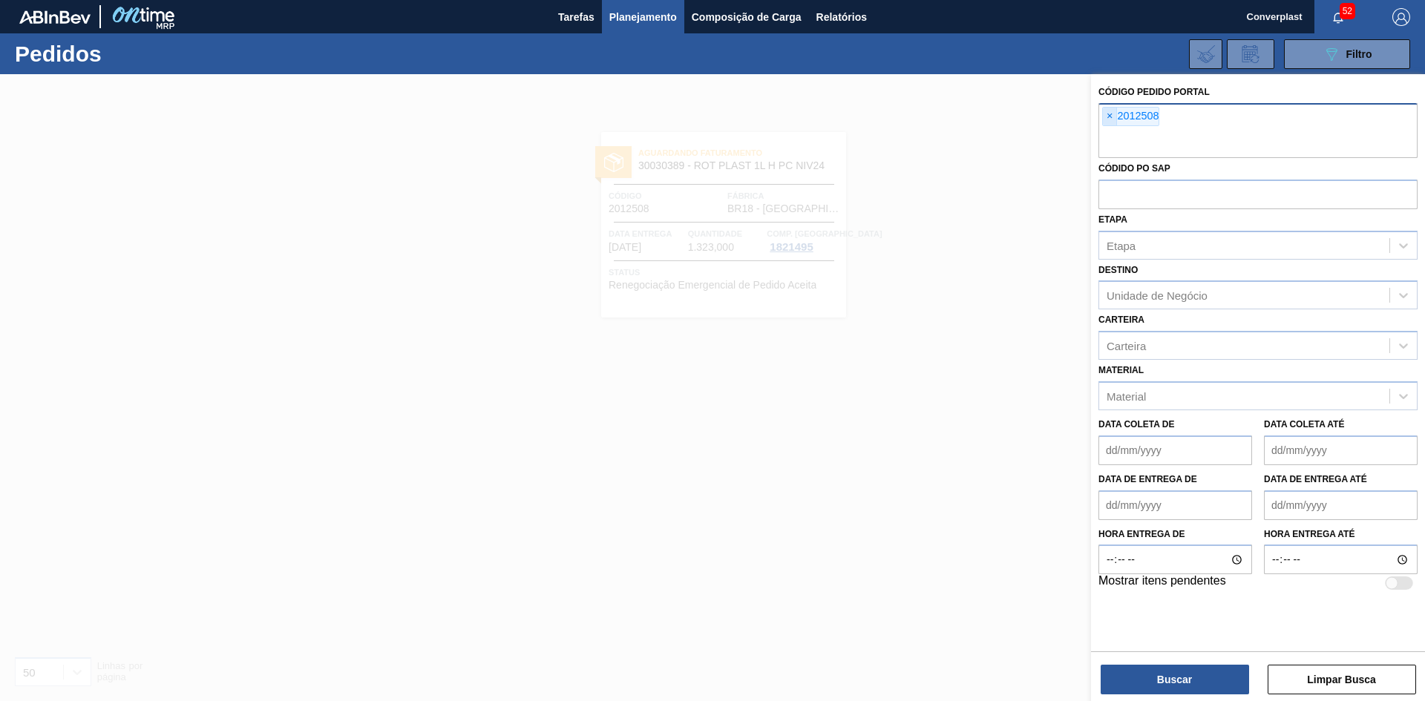
click at [1109, 123] on span "×" at bounding box center [1110, 117] width 14 height 18
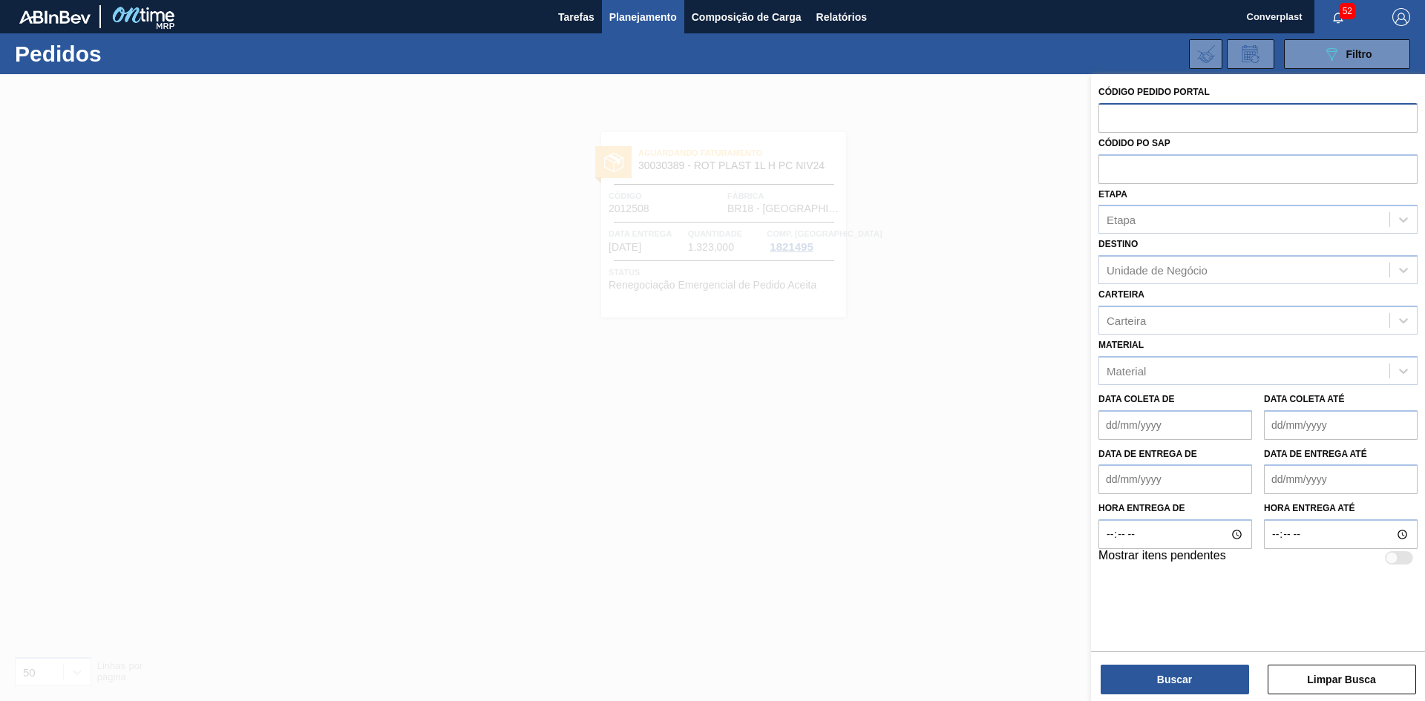
paste input "2011050"
type input "2011050"
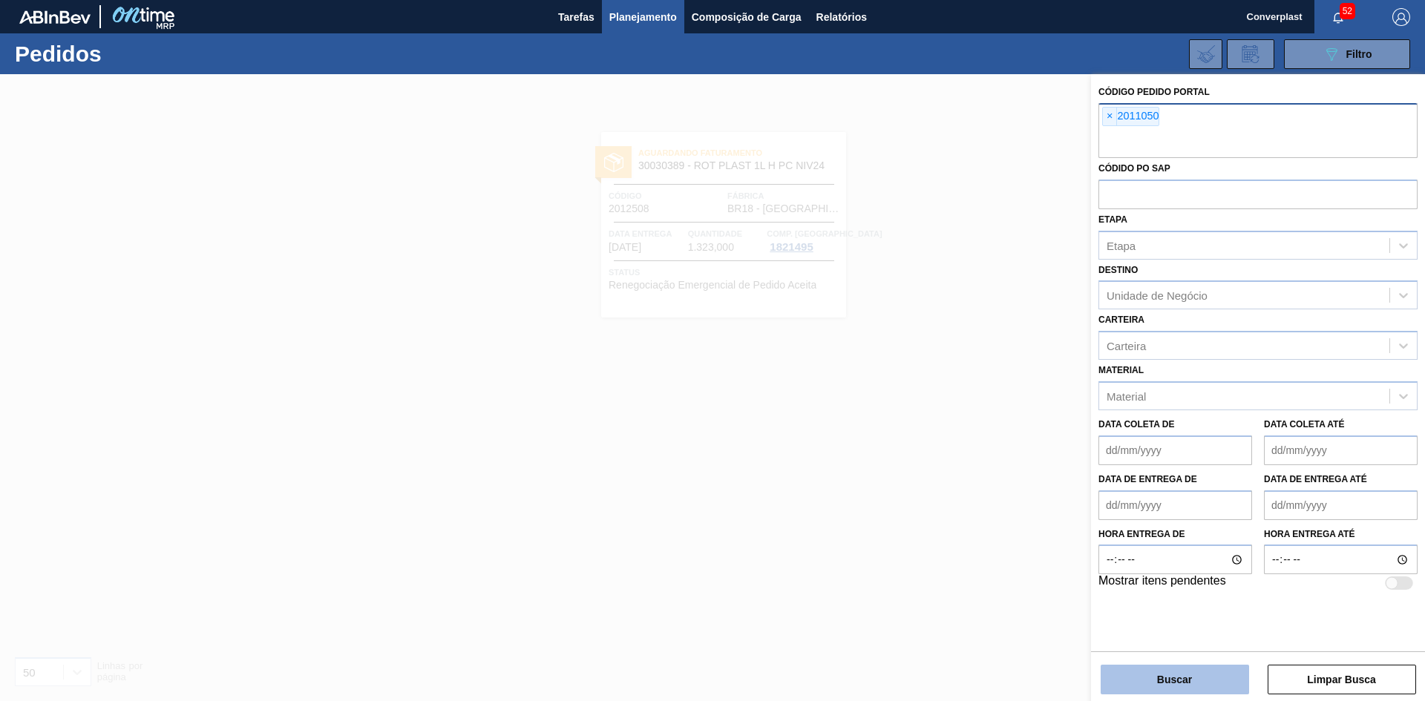
click at [1164, 675] on button "Buscar" at bounding box center [1175, 680] width 148 height 30
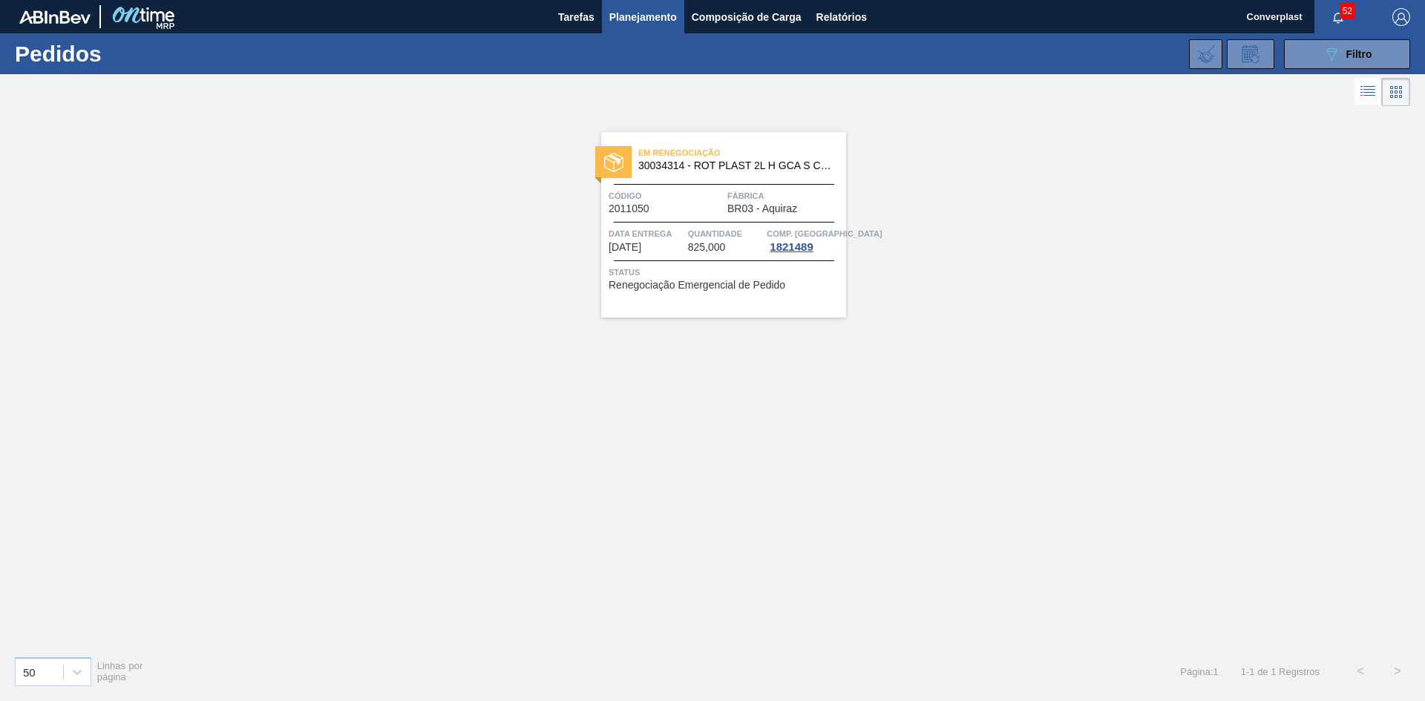
click at [687, 259] on div "Em renegociação 30034314 - ROT PLAST 2L H GCA S CL NIV25 Código 2011050 Fábrica…" at bounding box center [723, 225] width 245 height 186
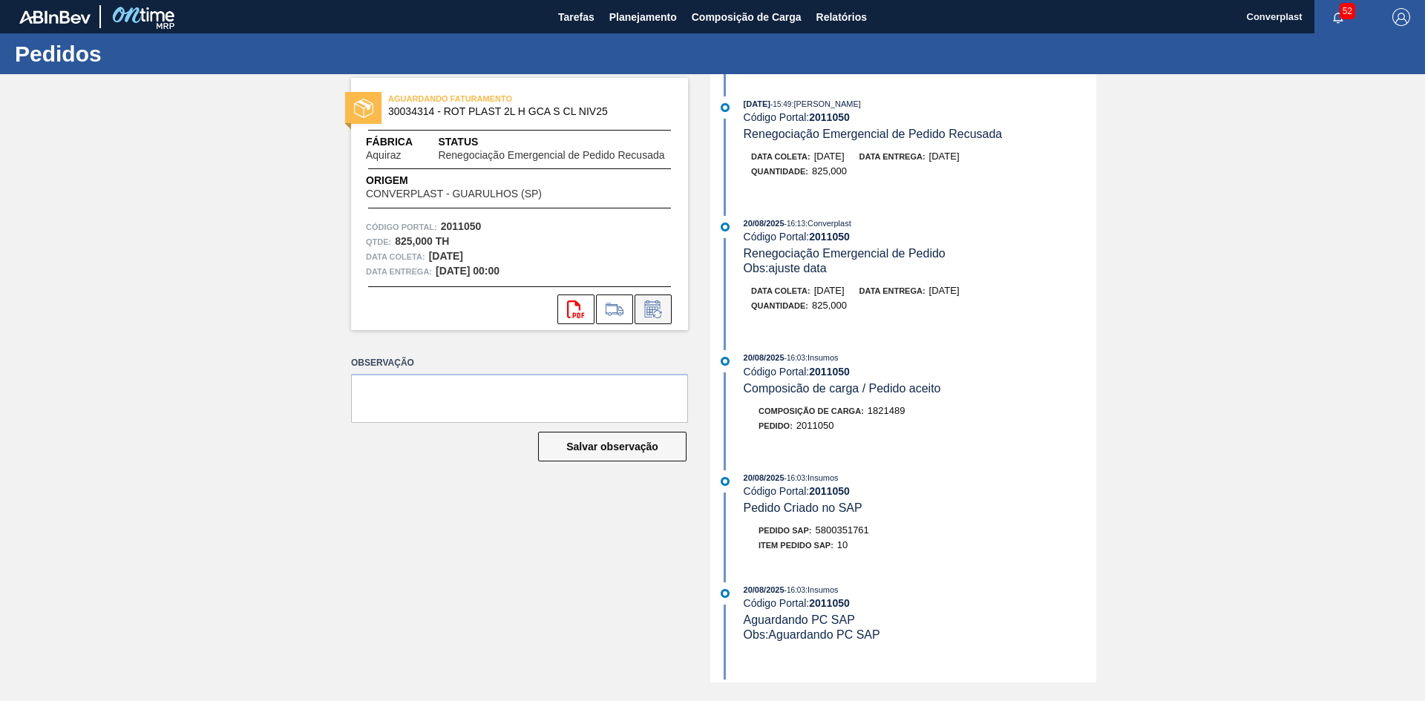
click at [666, 306] on button at bounding box center [652, 310] width 37 height 30
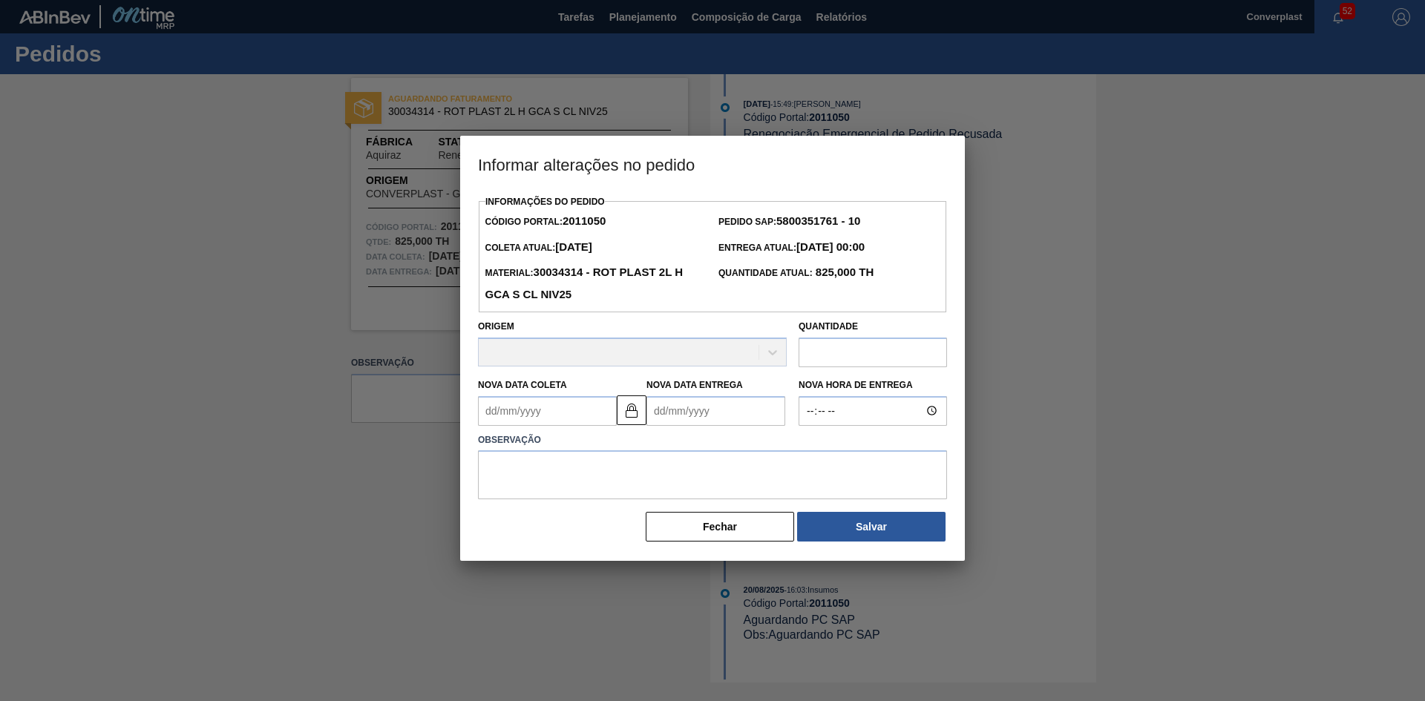
click at [684, 413] on Entrega2011050 "Nova Data Entrega" at bounding box center [715, 411] width 139 height 30
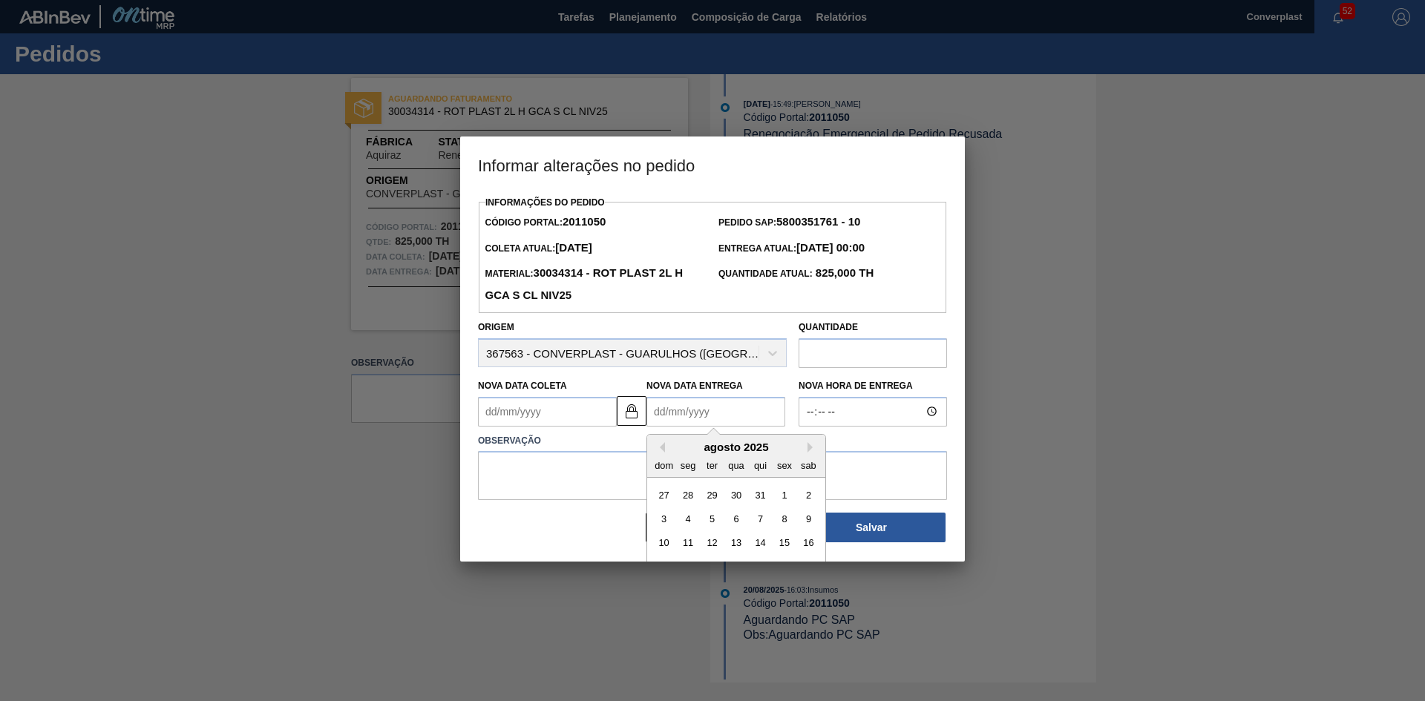
type Coleta2011050 "31/07/2025"
type Entrega2011050 "2"
type Coleta2011050 "[DATE]"
type Entrega2011050 "29/0"
type Coleta2011050 "[DATE]"
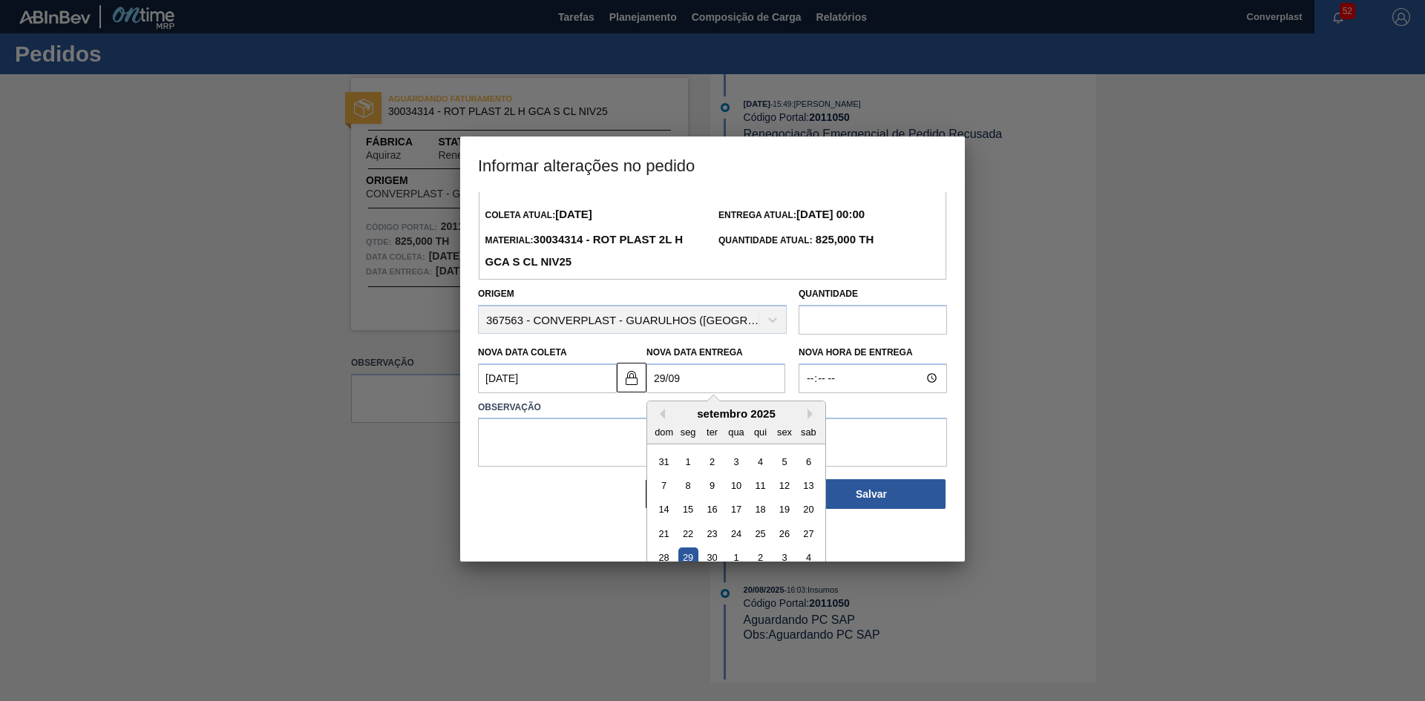
scroll to position [50, 0]
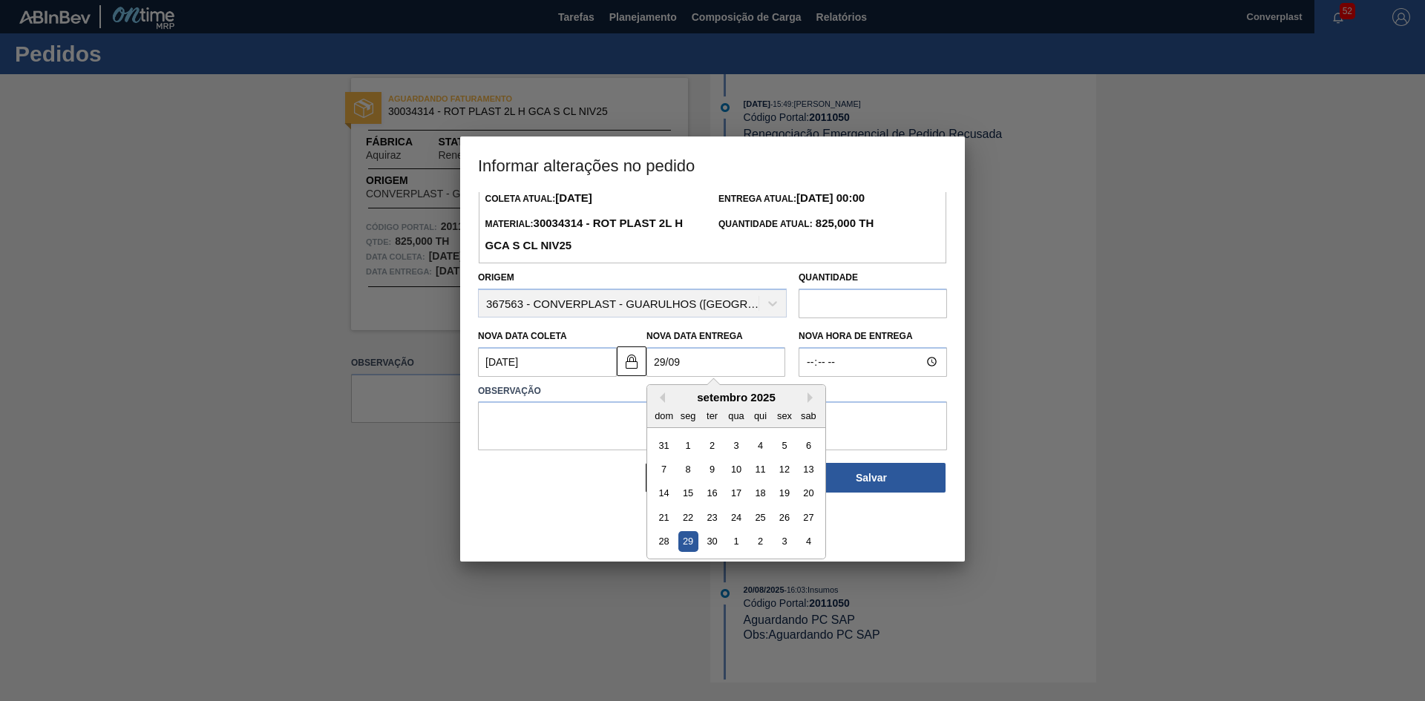
click at [692, 546] on div "29" at bounding box center [688, 541] width 20 height 20
type Entrega2011050 "[DATE]"
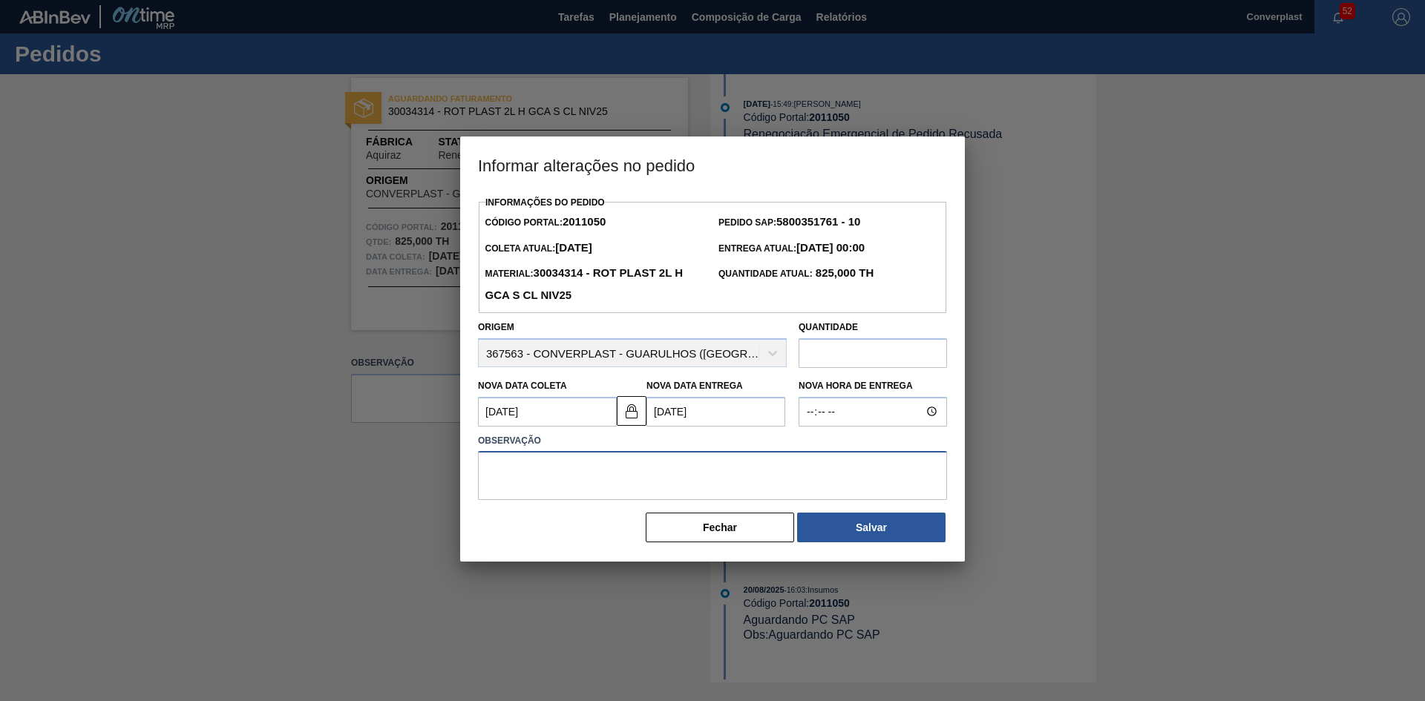
click at [612, 474] on textarea at bounding box center [712, 475] width 469 height 49
click at [627, 415] on img at bounding box center [632, 411] width 18 height 18
drag, startPoint x: 495, startPoint y: 415, endPoint x: 414, endPoint y: 415, distance: 80.9
click at [414, 415] on div "Informar alterações no pedido Informações do Pedido Código Portal: 2011050 Pedi…" at bounding box center [712, 350] width 1425 height 701
type Coleta2011050 "09/09/2025"
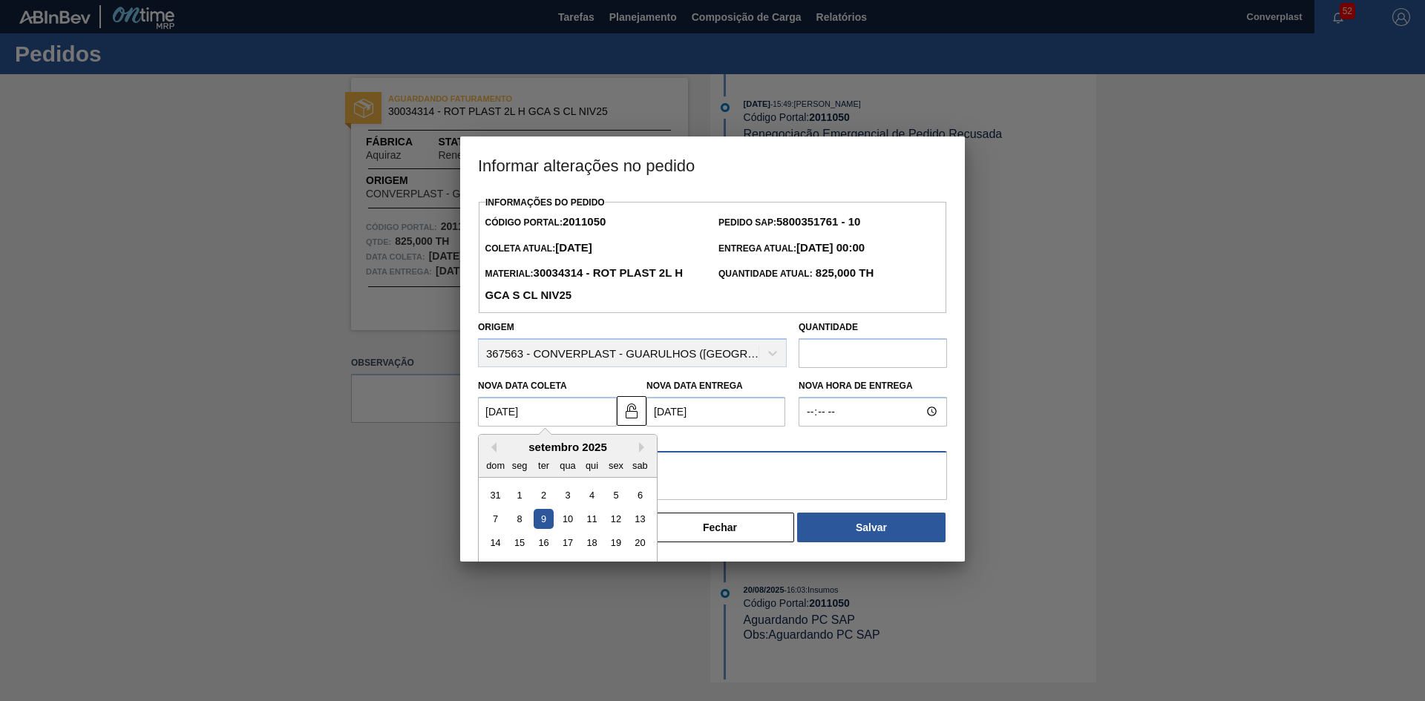
click at [729, 477] on textarea at bounding box center [712, 475] width 469 height 49
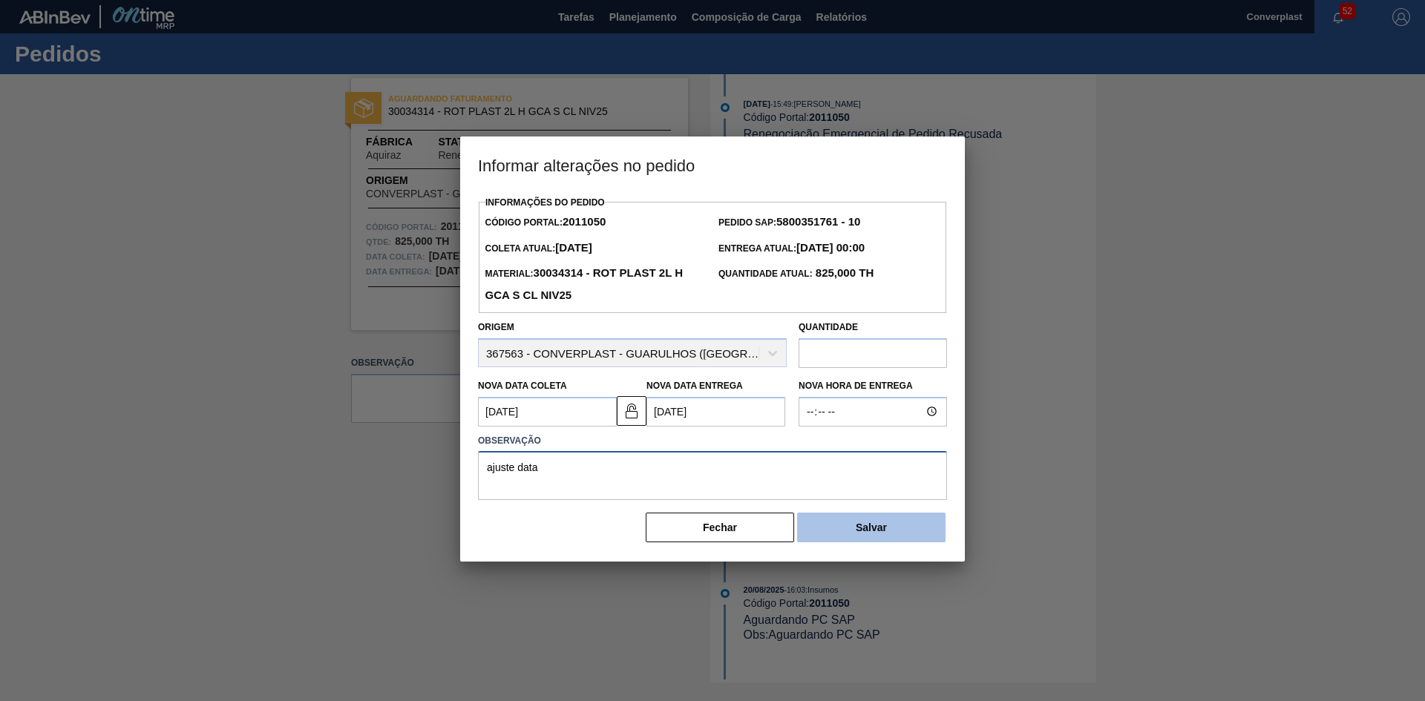
type textarea "ajuste data"
click at [883, 538] on button "Salvar" at bounding box center [871, 528] width 148 height 30
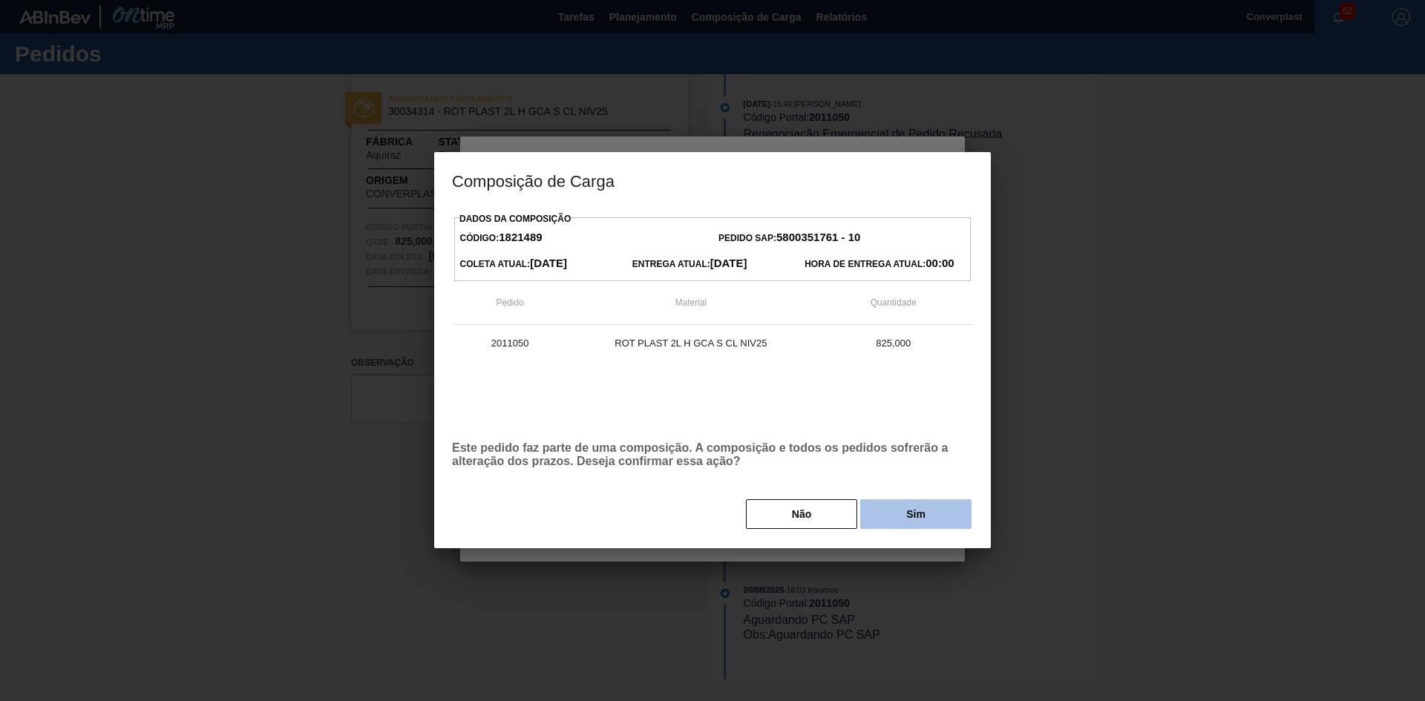
click at [916, 512] on button "Sim" at bounding box center [915, 514] width 111 height 30
